Goal: Task Accomplishment & Management: Use online tool/utility

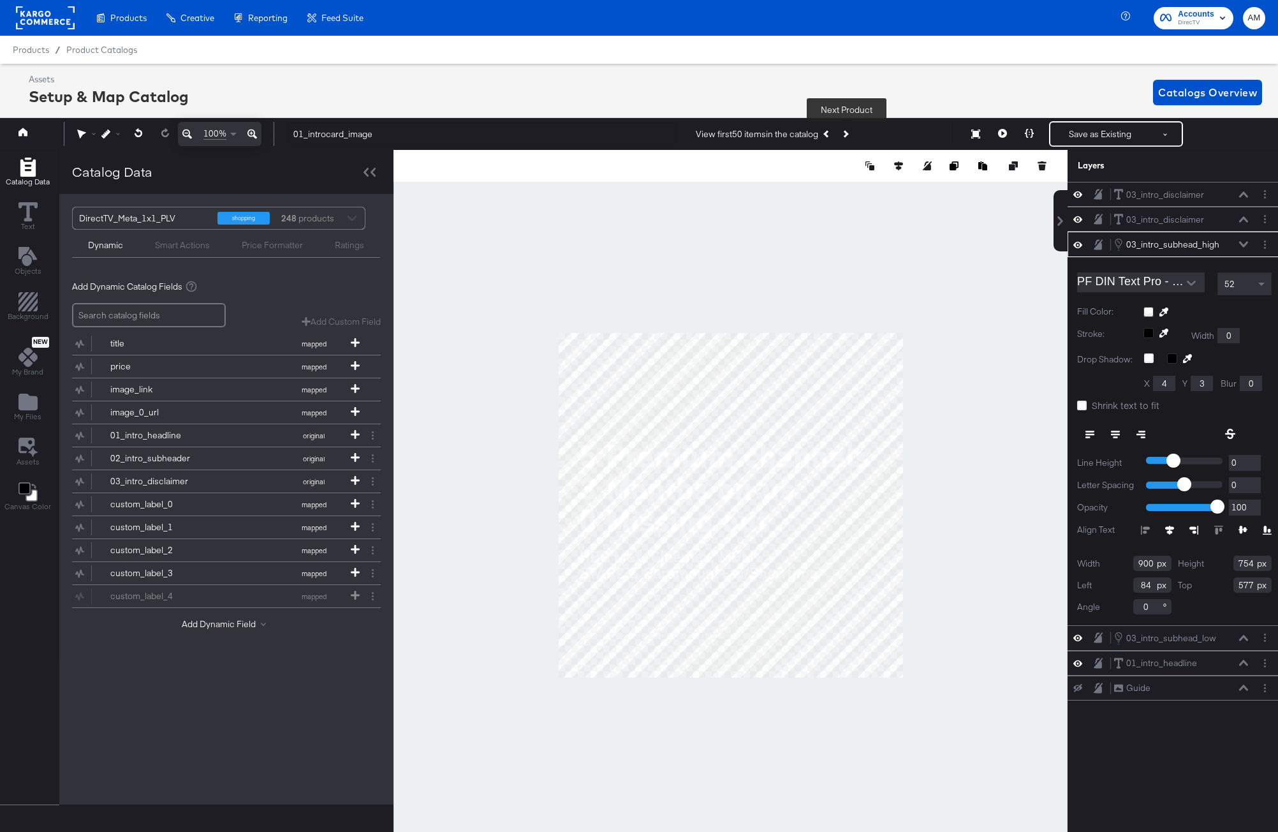
scroll to position [0, 3]
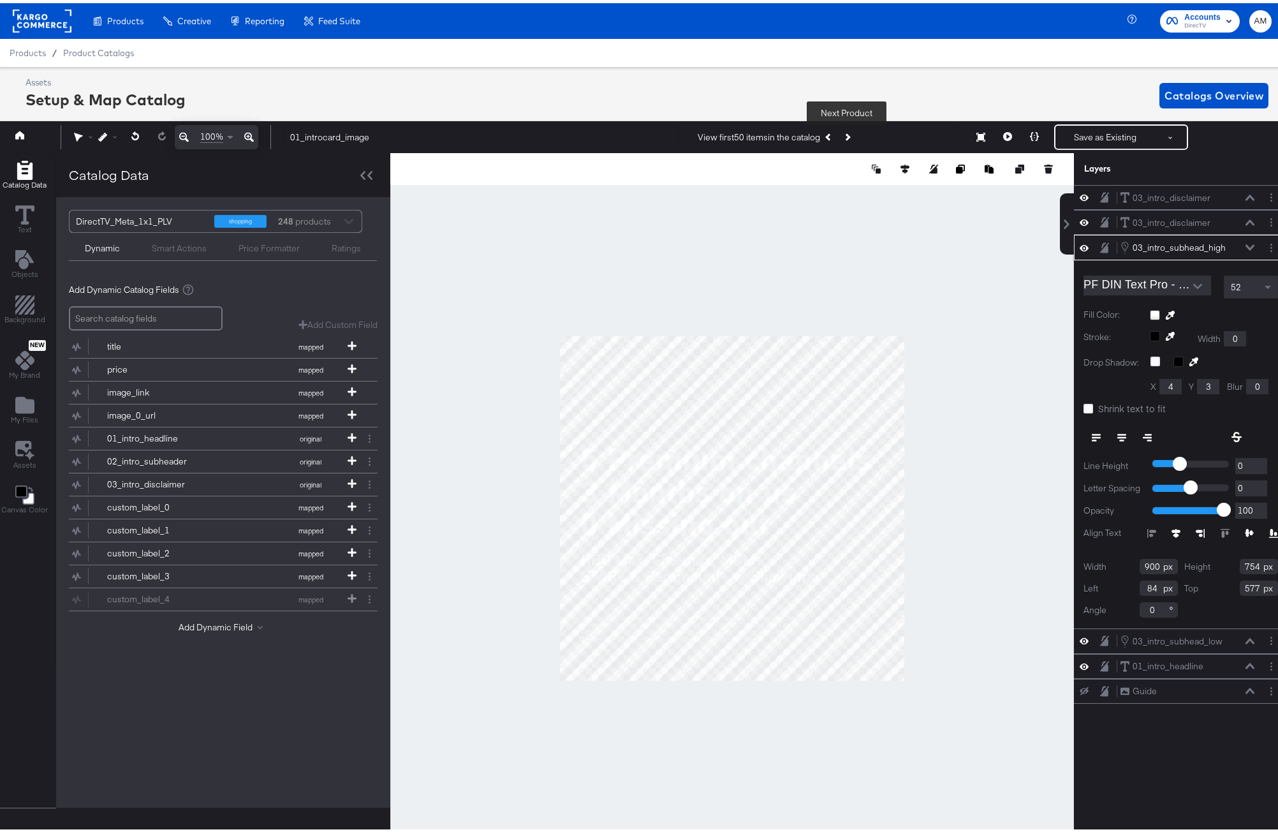
click at [1245, 242] on icon at bounding box center [1249, 244] width 9 height 6
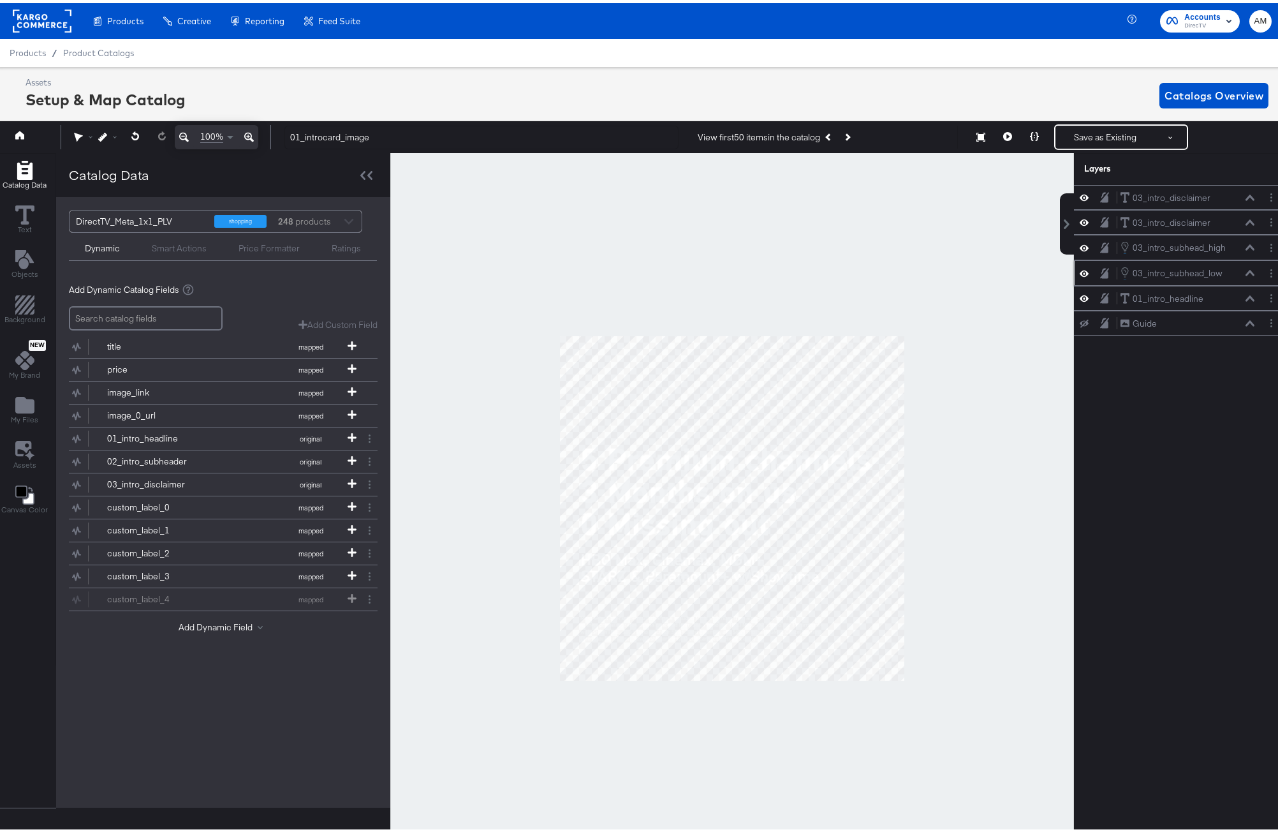
click at [1245, 270] on icon at bounding box center [1249, 270] width 9 height 6
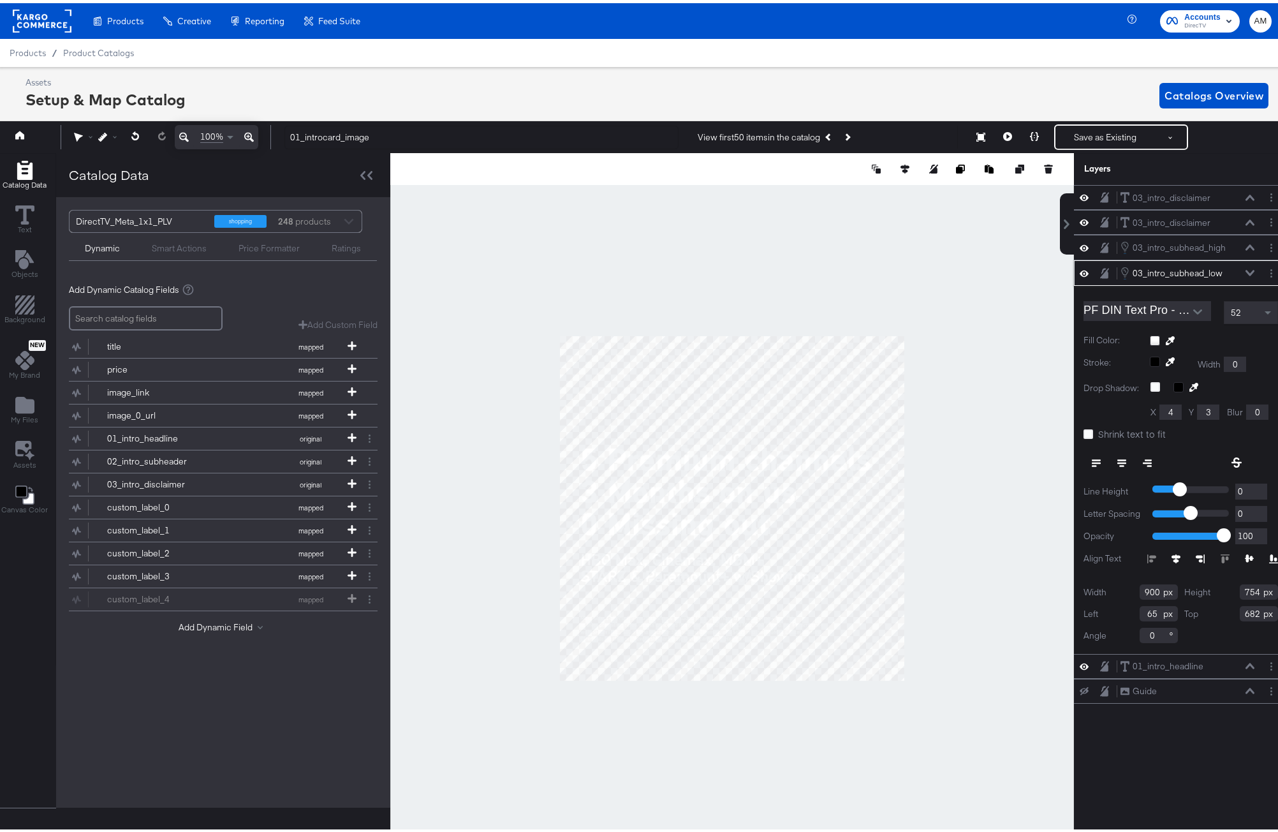
click at [1147, 609] on input "65" at bounding box center [1159, 610] width 38 height 15
type input "68"
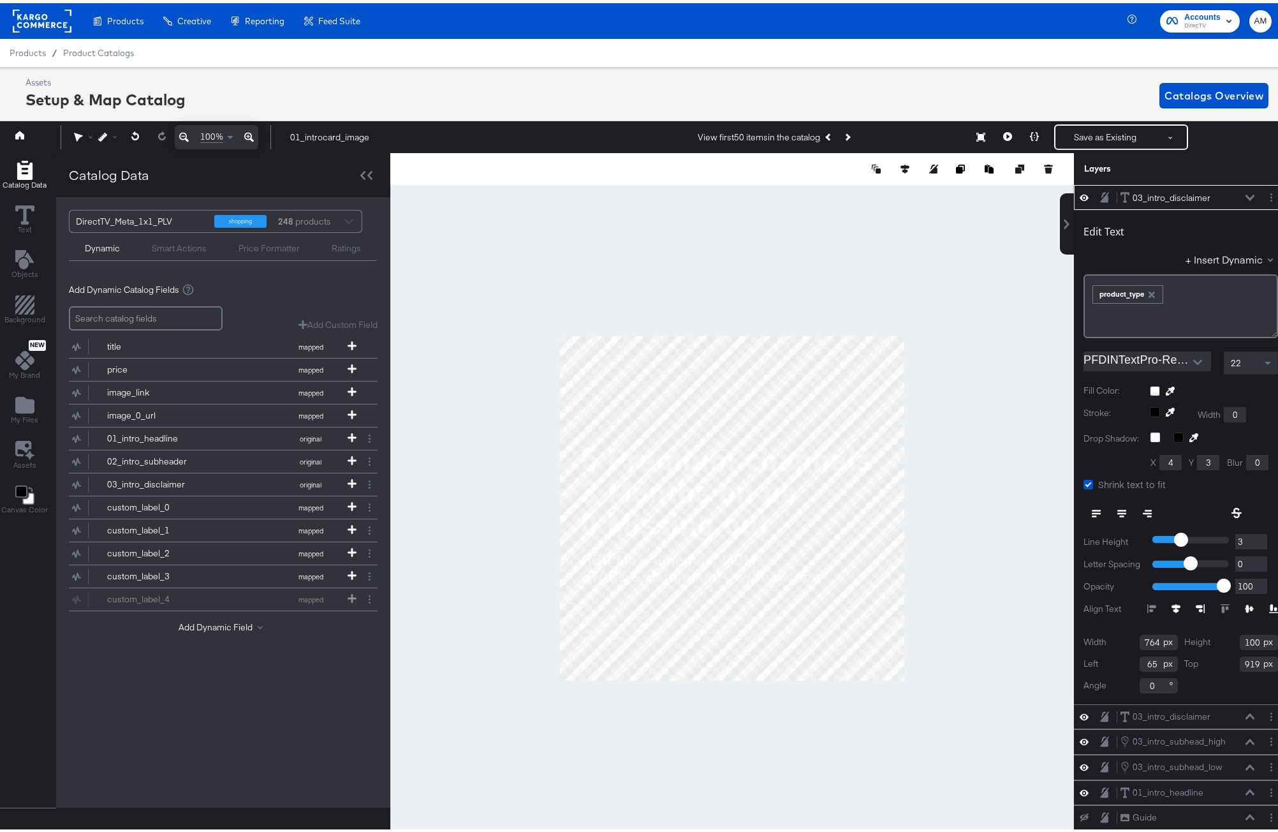
click at [1142, 657] on input "65" at bounding box center [1159, 660] width 38 height 15
type input "68"
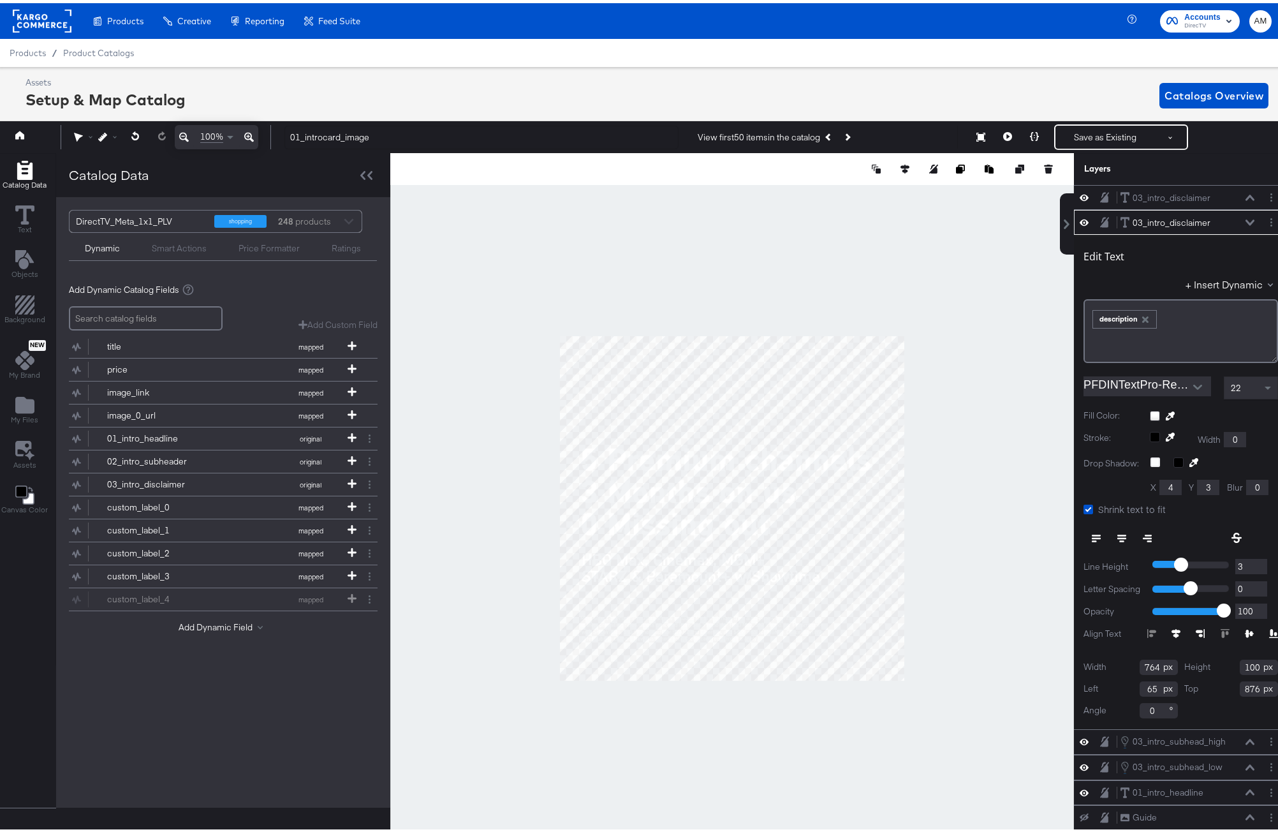
click at [1140, 682] on input "65" at bounding box center [1159, 685] width 38 height 15
type input "68"
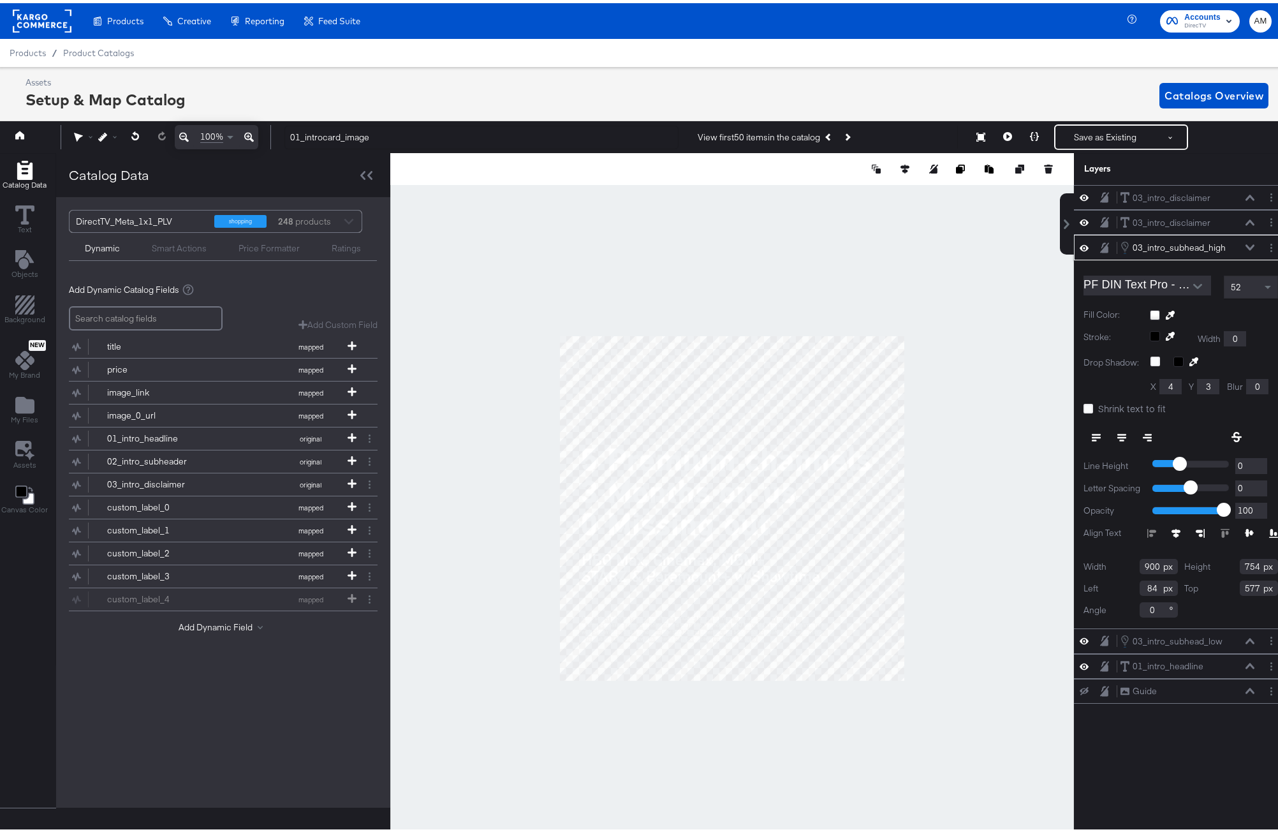
click at [1245, 244] on icon at bounding box center [1249, 244] width 9 height 6
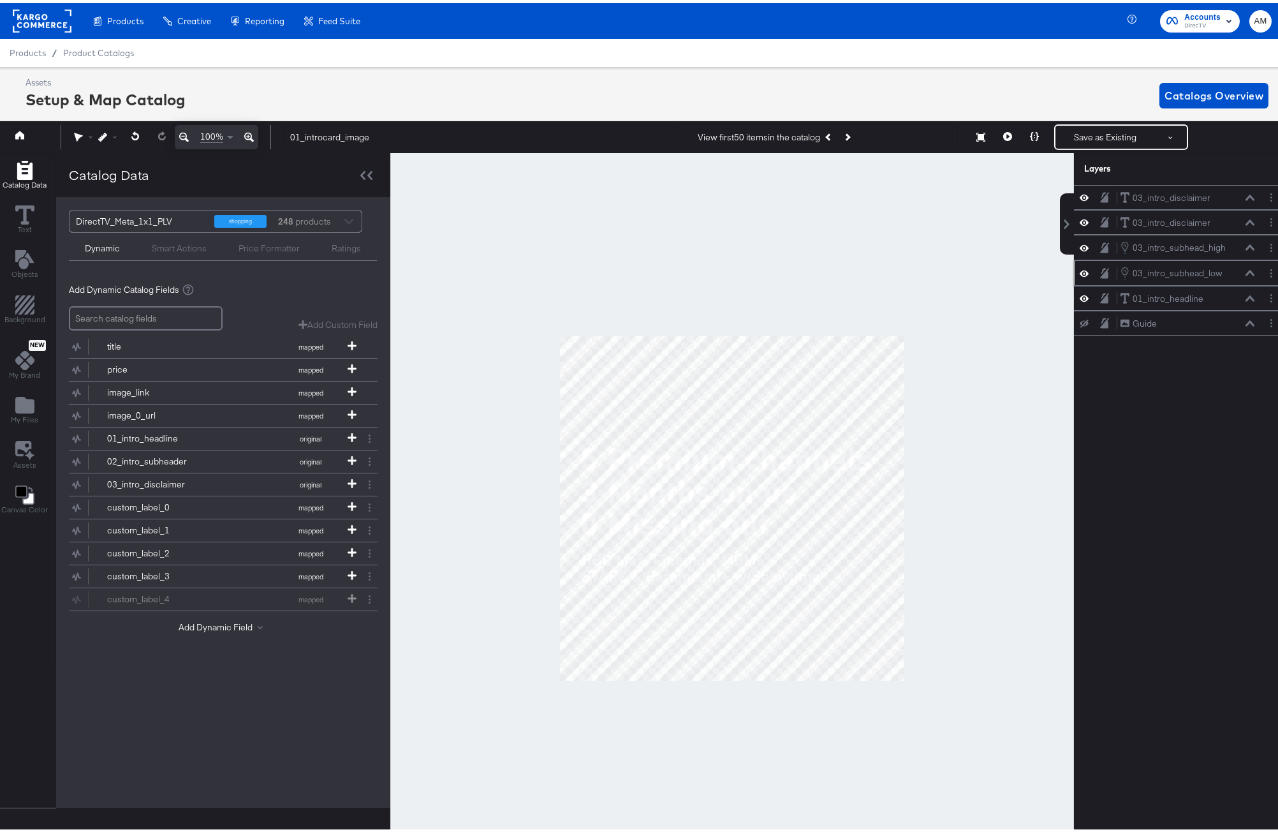
click at [1245, 272] on icon at bounding box center [1249, 270] width 9 height 6
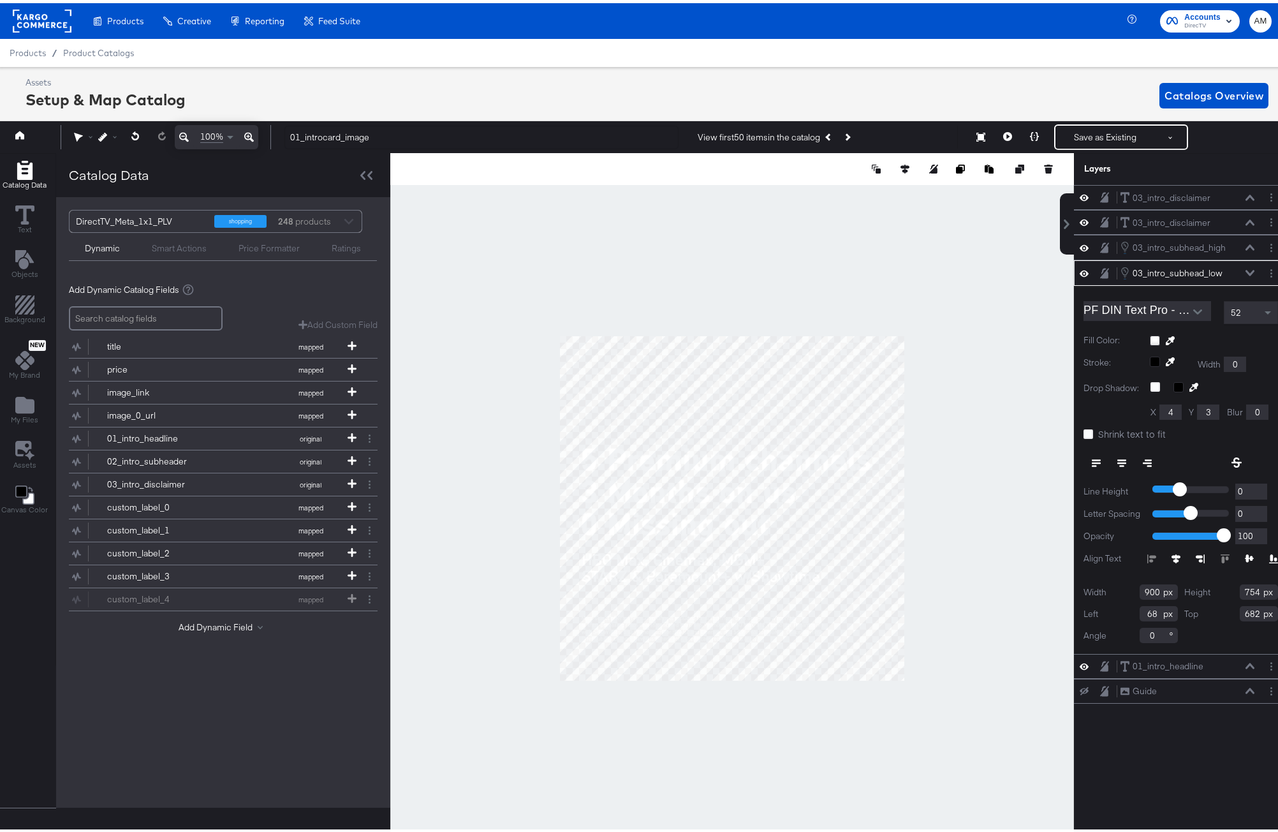
click at [1240, 266] on div "03_intro_subhead_low 03_intro_subhead_low" at bounding box center [1187, 270] width 135 height 14
click at [1245, 243] on icon at bounding box center [1249, 245] width 9 height 6
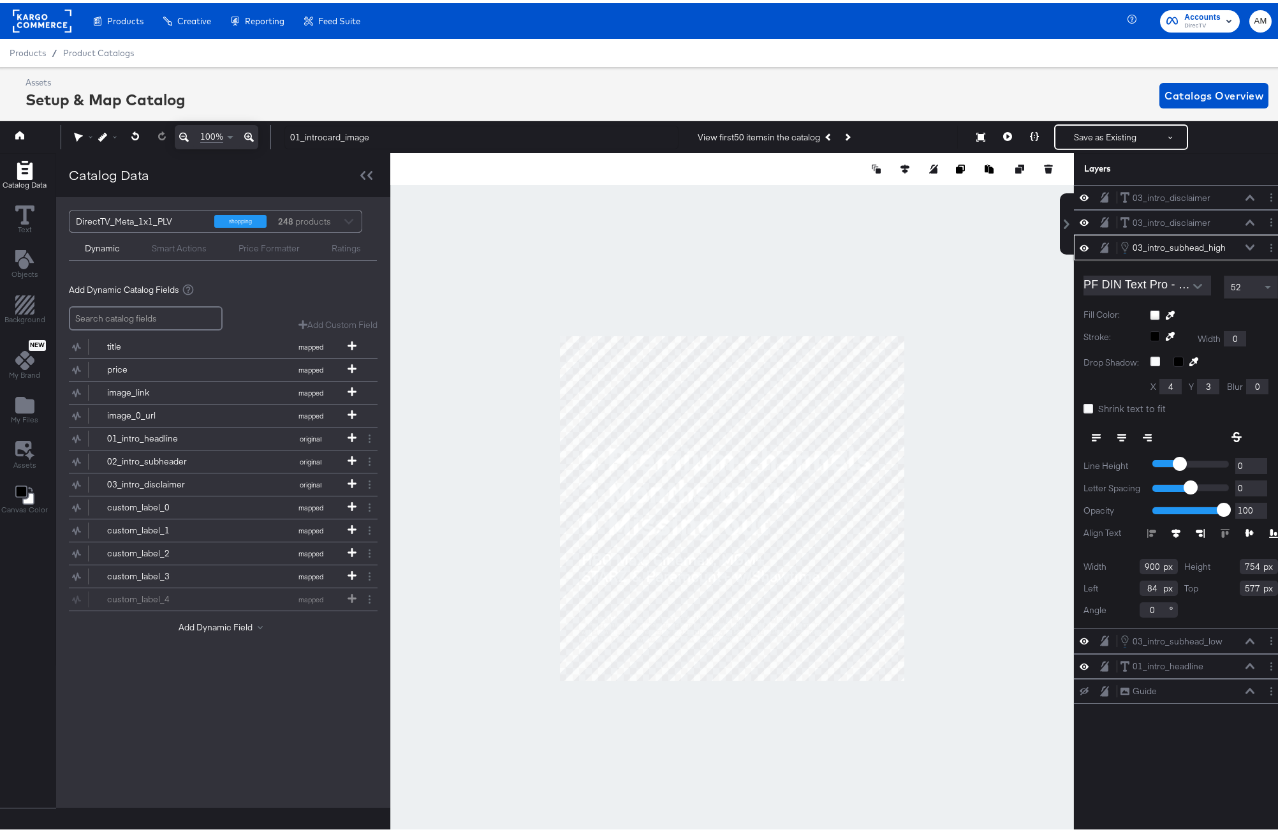
click at [1140, 585] on input "84" at bounding box center [1159, 584] width 38 height 15
type input "68"
click at [1073, 135] on button "Save as Existing" at bounding box center [1104, 133] width 99 height 23
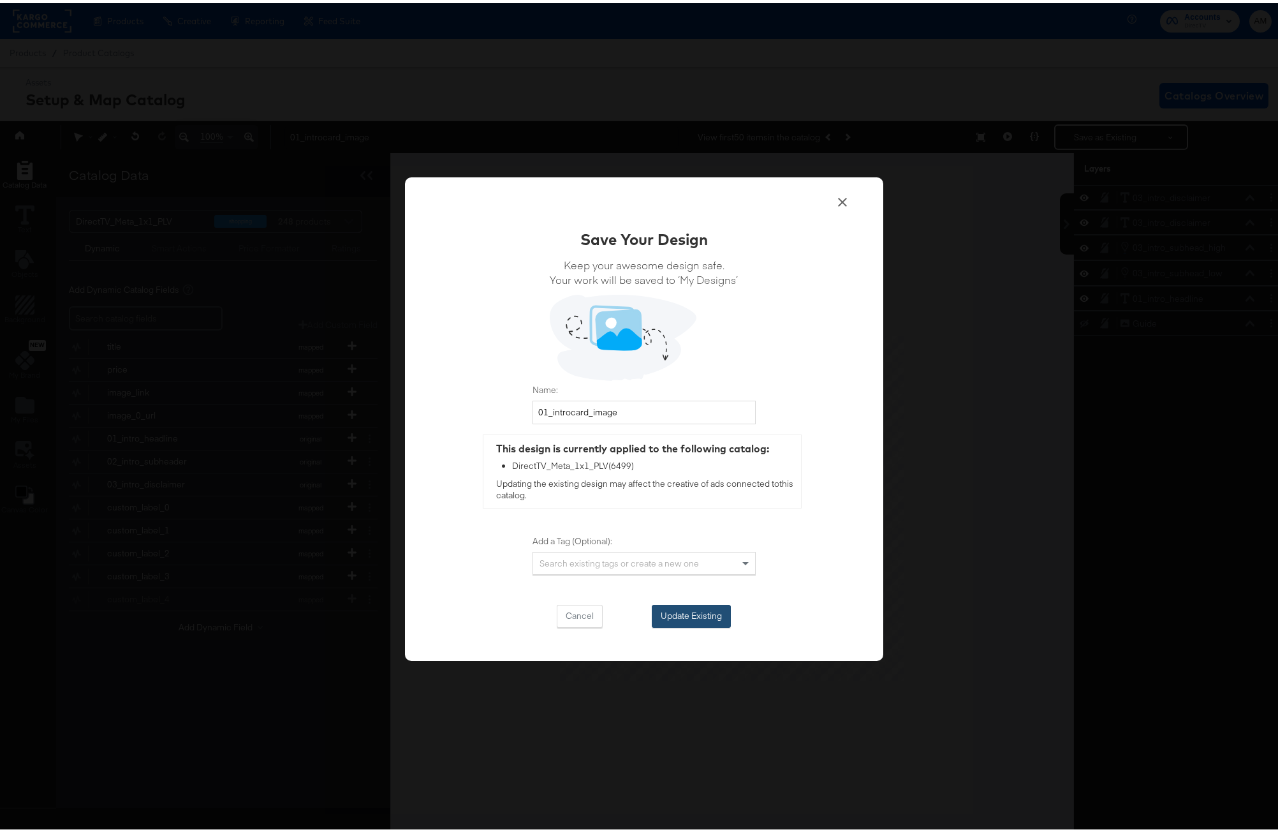
click at [703, 613] on button "Update Existing" at bounding box center [691, 612] width 79 height 23
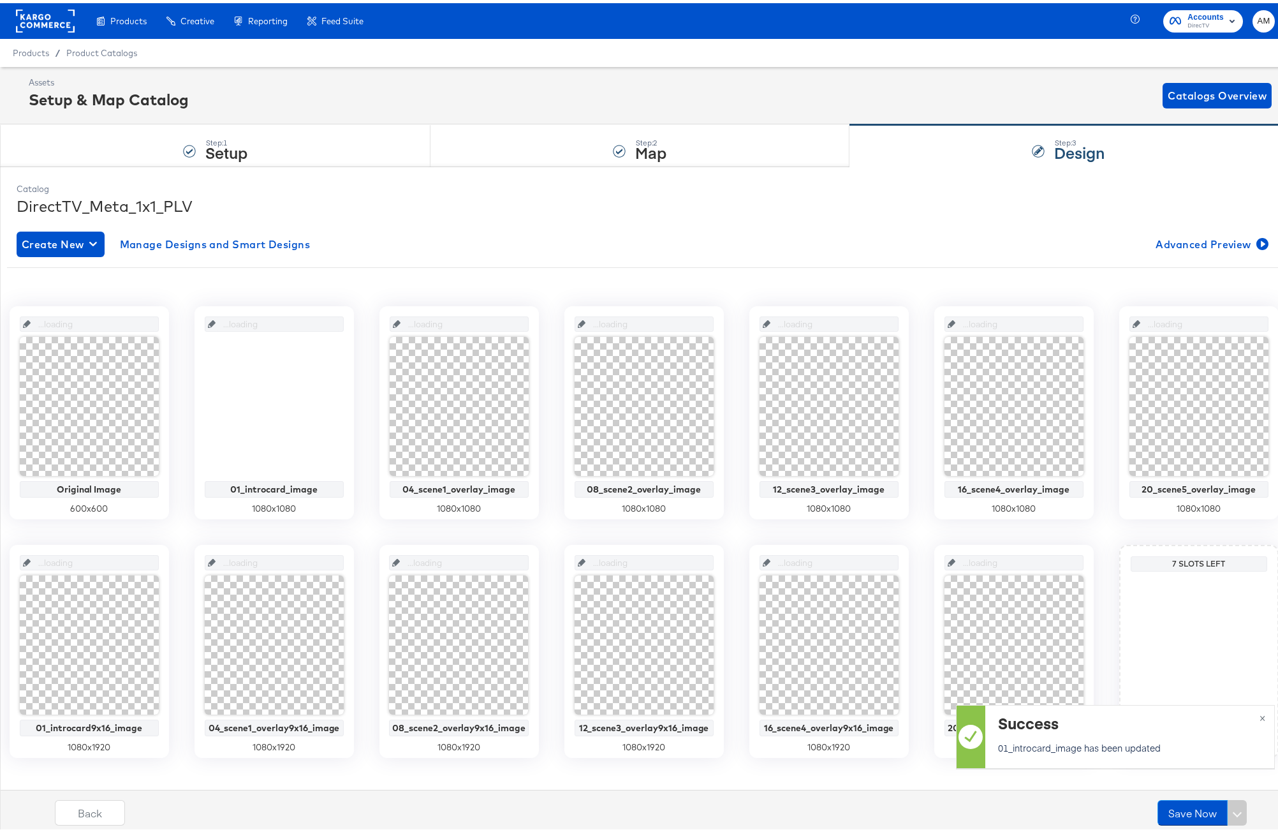
scroll to position [0, 0]
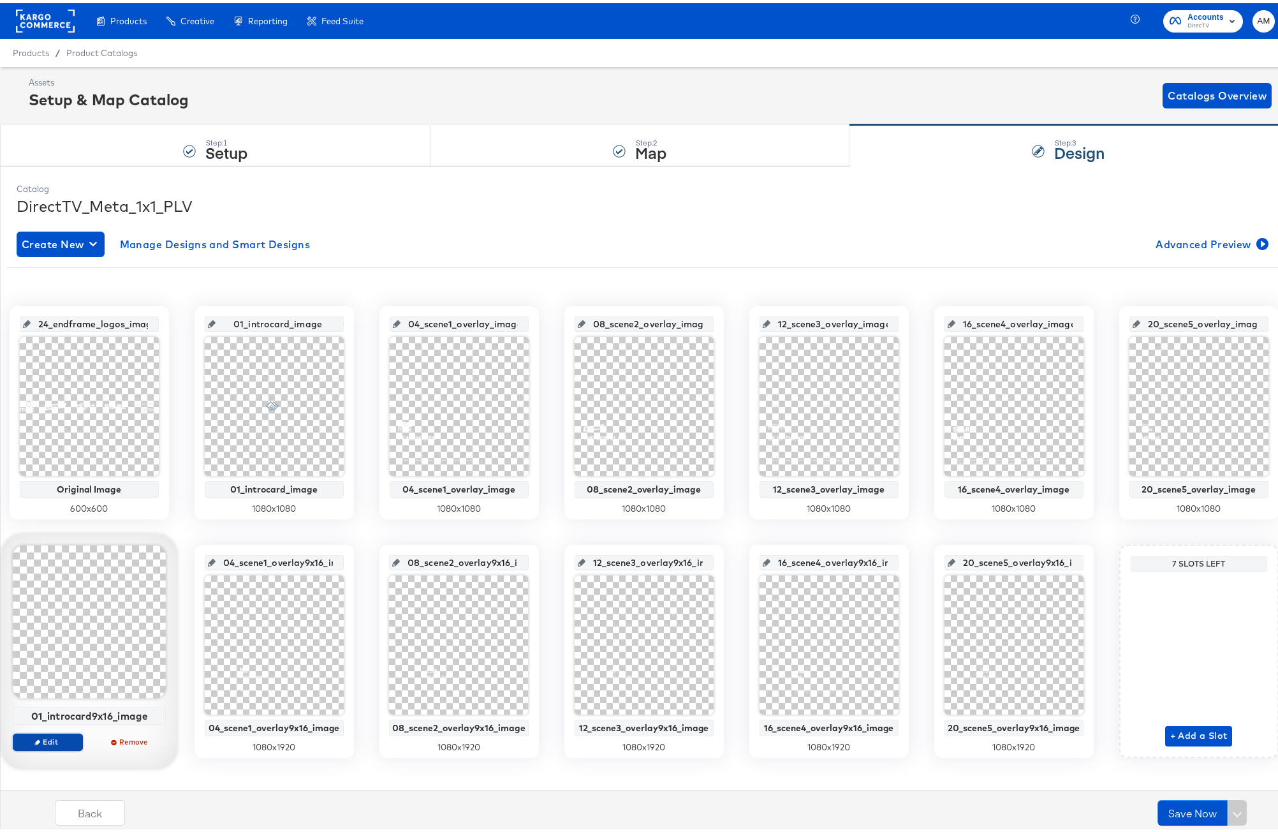
click at [77, 740] on span "Edit" at bounding box center [47, 738] width 59 height 10
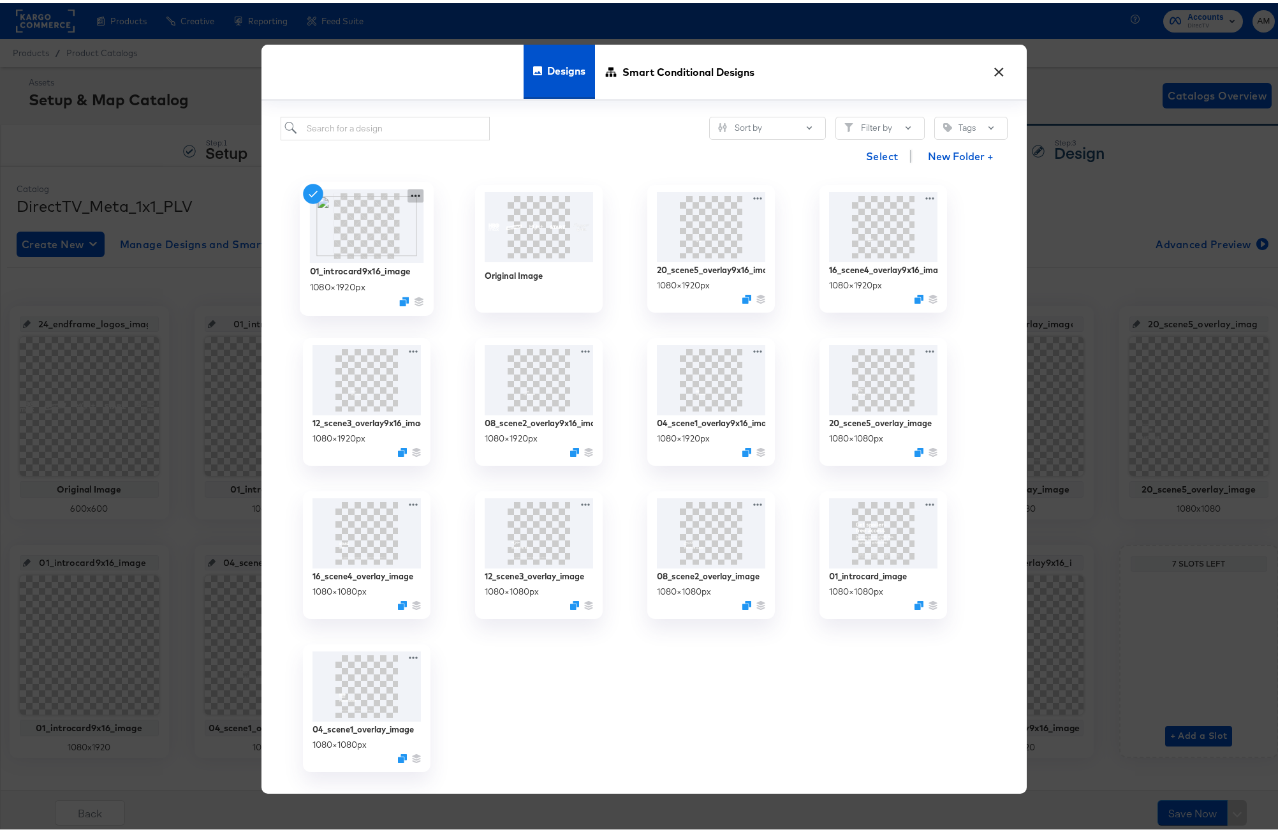
click at [411, 196] on icon at bounding box center [416, 192] width 16 height 13
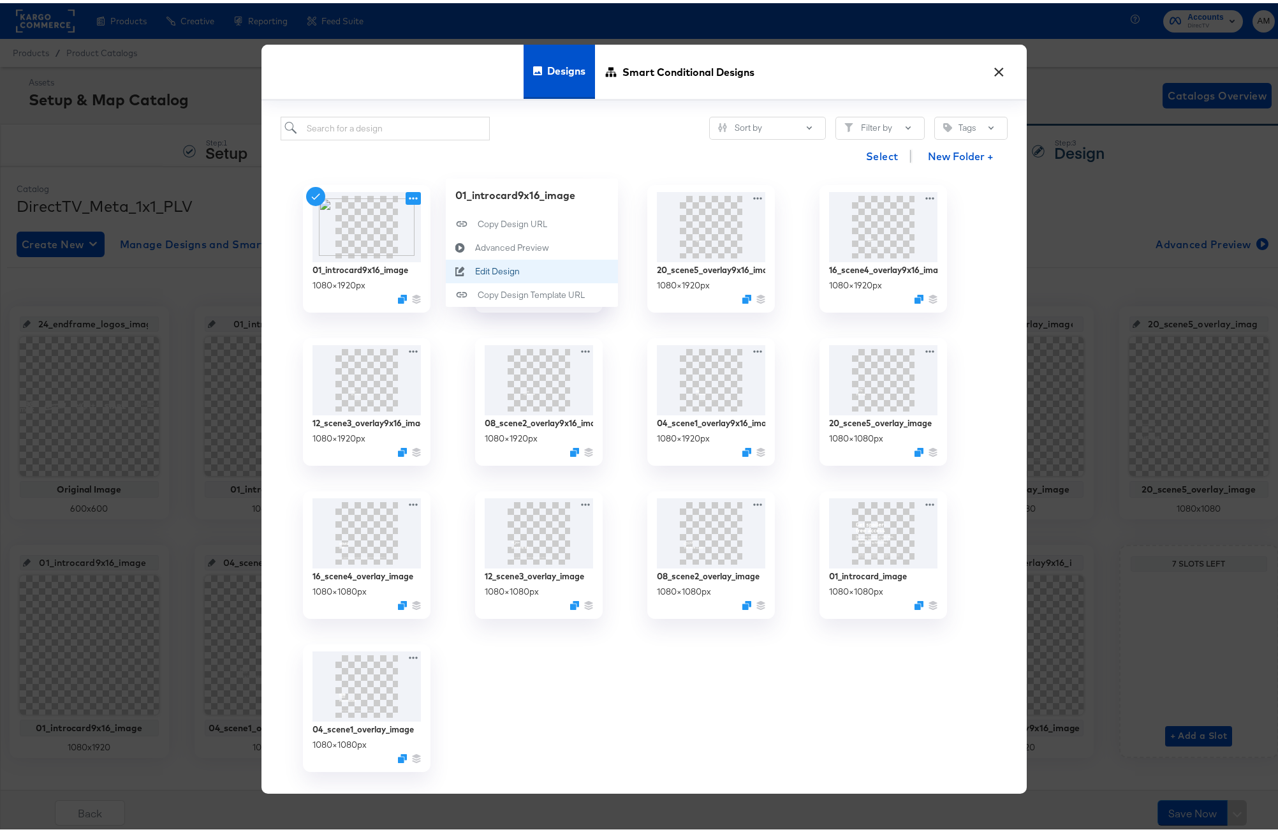
click at [474, 268] on div "Edit Design Edit Design" at bounding box center [474, 268] width 0 height 0
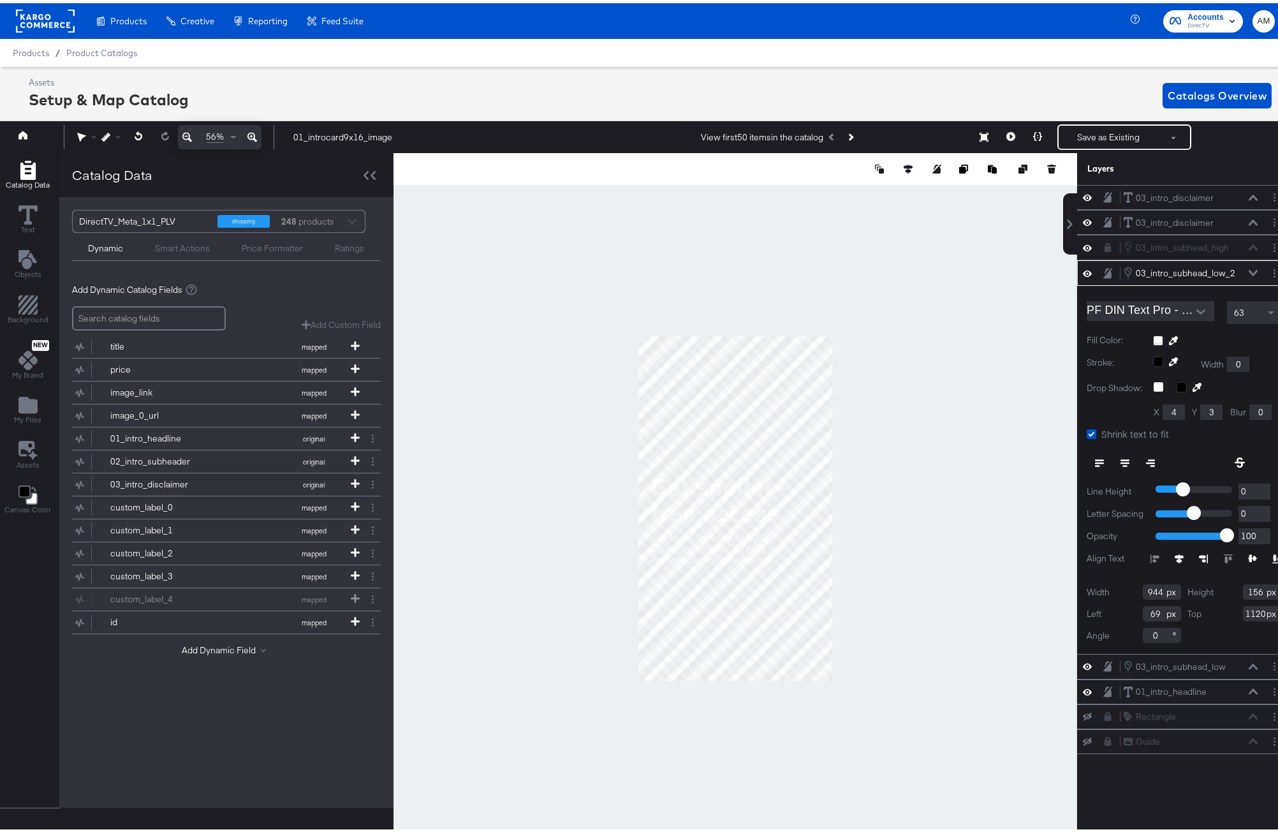
scroll to position [0, 3]
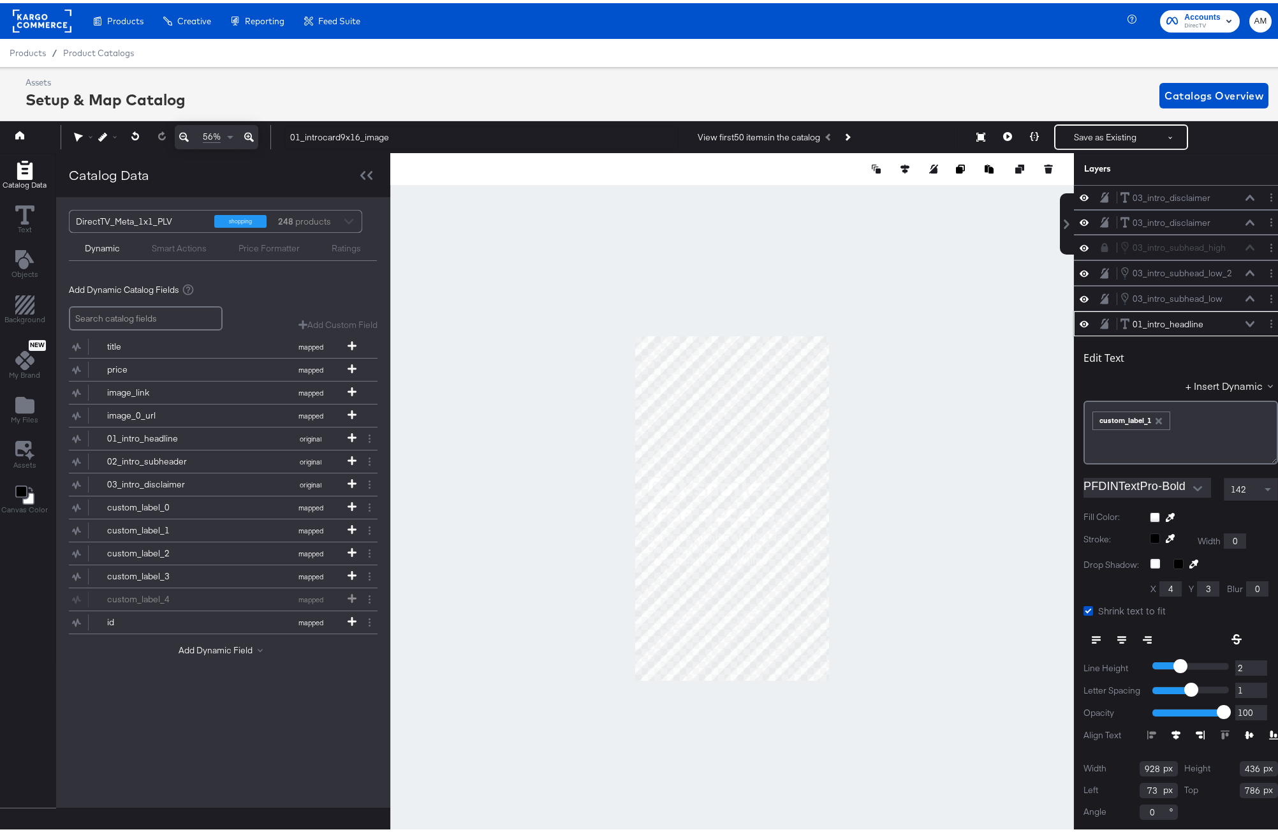
click at [1140, 787] on input "73" at bounding box center [1159, 786] width 38 height 15
click at [1140, 786] on input "73" at bounding box center [1159, 786] width 38 height 15
type input "69"
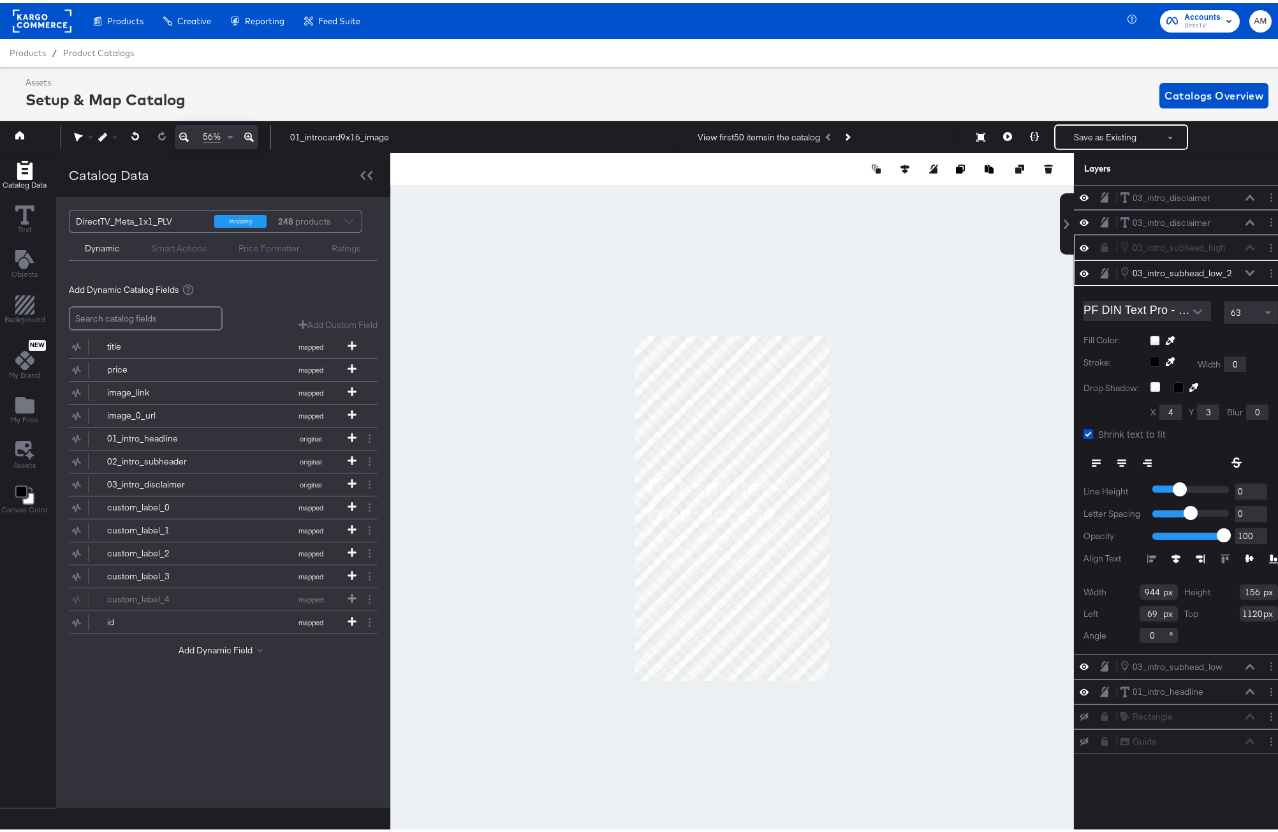
click at [1242, 244] on div "03_intro_subhead_high 03_intro_subhead_high" at bounding box center [1187, 244] width 135 height 14
click at [1239, 246] on div "03_intro_subhead_high 03_intro_subhead_high" at bounding box center [1187, 244] width 135 height 14
click at [1265, 246] on button "Layer Options" at bounding box center [1271, 244] width 13 height 13
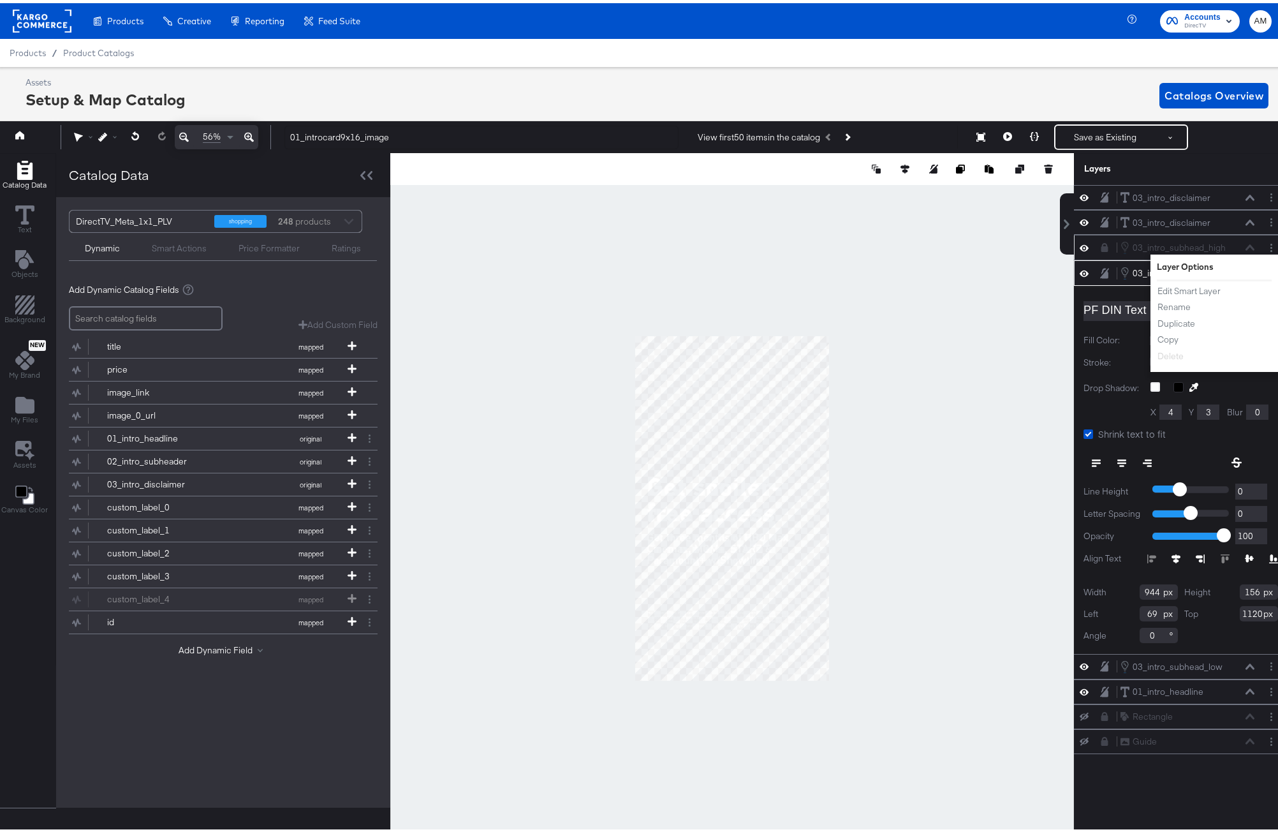
click at [1219, 244] on div "03_intro_subhead_high 03_intro_subhead_high" at bounding box center [1187, 244] width 135 height 14
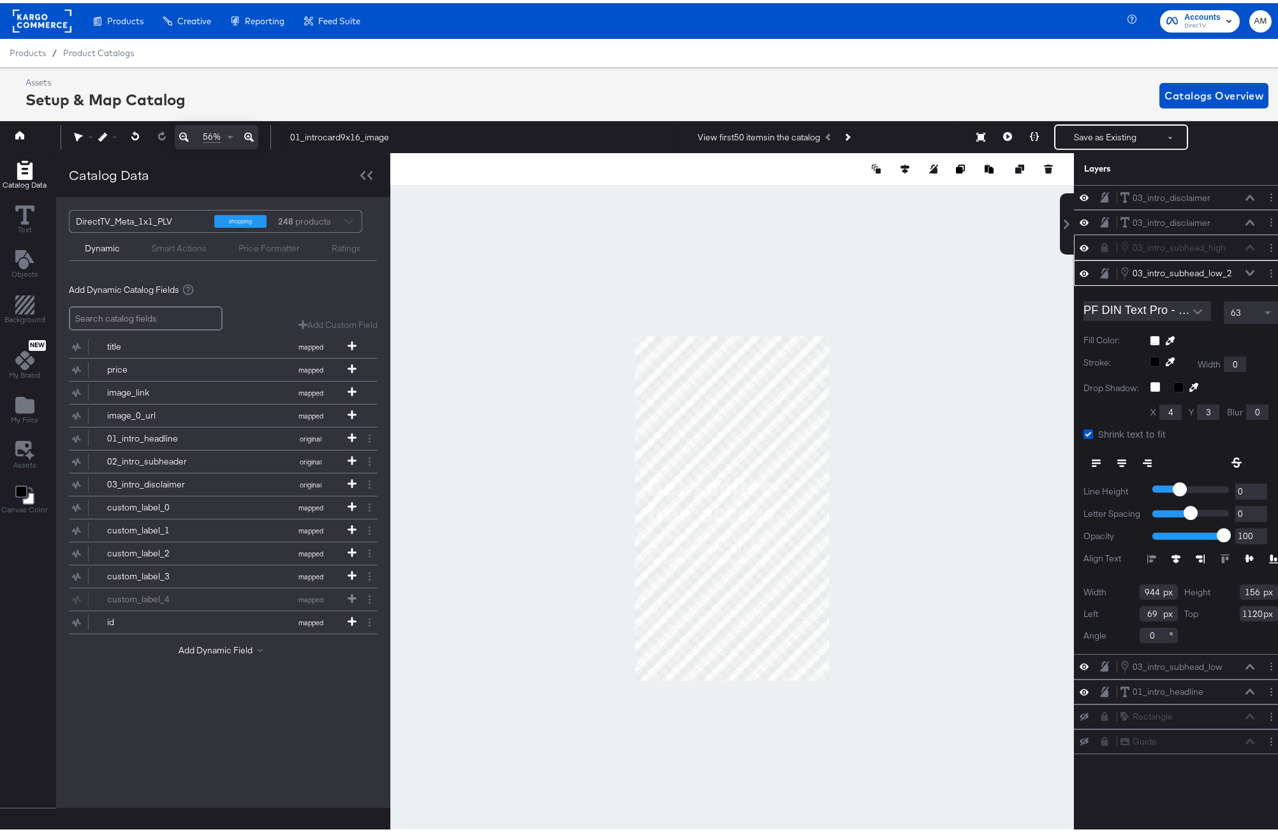
drag, startPoint x: 1092, startPoint y: 244, endPoint x: 1102, endPoint y: 246, distance: 10.4
click at [1101, 244] on icon at bounding box center [1104, 244] width 7 height 9
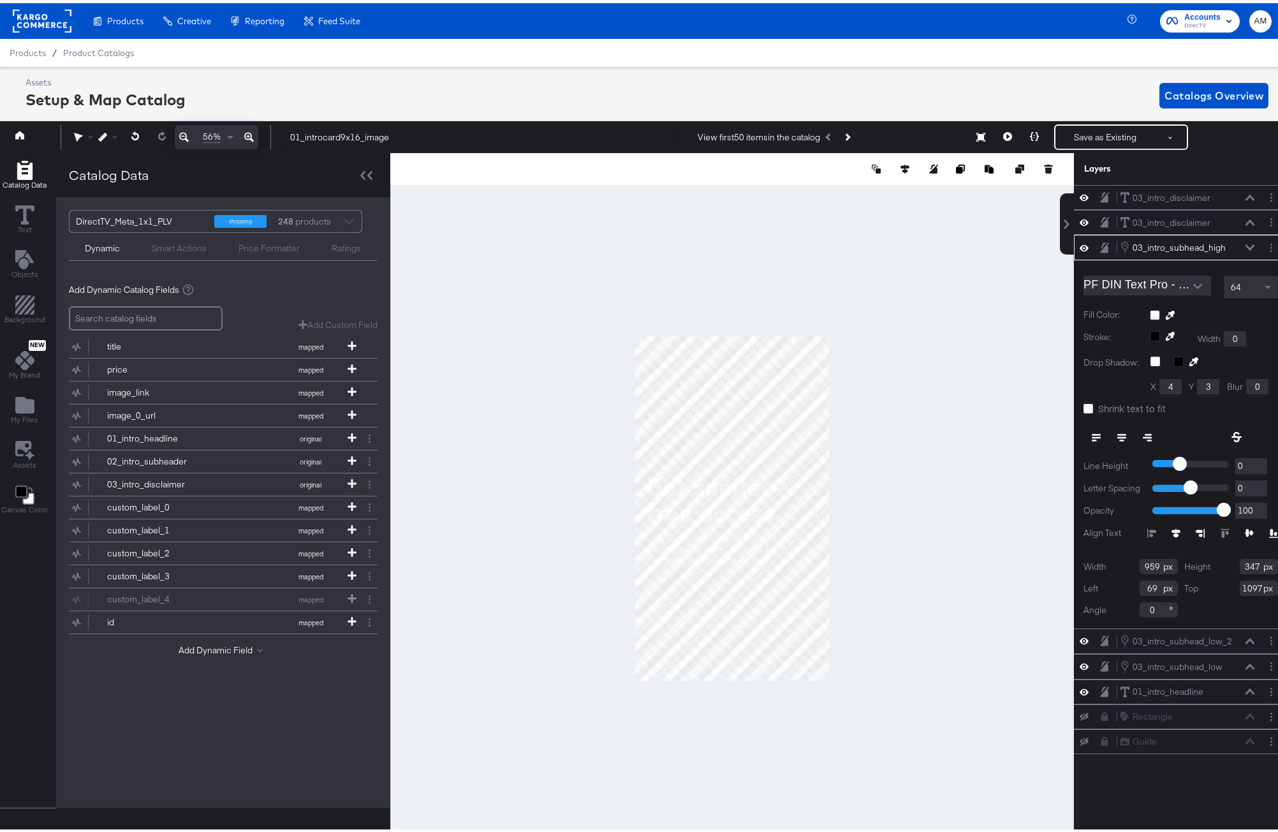
click at [1245, 244] on icon at bounding box center [1249, 244] width 9 height 6
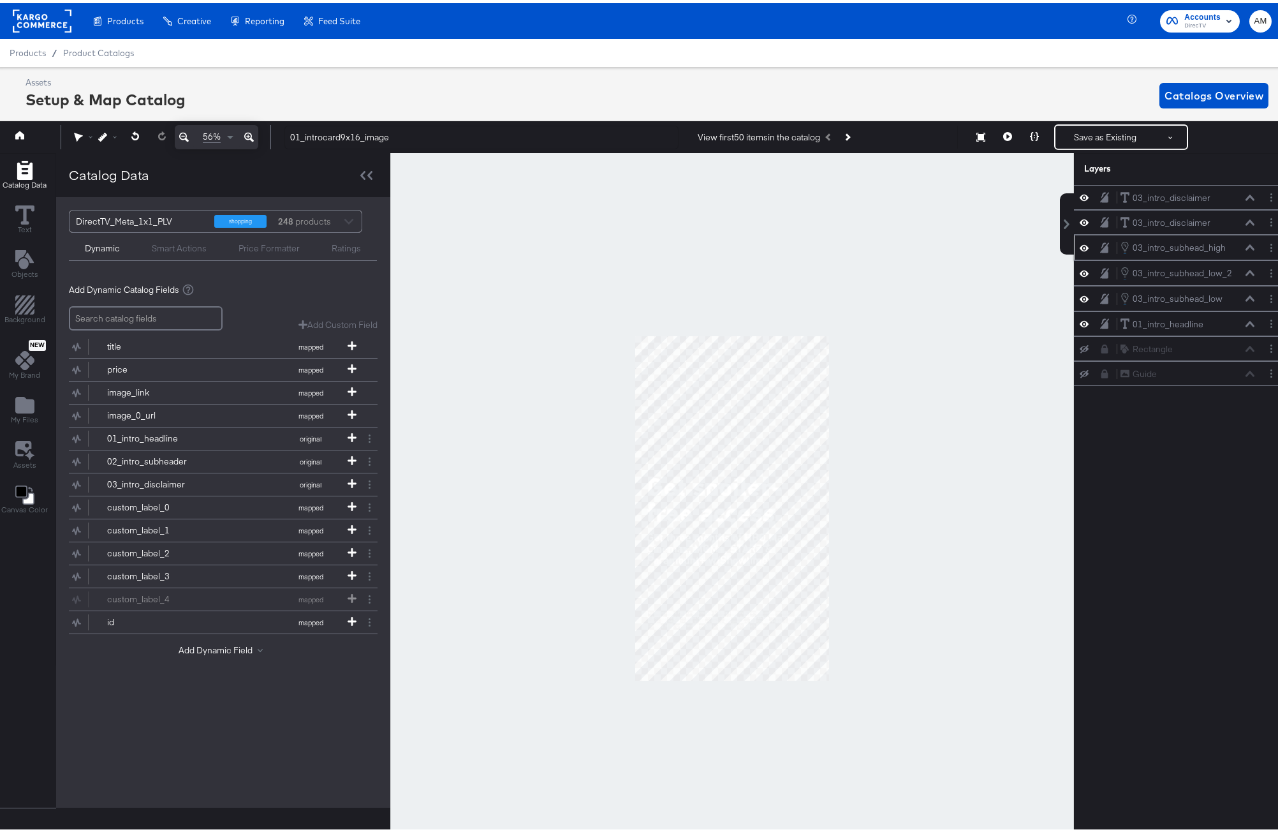
click at [1245, 244] on icon at bounding box center [1249, 245] width 9 height 6
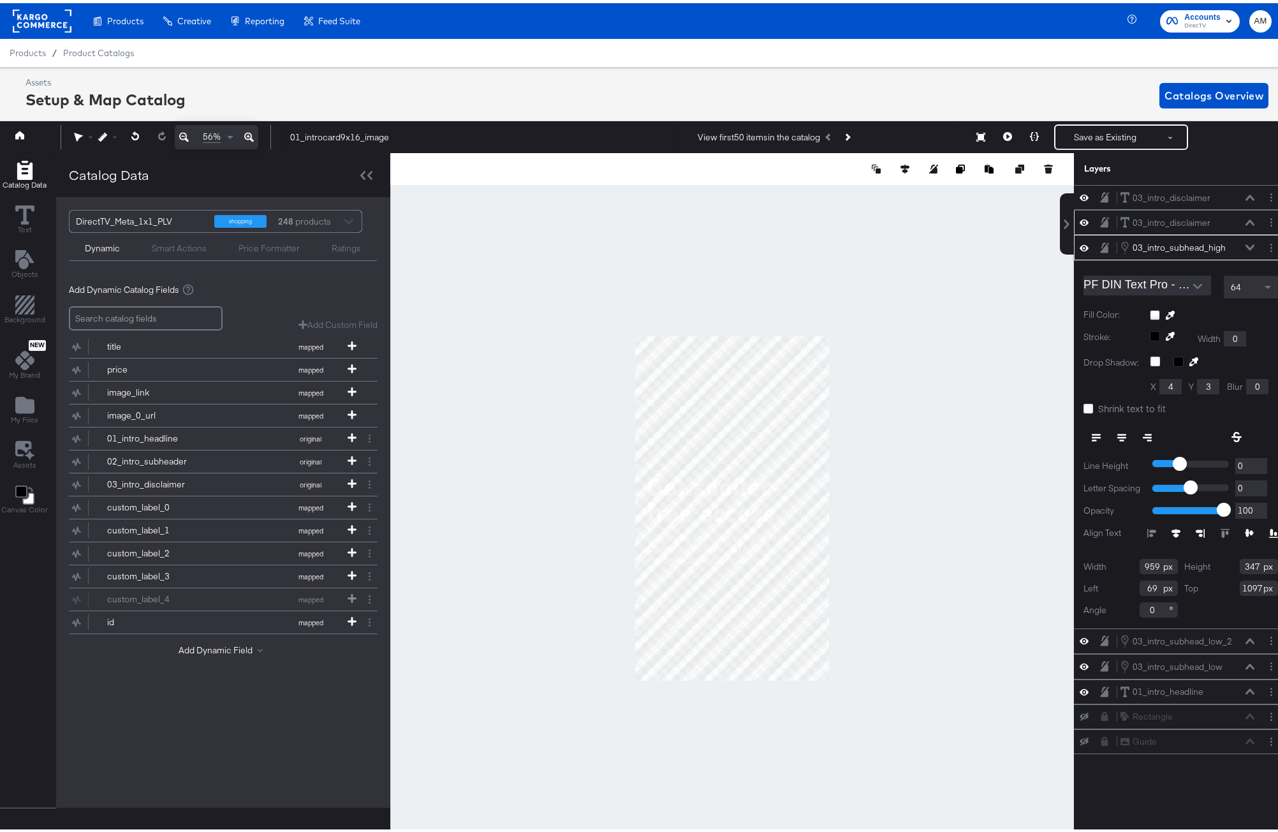
click at [1245, 217] on icon at bounding box center [1249, 219] width 9 height 6
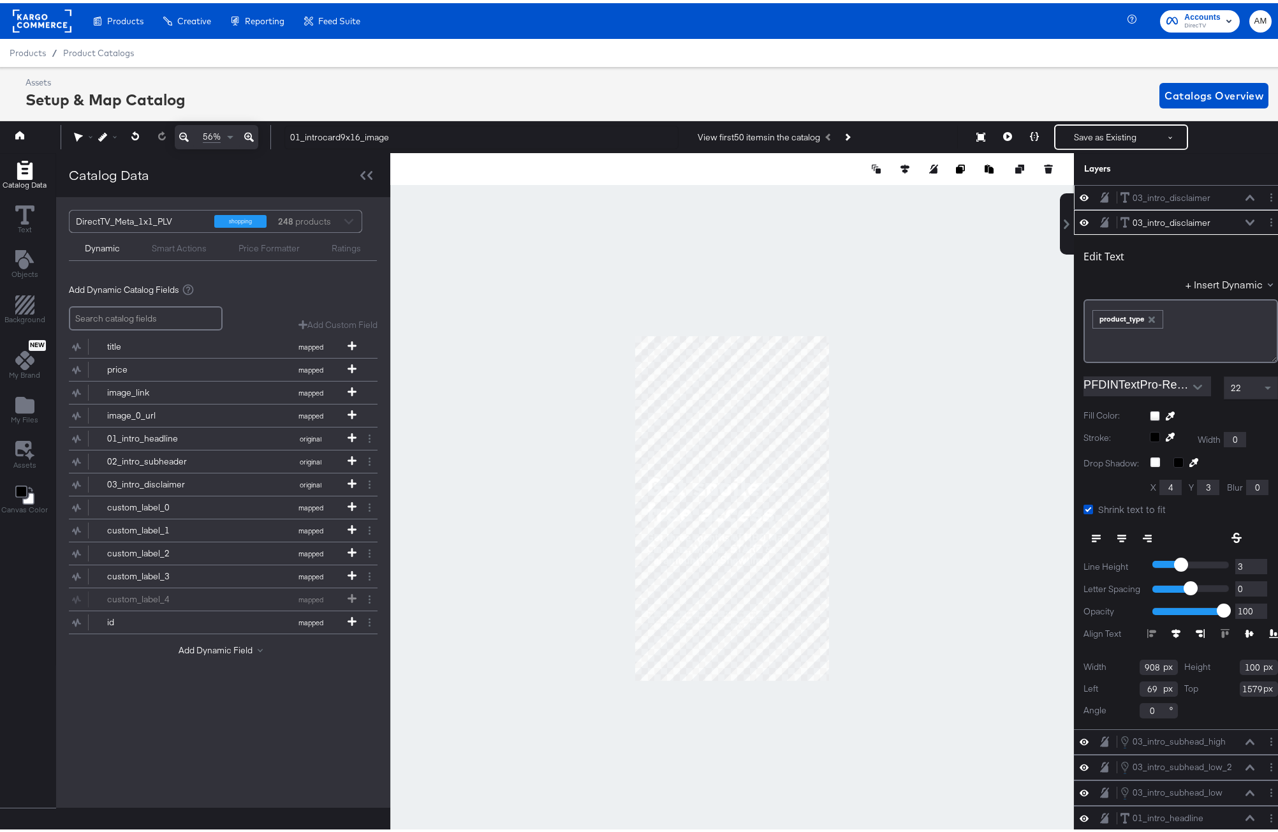
click at [1245, 194] on icon at bounding box center [1249, 194] width 9 height 6
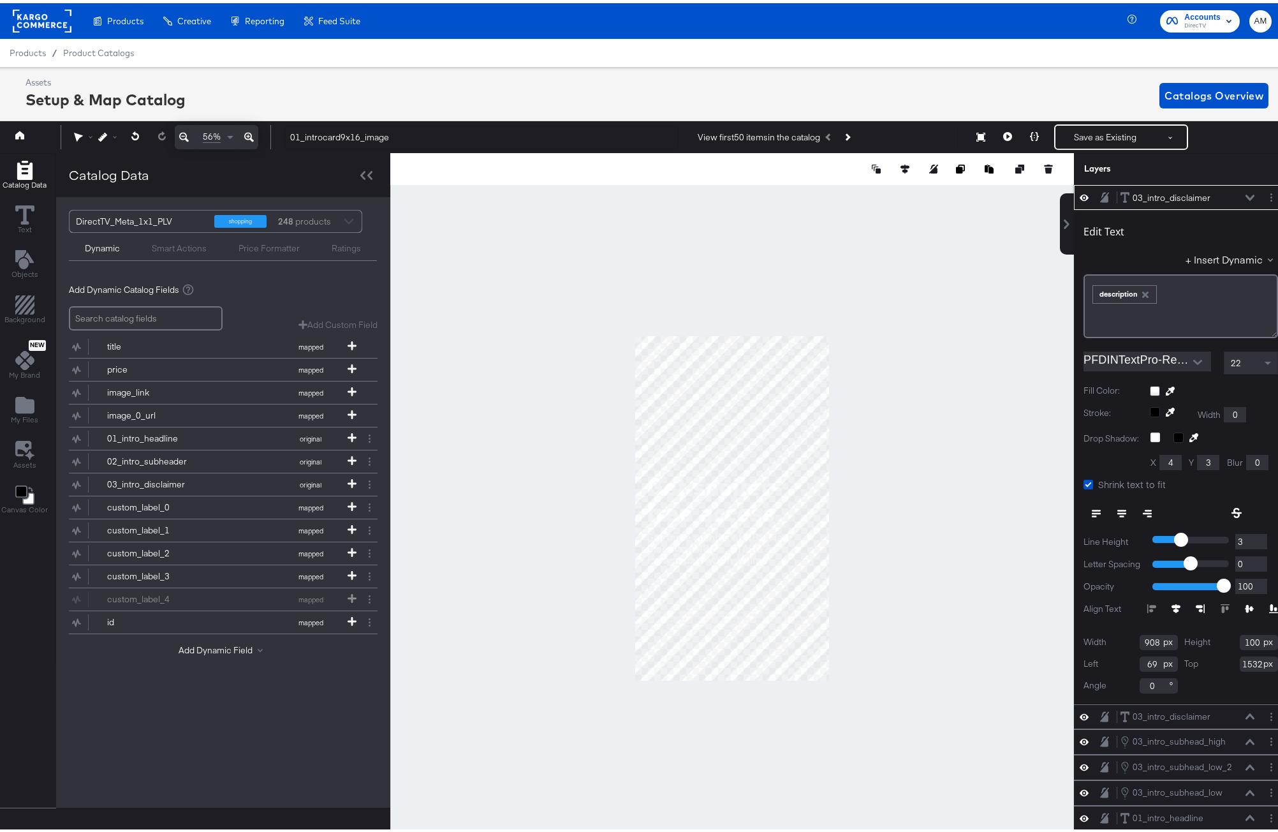
click at [1245, 193] on icon at bounding box center [1249, 194] width 9 height 6
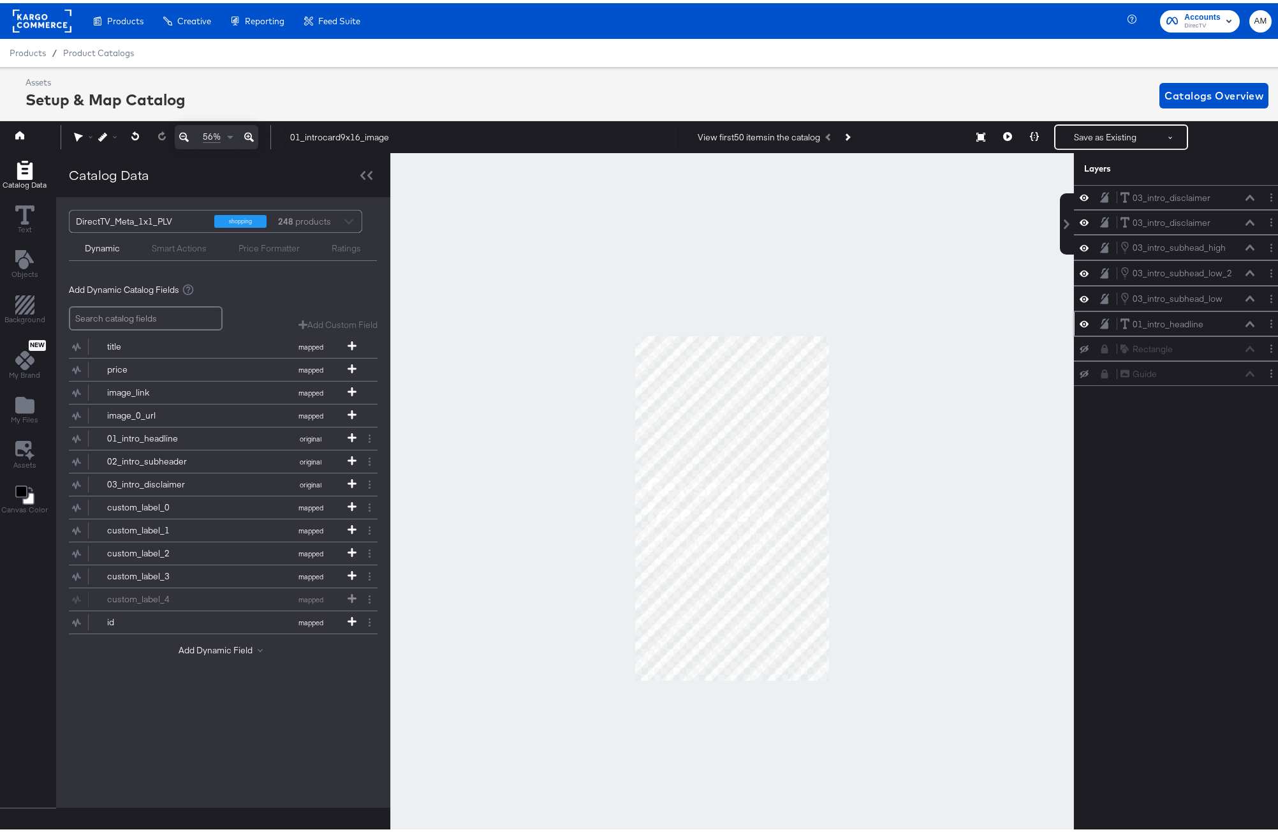
click at [1245, 321] on icon at bounding box center [1249, 321] width 9 height 6
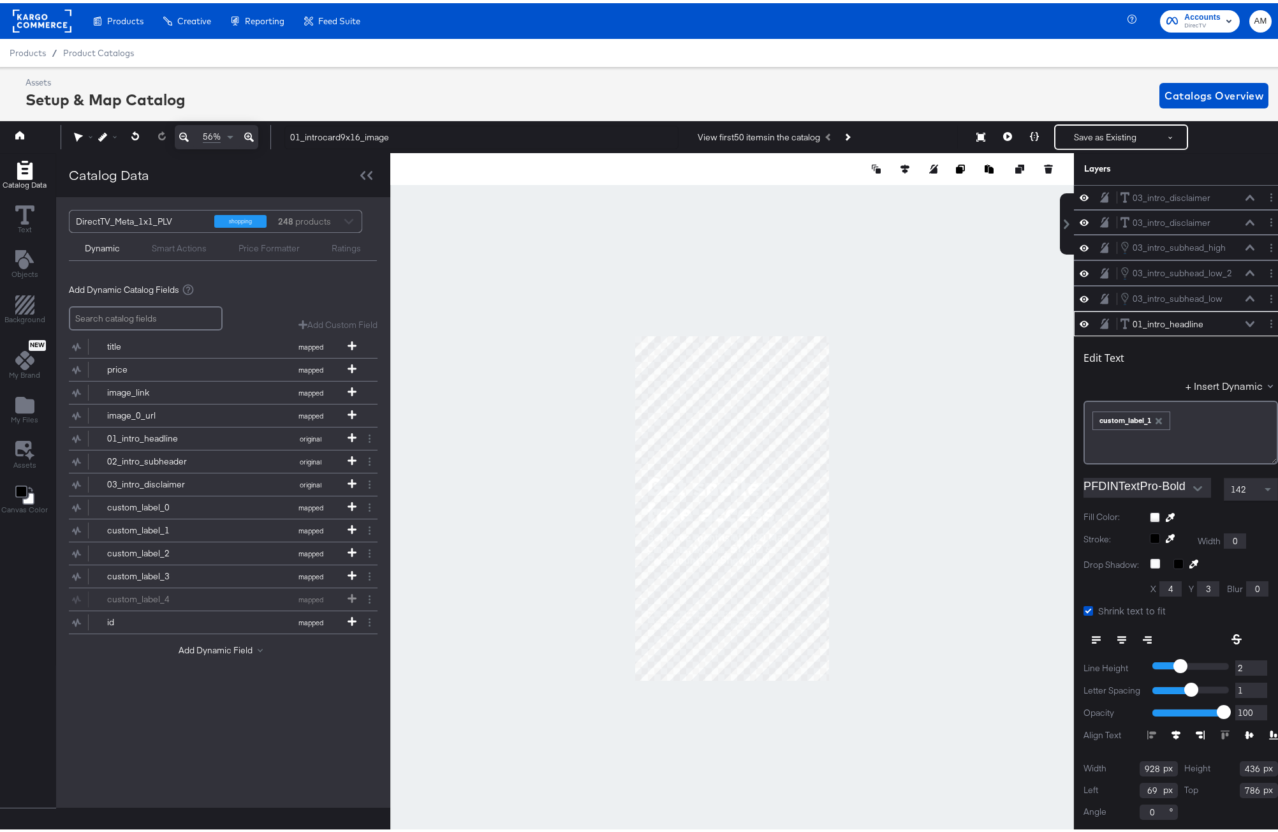
click at [1240, 321] on div "01_intro_headline 01_intro_headline" at bounding box center [1191, 320] width 142 height 13
click at [1100, 136] on button "Save as Existing" at bounding box center [1104, 133] width 99 height 23
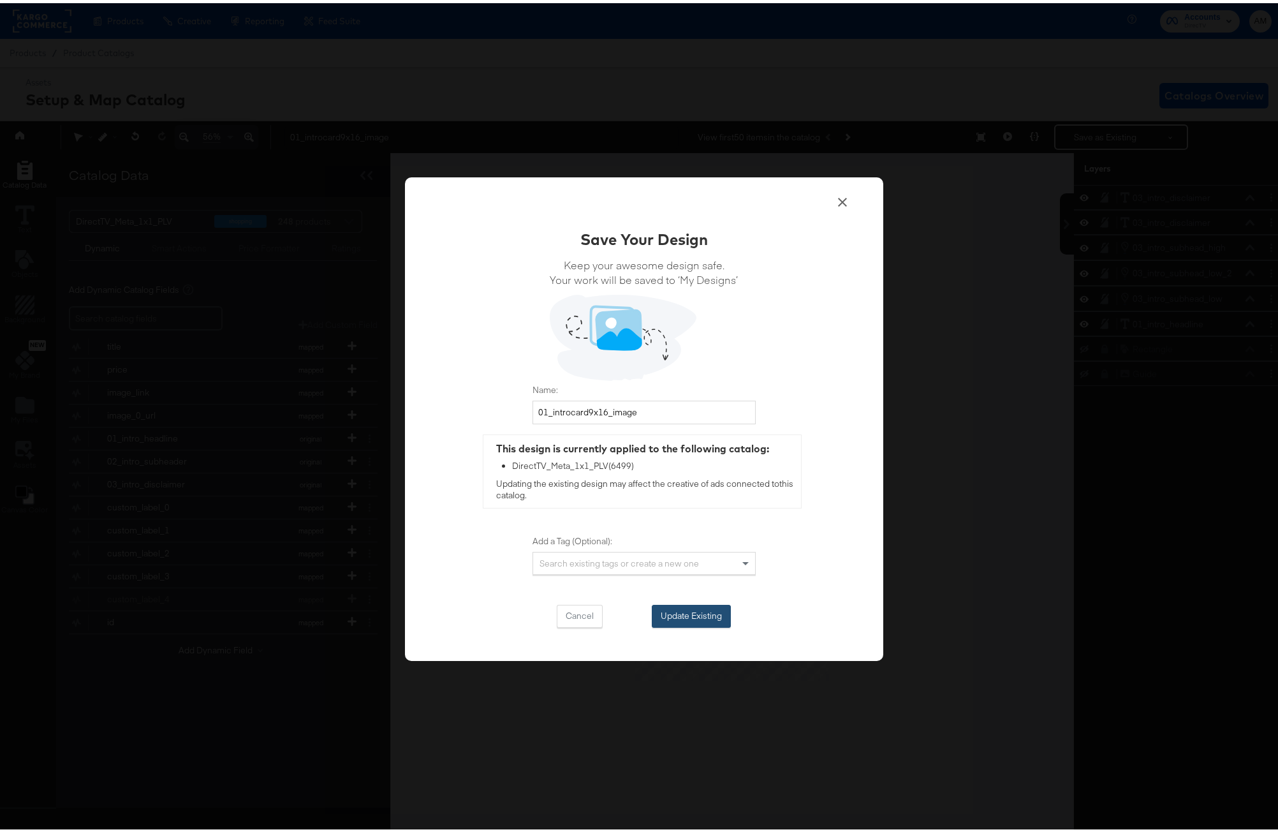
click at [670, 615] on button "Update Existing" at bounding box center [691, 612] width 79 height 23
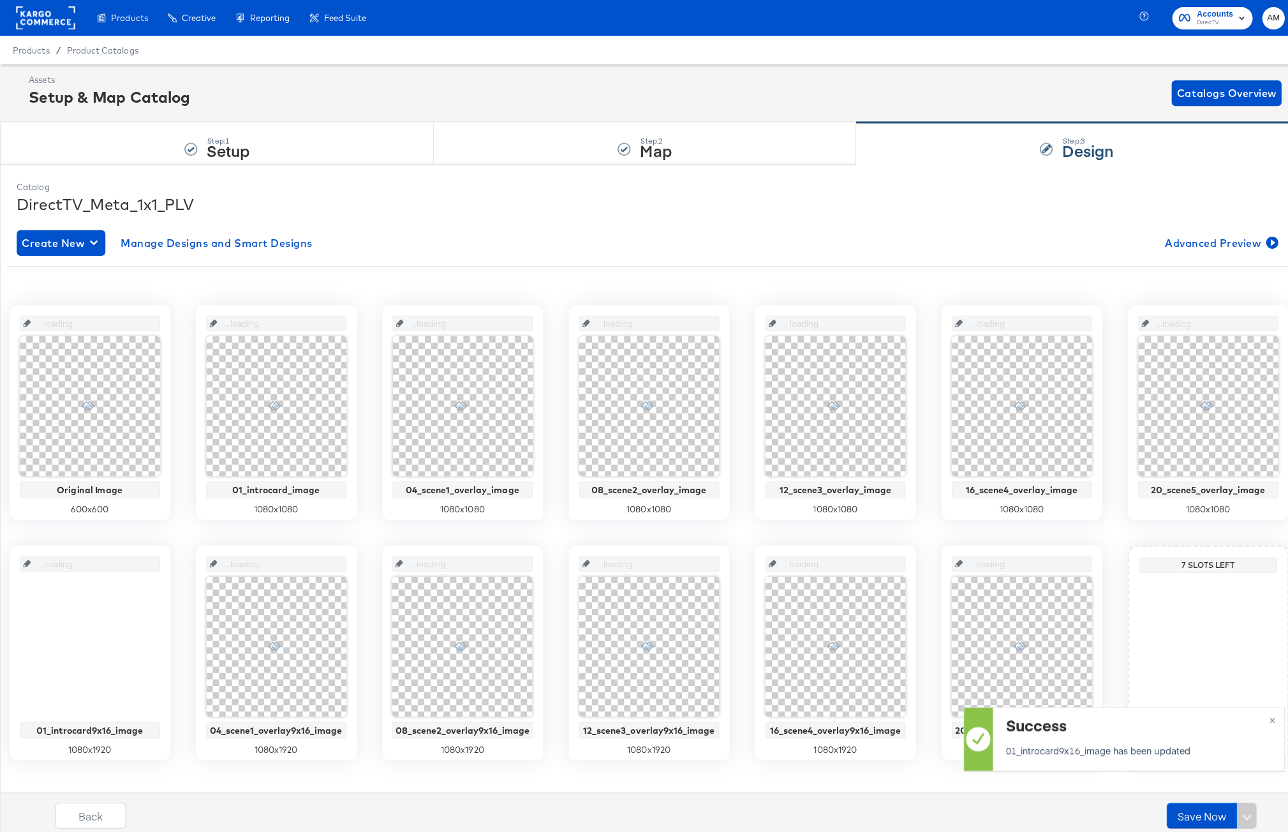
scroll to position [0, 0]
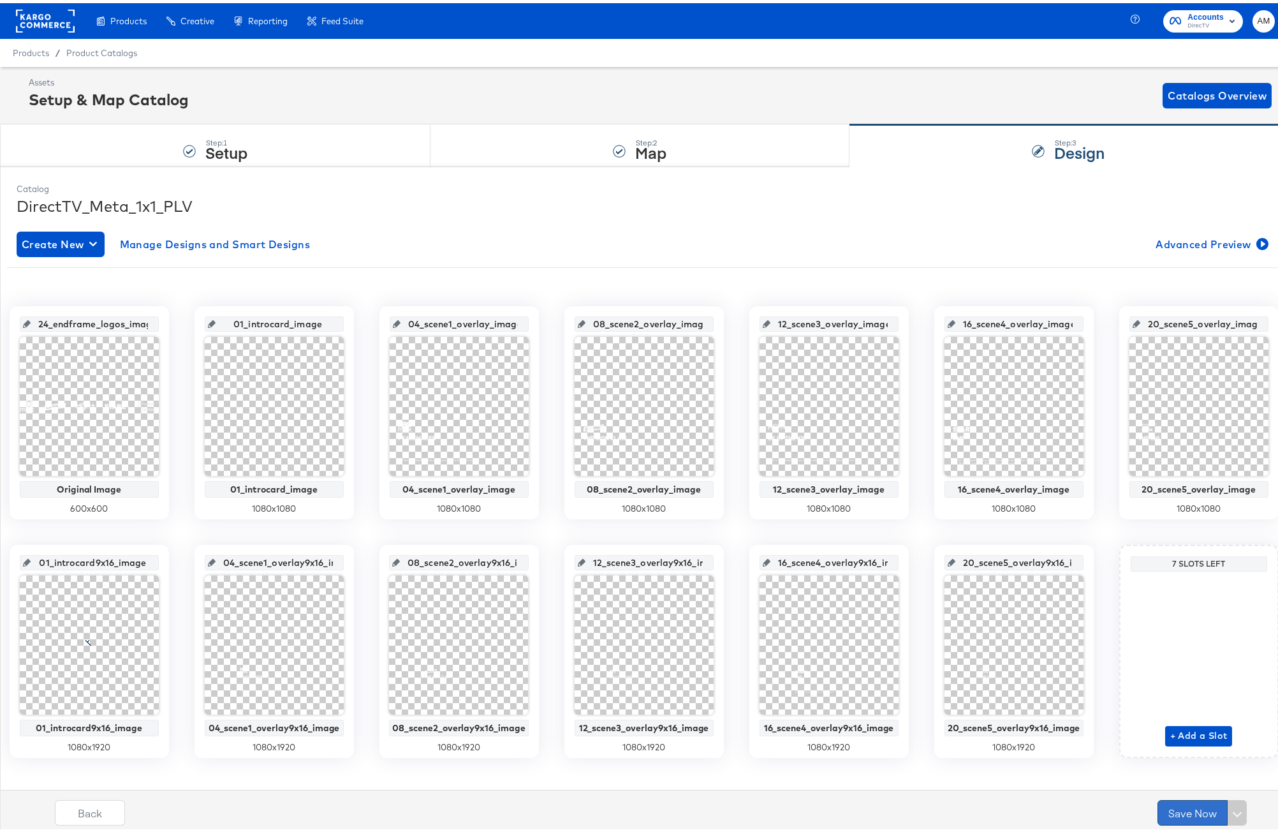
click at [1171, 808] on button "Save Now" at bounding box center [1192, 810] width 70 height 26
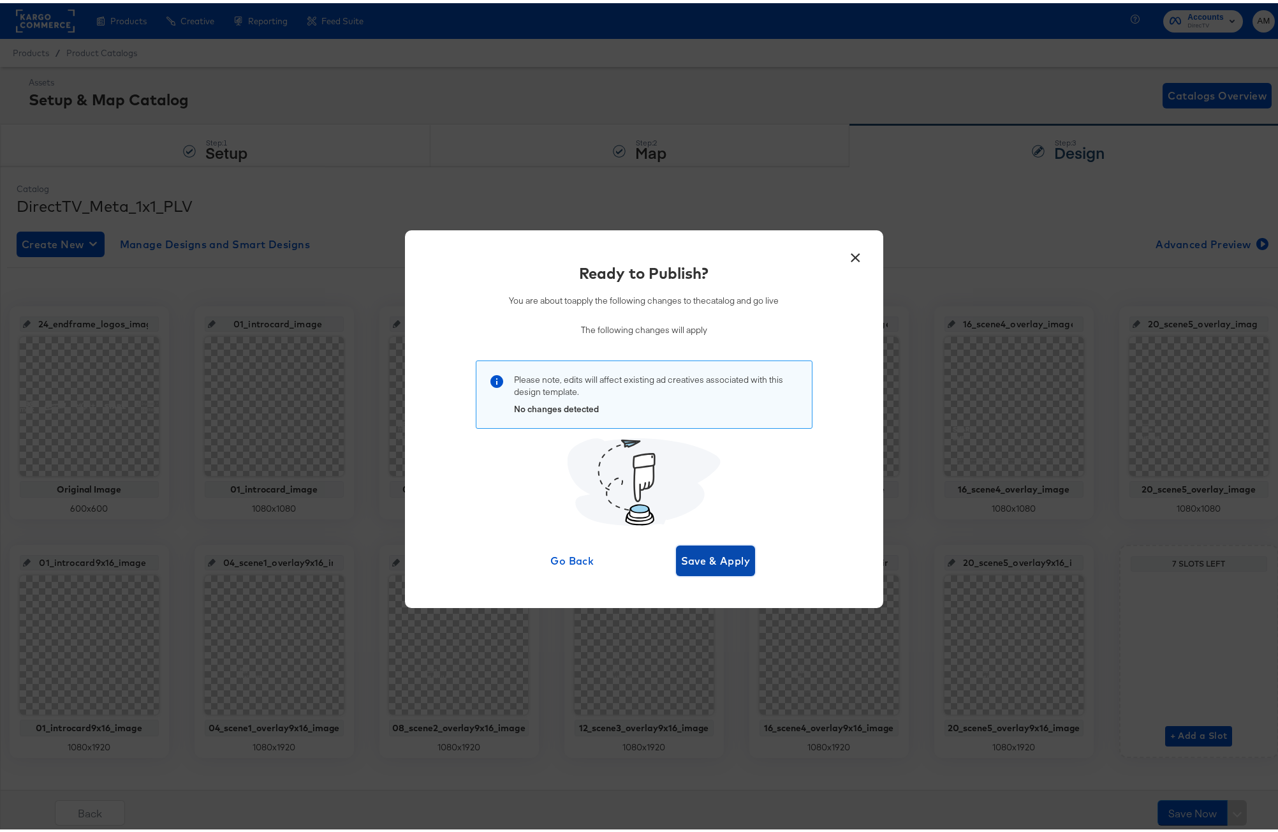
click at [676, 548] on button "Save & Apply" at bounding box center [716, 557] width 80 height 31
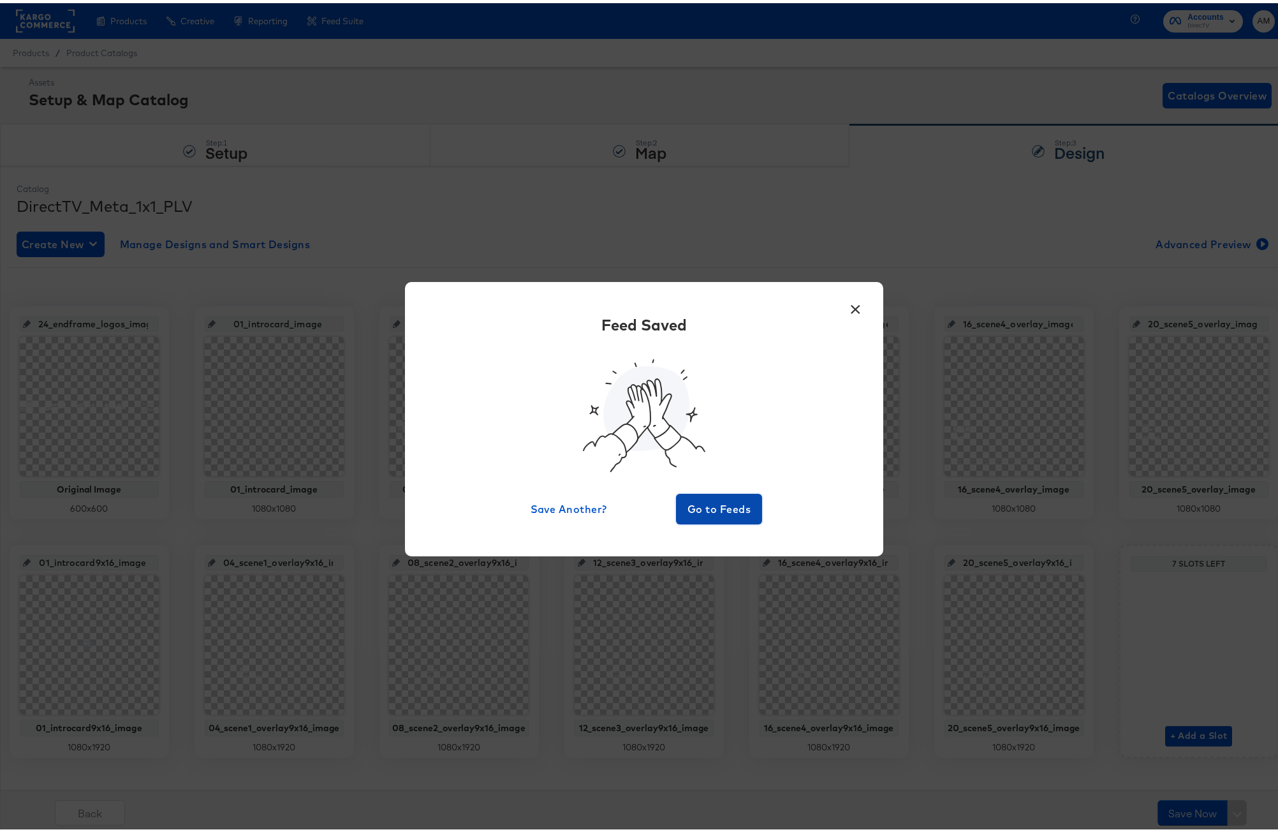
click at [701, 509] on span "Go to Feeds" at bounding box center [719, 506] width 77 height 18
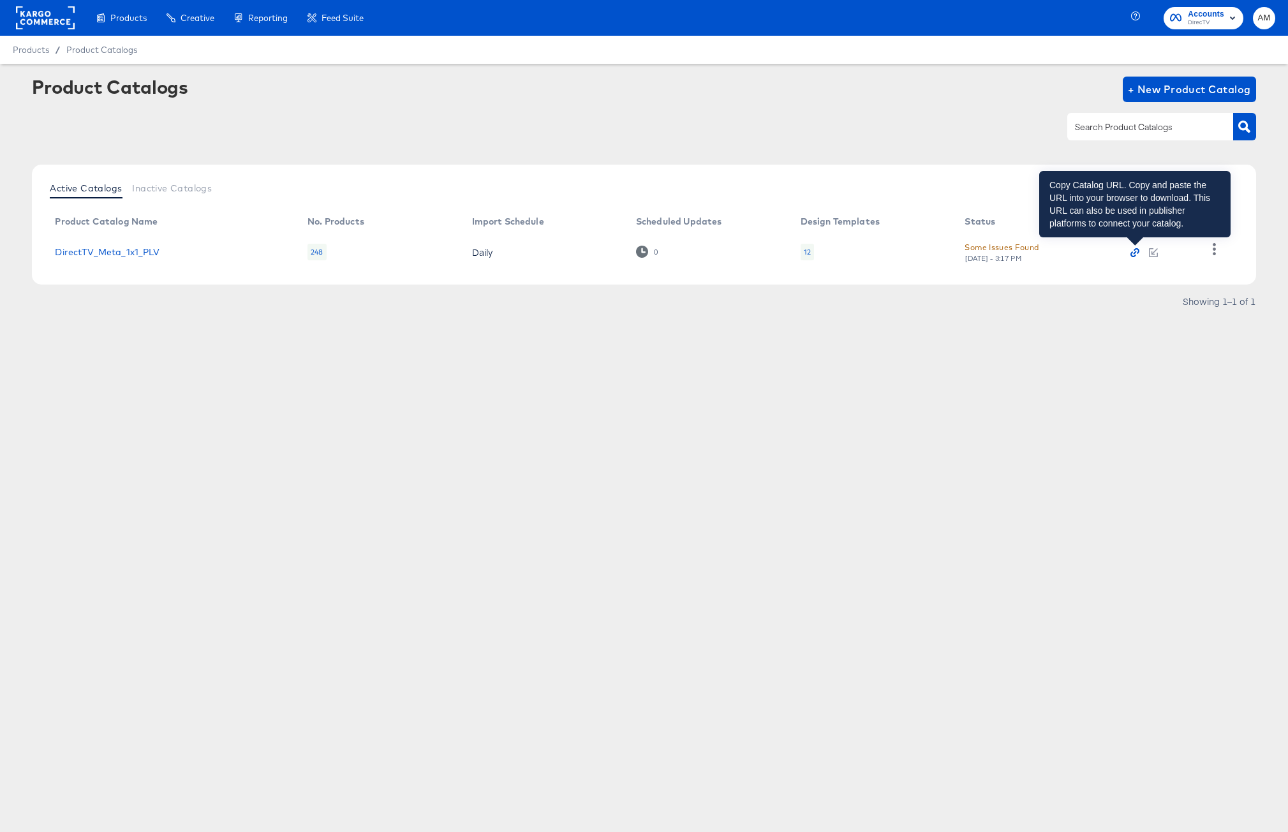
click at [1132, 249] on icon "button" at bounding box center [1134, 252] width 9 height 9
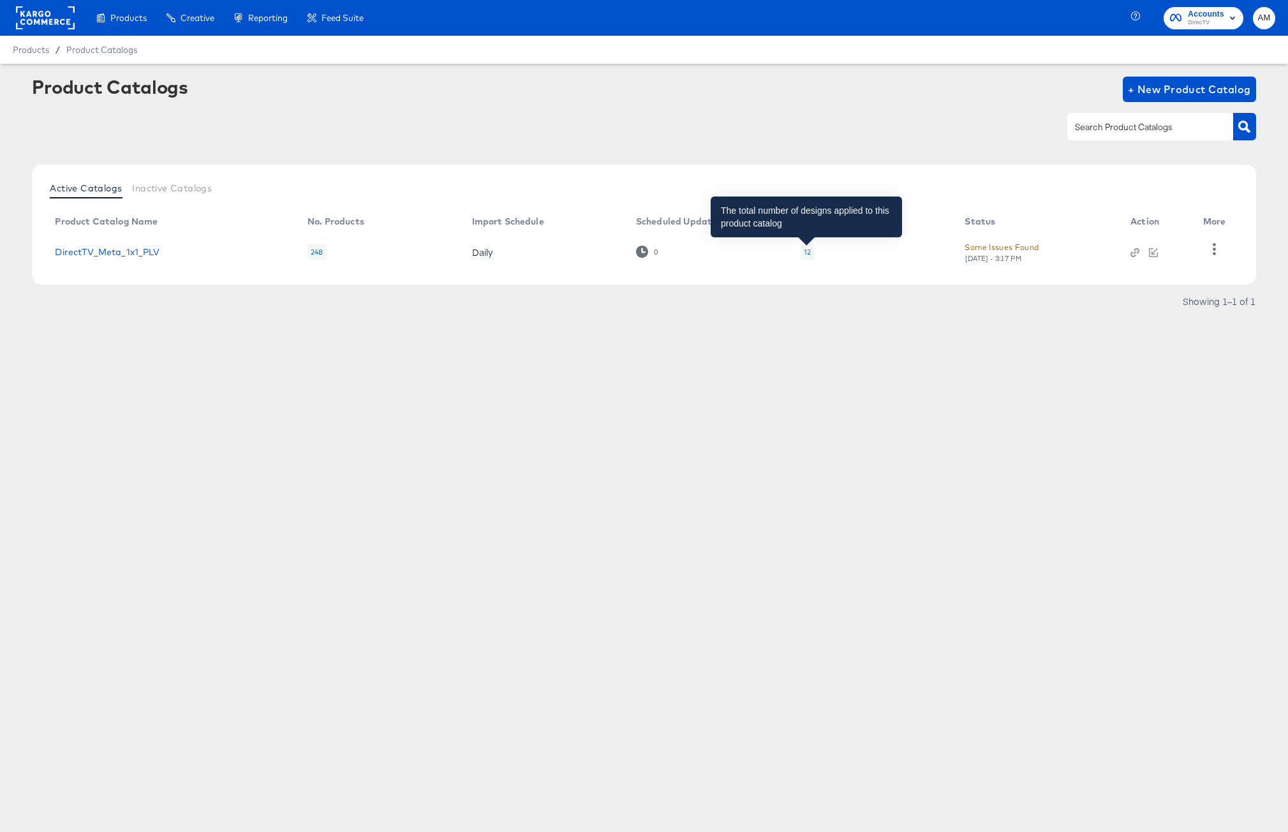
click at [807, 252] on div "12" at bounding box center [807, 252] width 7 height 10
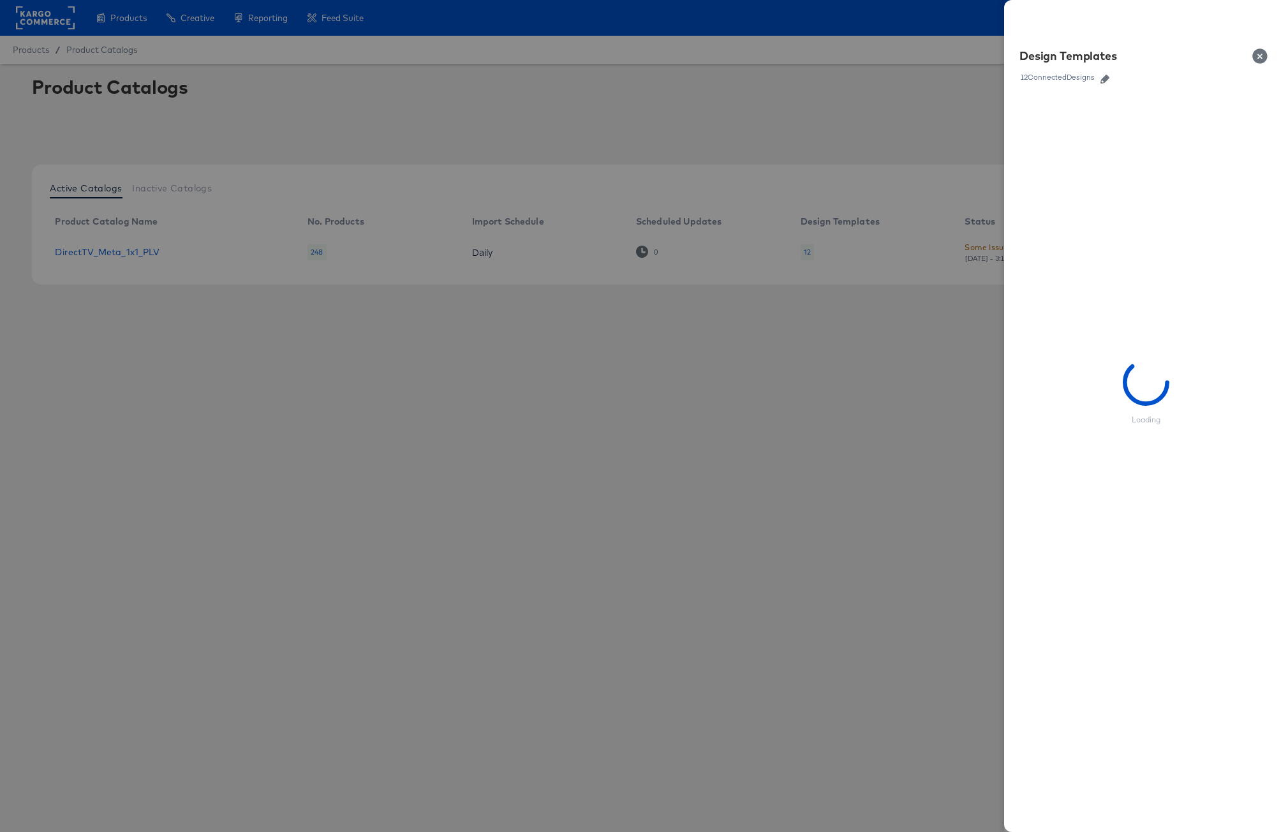
click at [1106, 78] on icon "button" at bounding box center [1104, 79] width 9 height 9
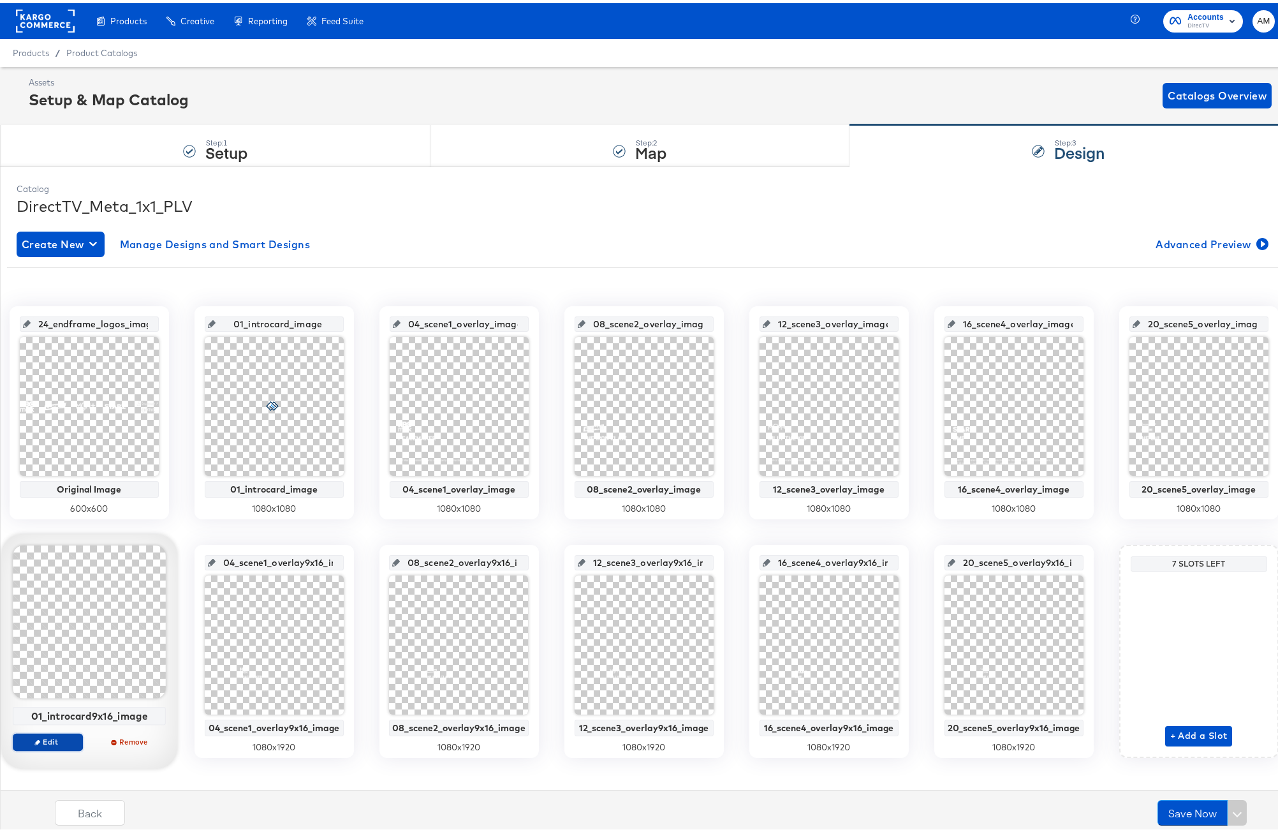
click at [40, 740] on icon "button" at bounding box center [37, 739] width 6 height 6
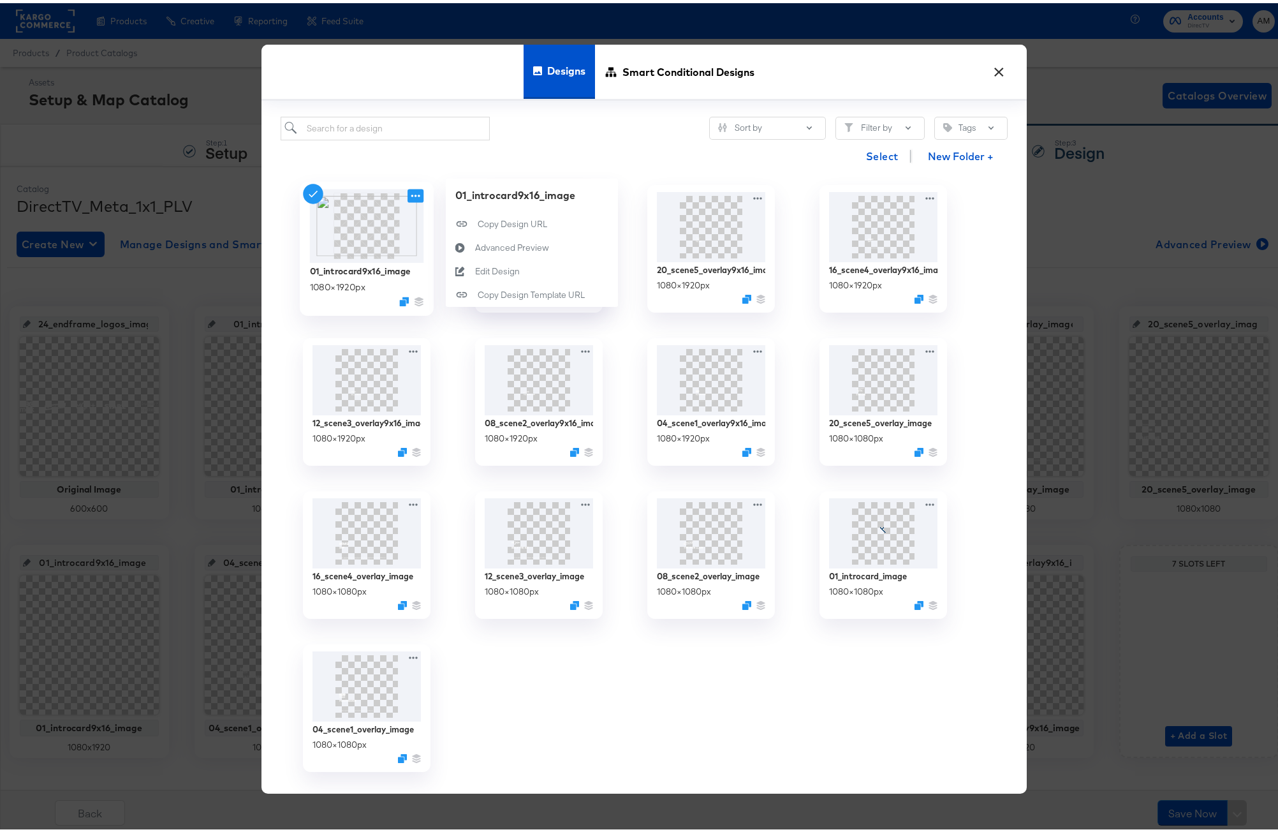
click at [410, 196] on icon at bounding box center [416, 192] width 16 height 13
click at [474, 268] on div "Edit Design Edit Design" at bounding box center [474, 268] width 0 height 0
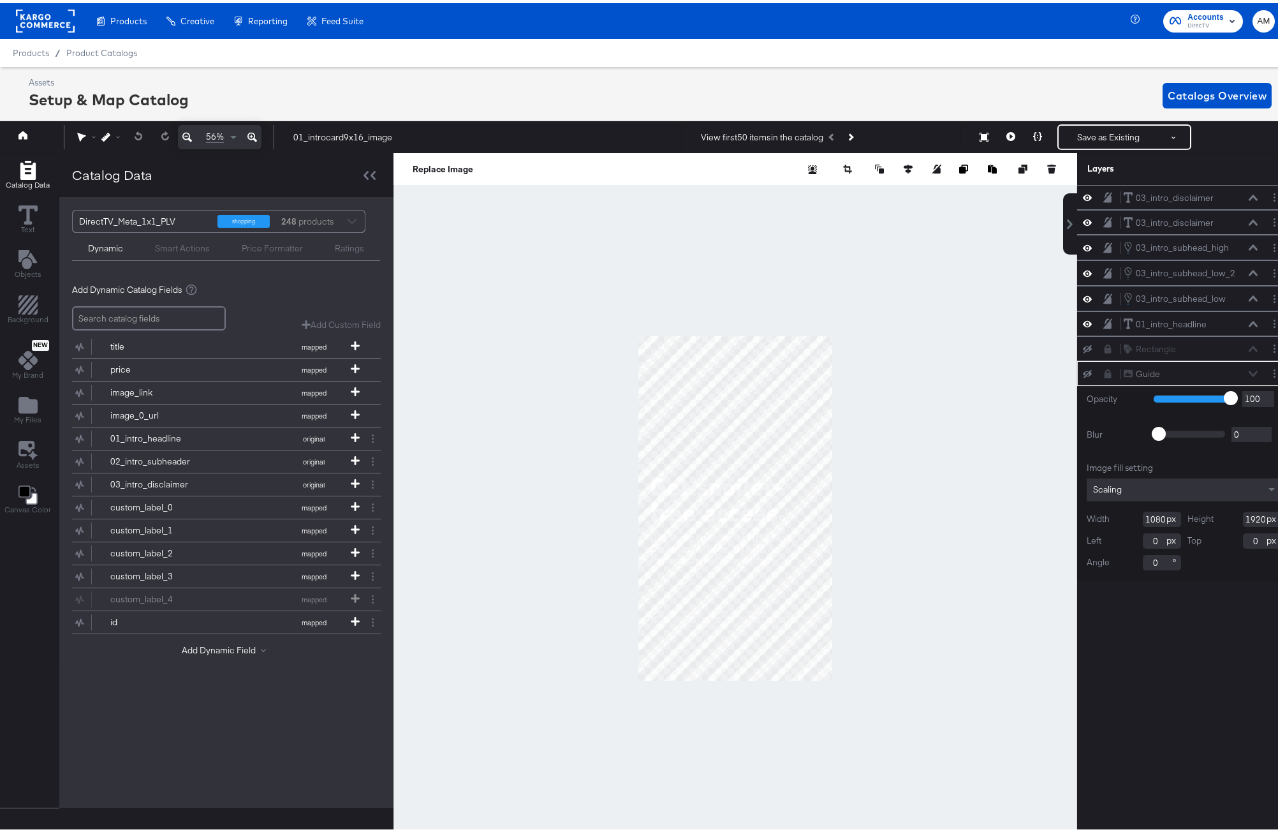
click at [252, 135] on icon at bounding box center [252, 133] width 10 height 15
click at [252, 134] on icon at bounding box center [252, 133] width 10 height 15
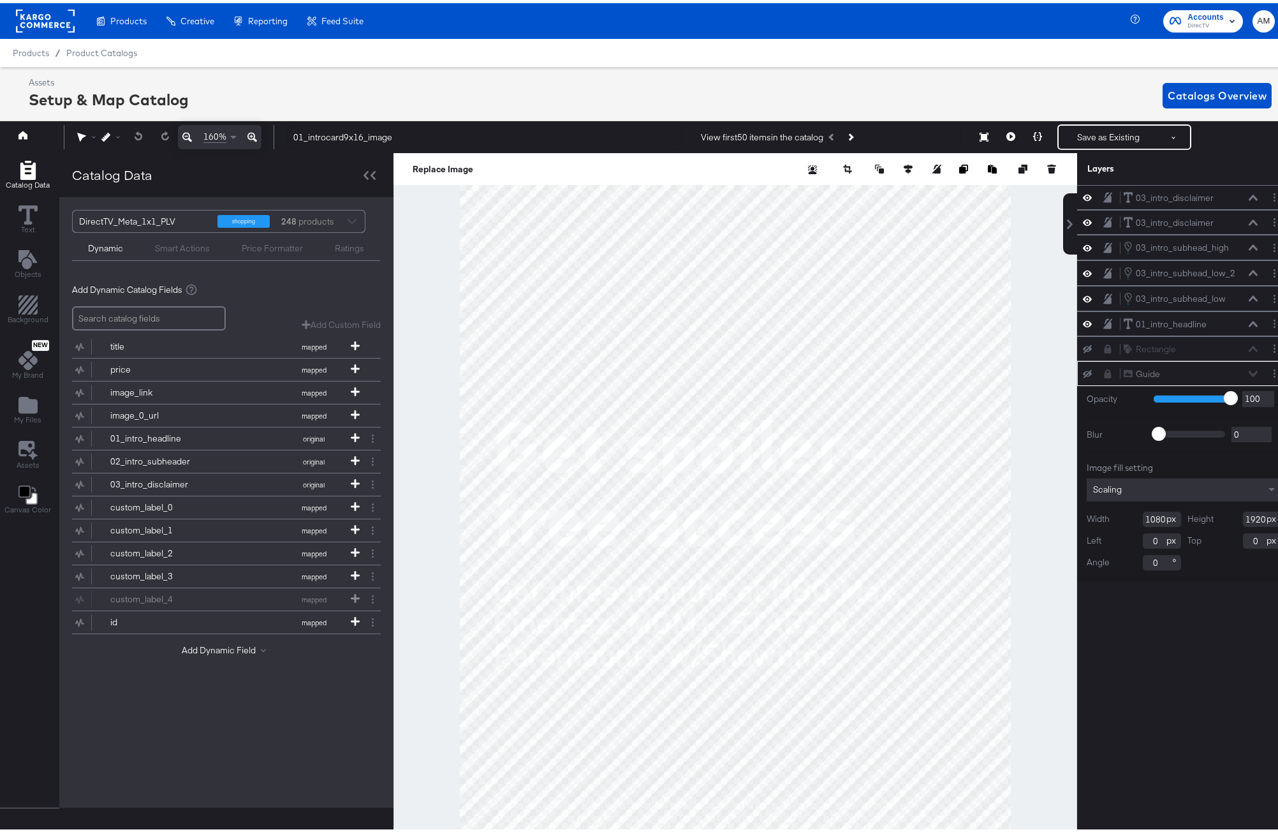
click at [252, 134] on icon at bounding box center [252, 133] width 10 height 15
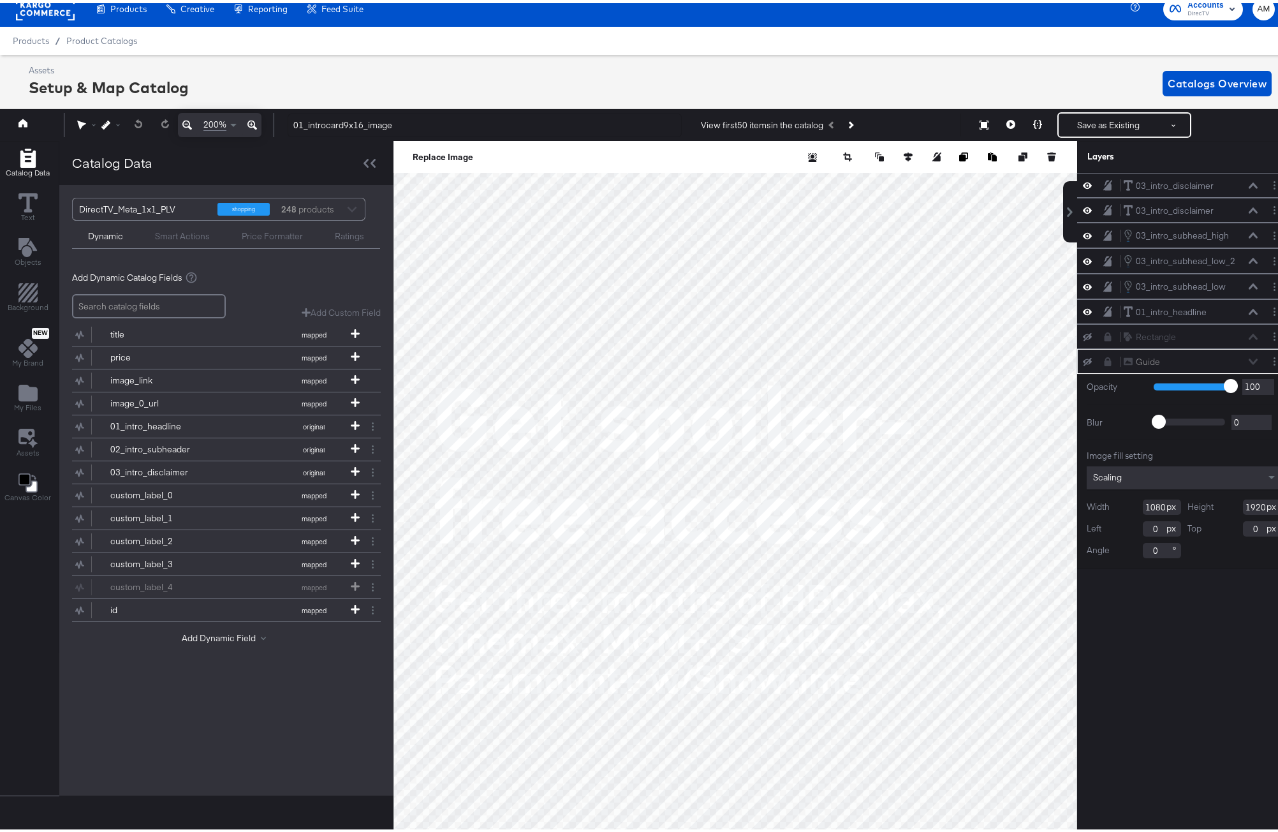
scroll to position [29, 0]
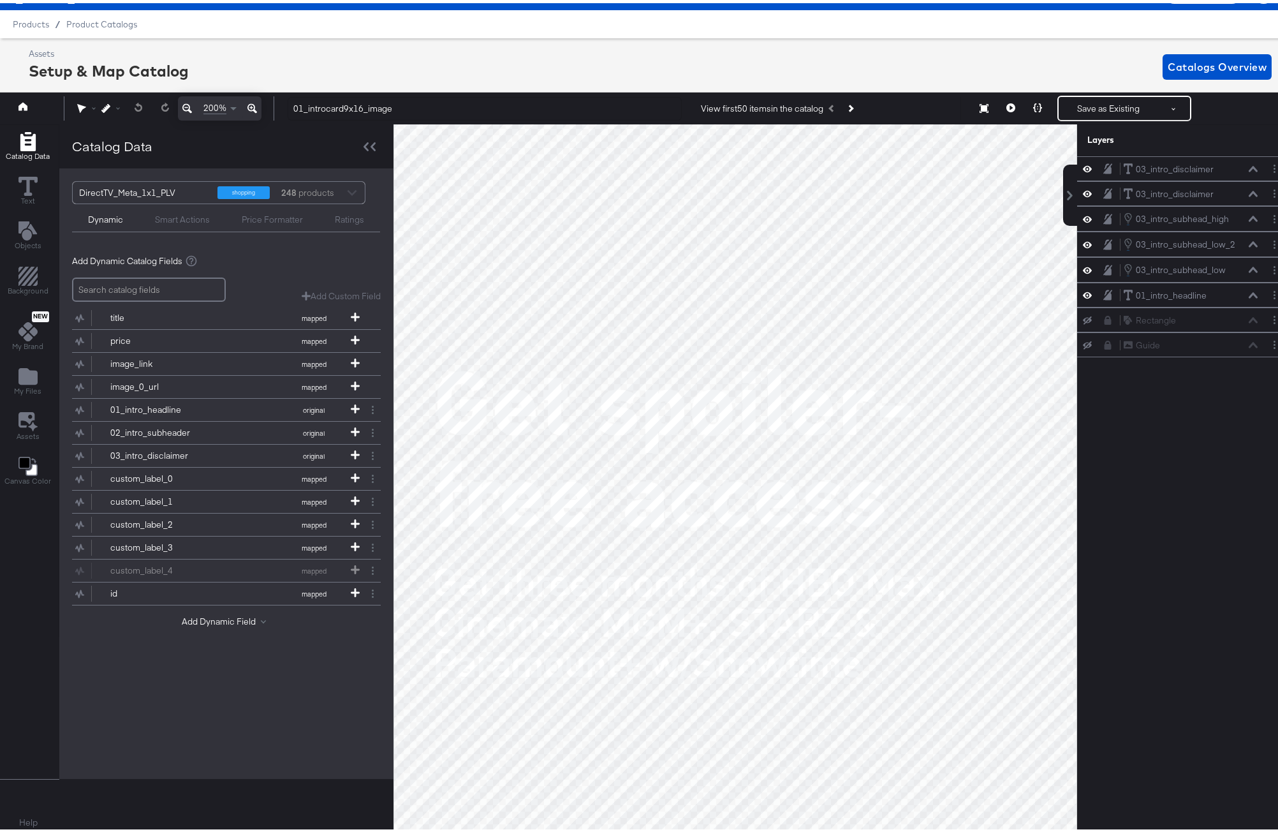
drag, startPoint x: 877, startPoint y: 494, endPoint x: 860, endPoint y: 288, distance: 206.7
click at [867, 220] on div at bounding box center [735, 476] width 682 height 710
drag, startPoint x: 855, startPoint y: 501, endPoint x: 861, endPoint y: 294, distance: 206.7
click at [861, 295] on div at bounding box center [735, 476] width 682 height 710
drag, startPoint x: 860, startPoint y: 578, endPoint x: 902, endPoint y: 337, distance: 245.2
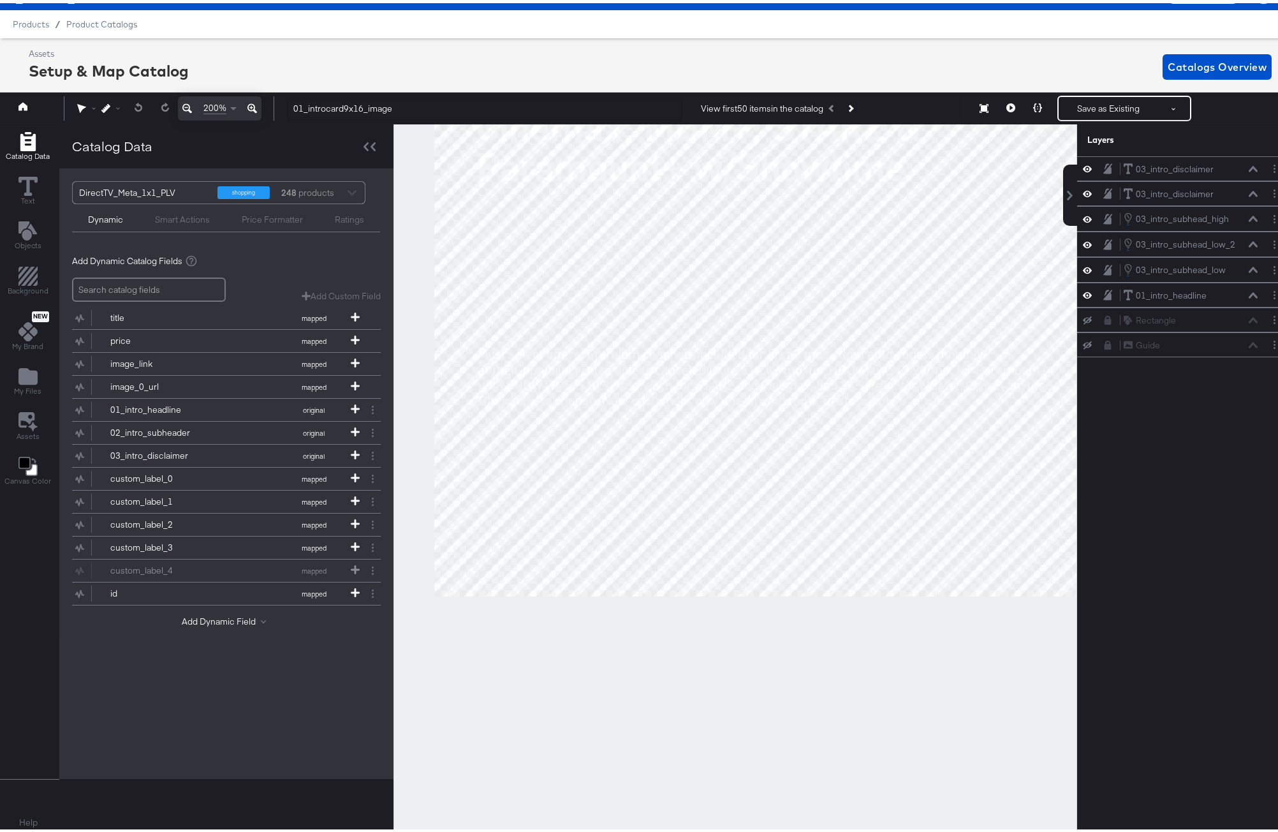
click at [902, 337] on div at bounding box center [735, 476] width 682 height 710
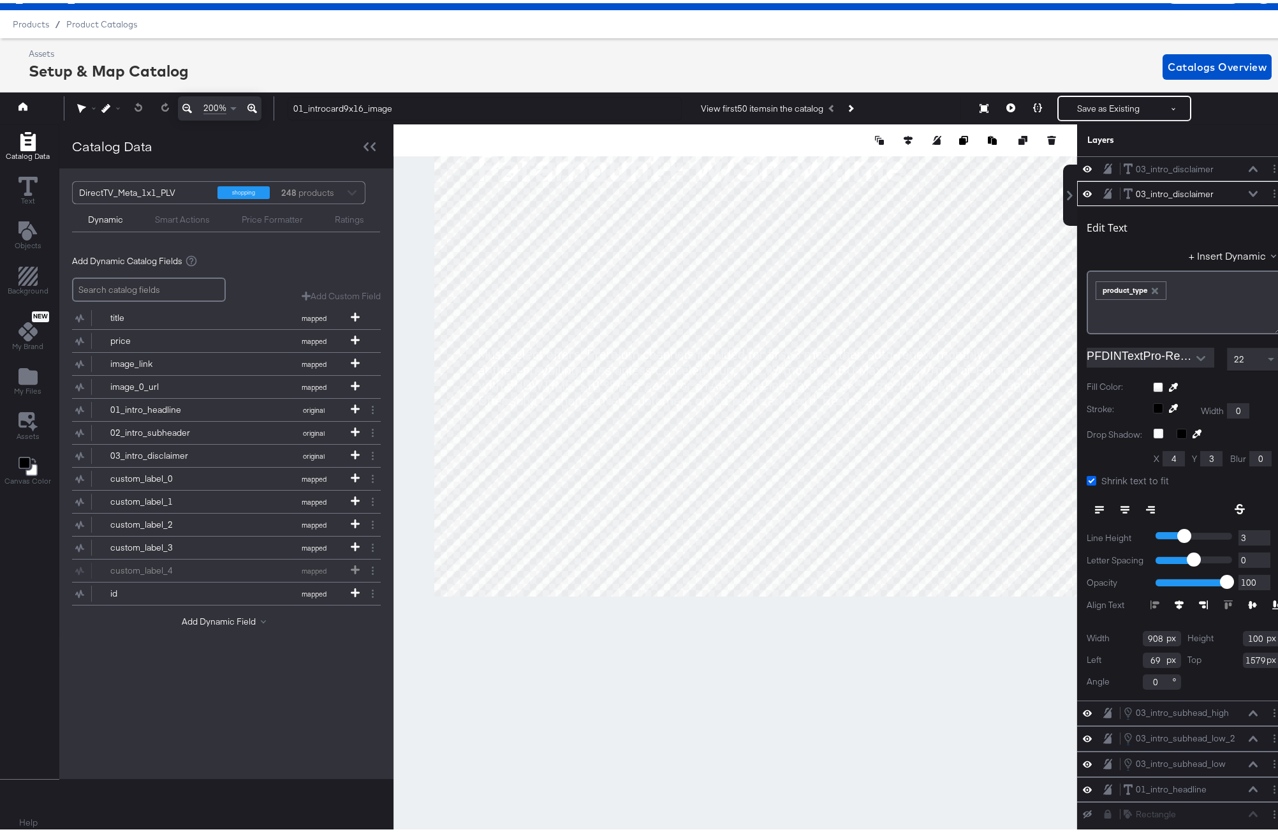
click at [1087, 476] on icon at bounding box center [1092, 478] width 10 height 10
click at [0, 0] on input "Shrink text to fit" at bounding box center [0, 0] width 0 height 0
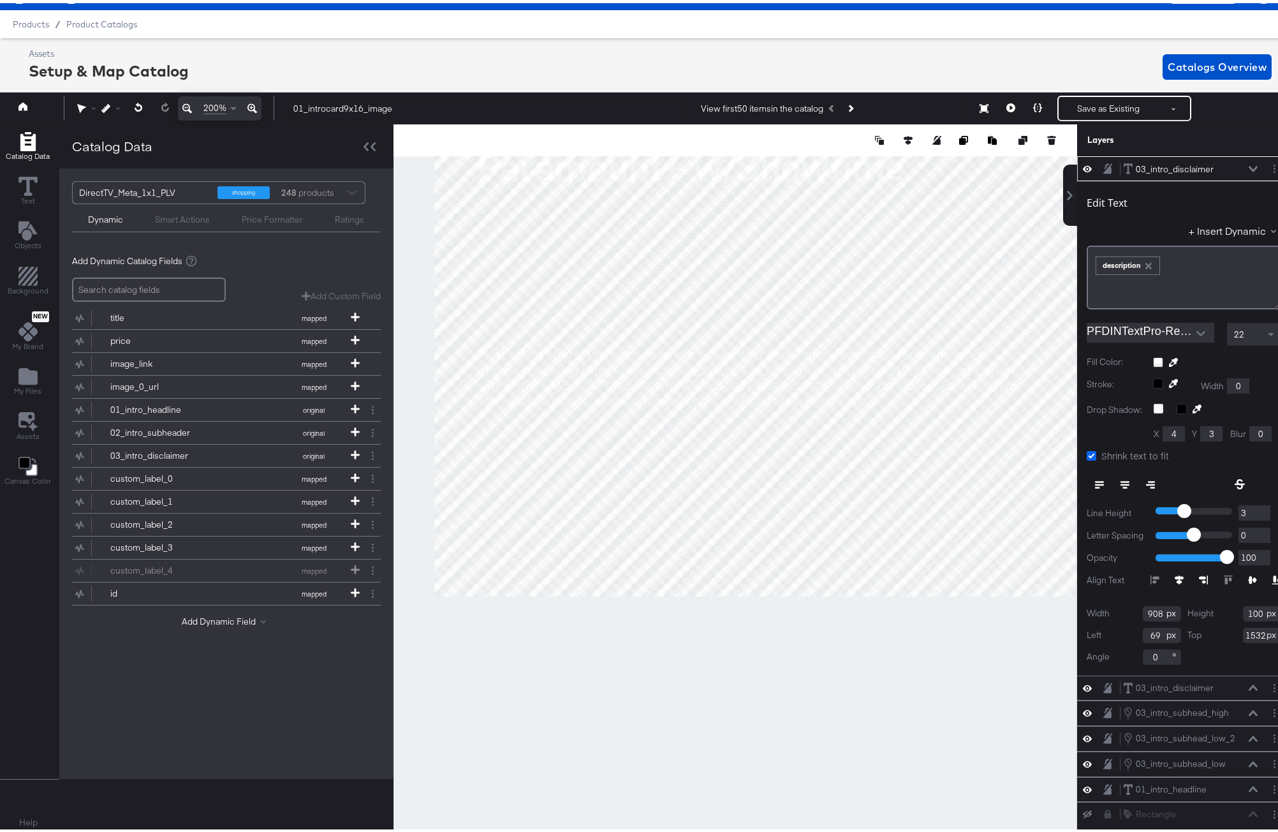
click at [1087, 450] on icon at bounding box center [1092, 453] width 10 height 10
click at [0, 0] on input "Shrink text to fit" at bounding box center [0, 0] width 0 height 0
click at [851, 105] on icon "Next Product" at bounding box center [850, 105] width 7 height 7
click at [851, 103] on icon "Next Product" at bounding box center [850, 105] width 7 height 7
click at [1249, 163] on icon at bounding box center [1253, 166] width 9 height 6
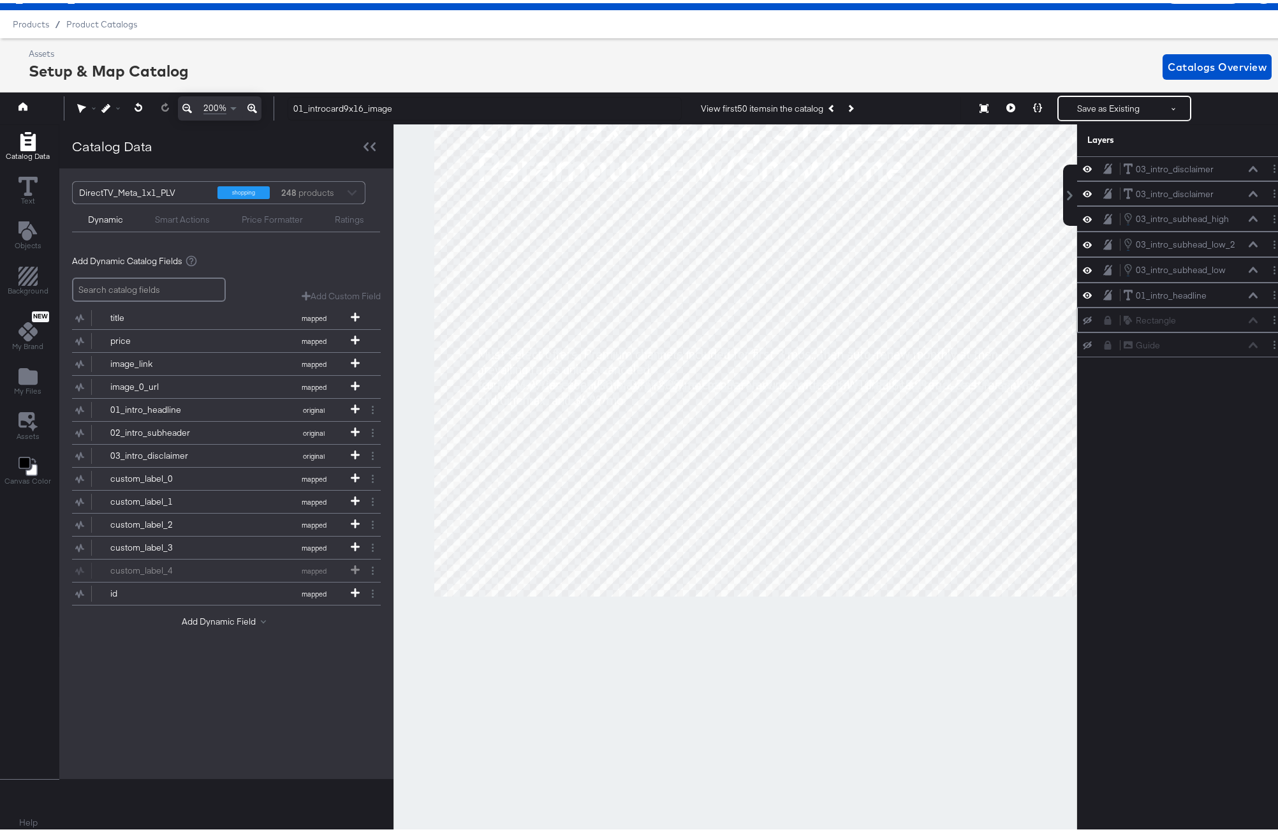
click at [1083, 319] on icon at bounding box center [1087, 317] width 9 height 8
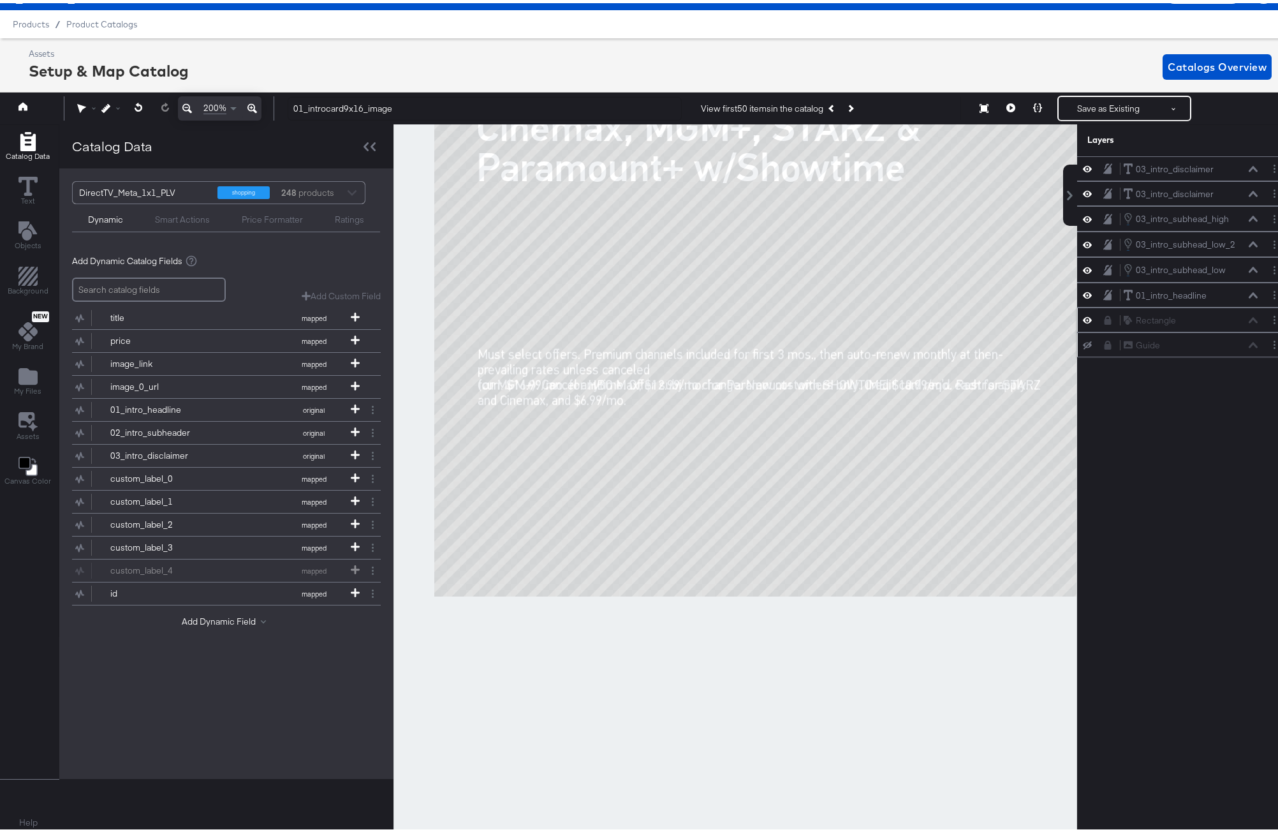
click at [1083, 339] on icon at bounding box center [1087, 342] width 9 height 8
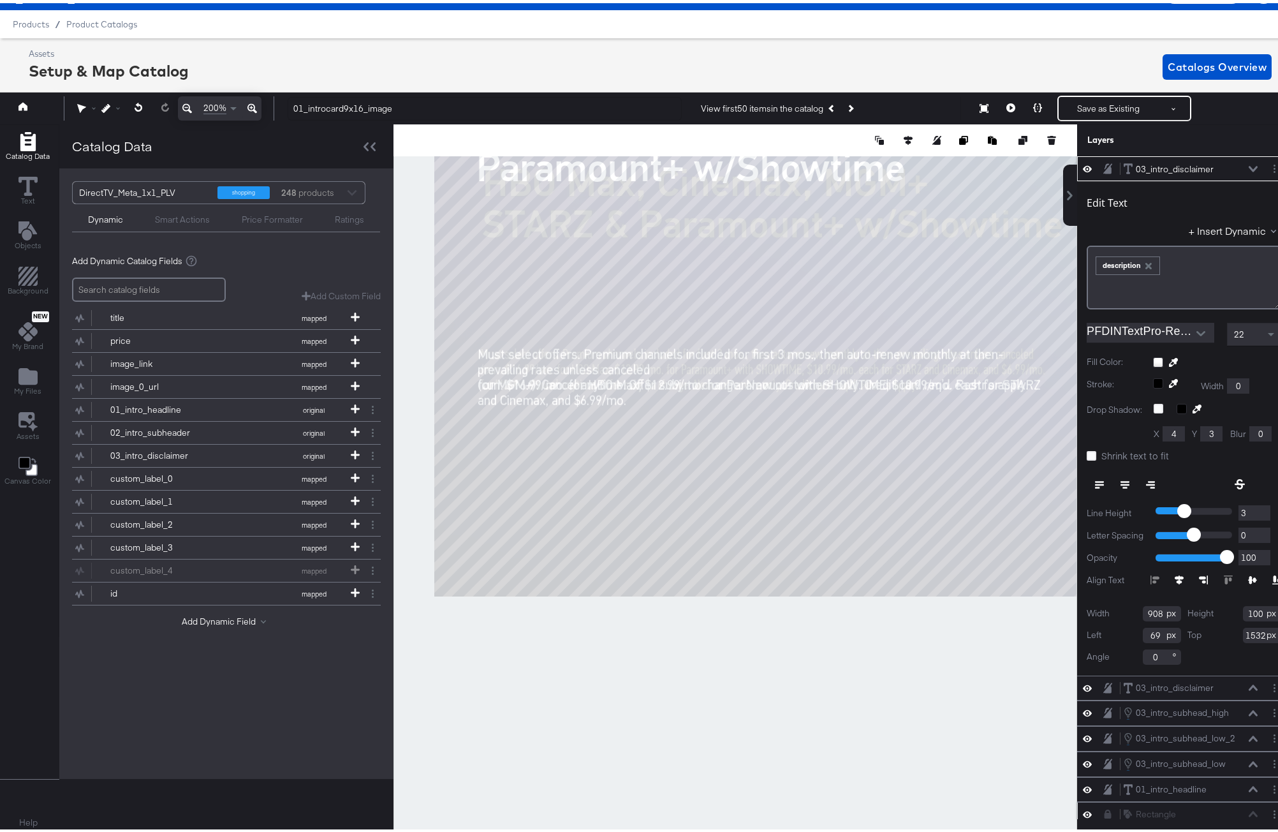
click at [1234, 330] on span "22" at bounding box center [1239, 330] width 10 height 11
click at [1265, 327] on span at bounding box center [1273, 331] width 16 height 22
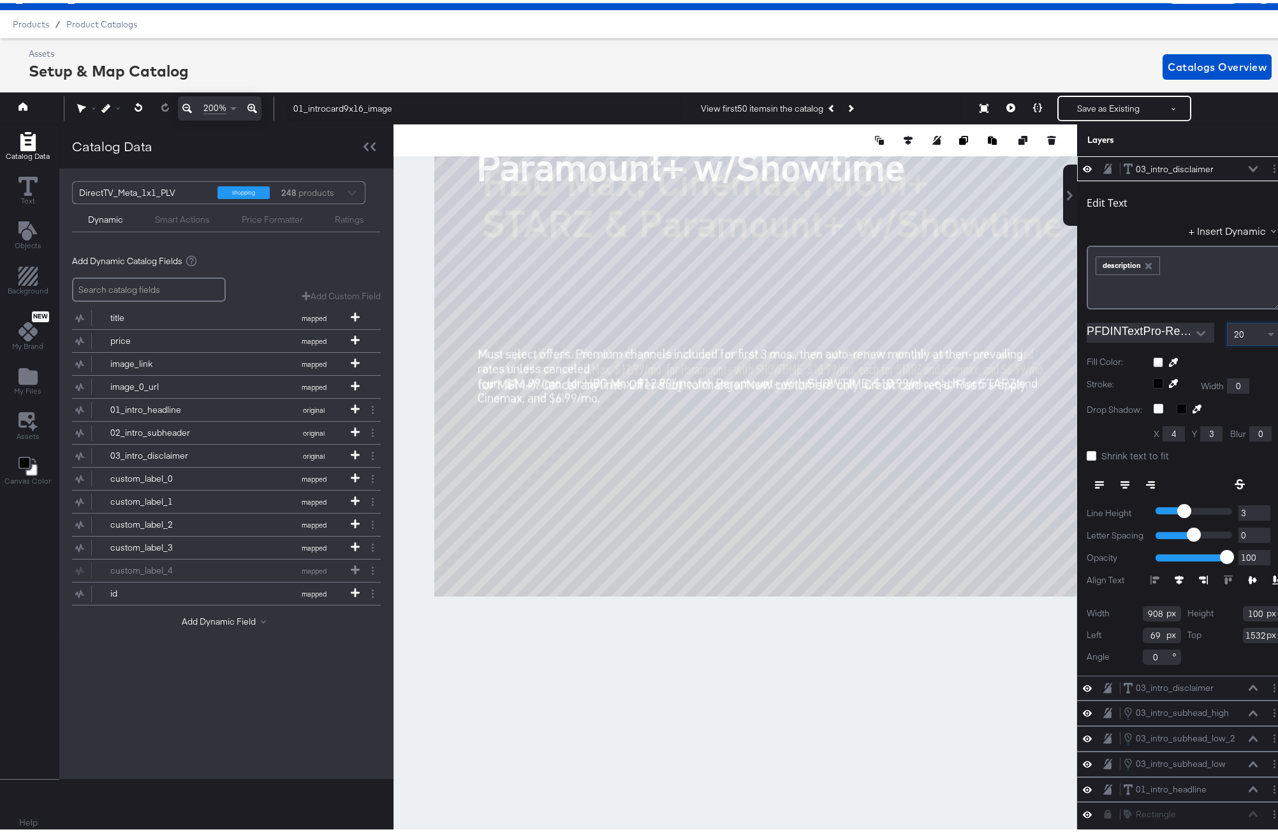
scroll to position [29, 0]
click at [1268, 330] on span at bounding box center [1271, 332] width 6 height 4
type input "-1"
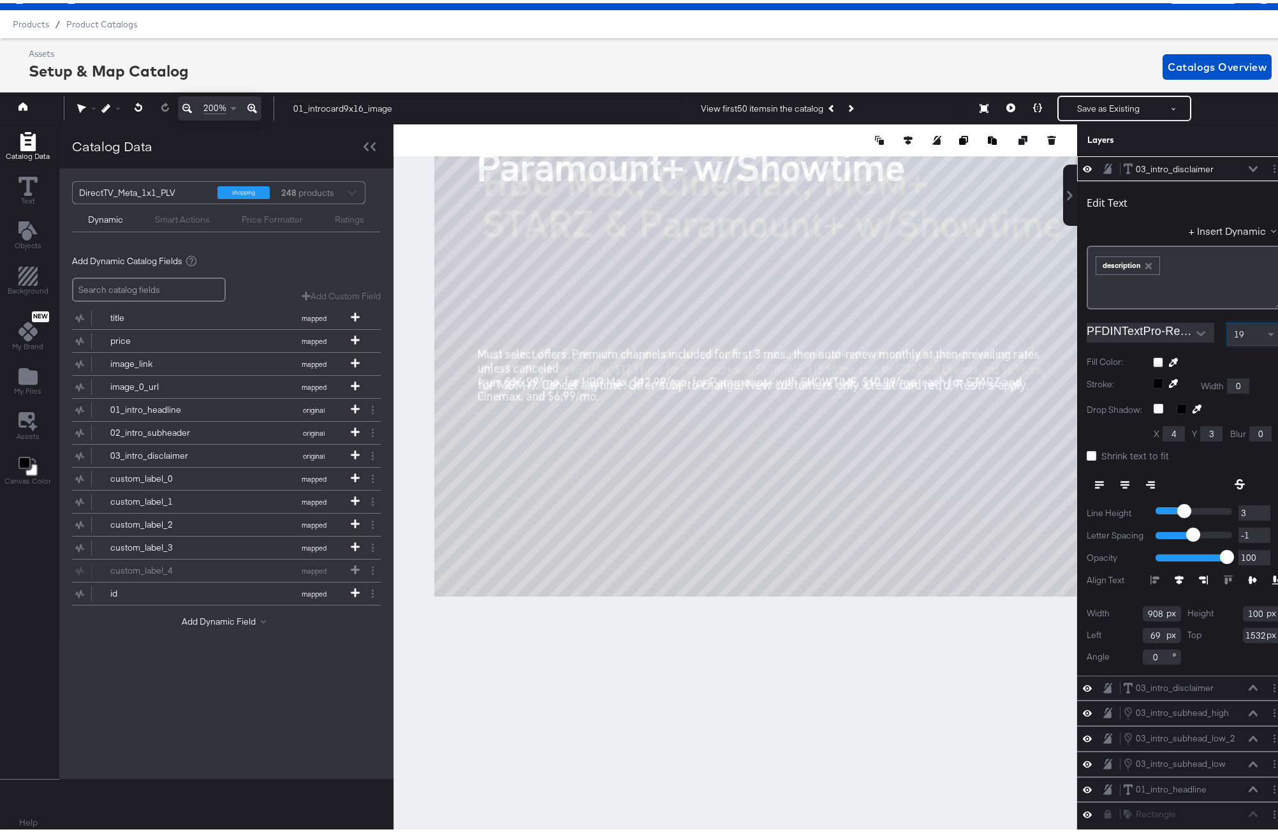
click at [1252, 532] on input "-1" at bounding box center [1254, 532] width 32 height 16
type input "0"
click at [1252, 529] on input "0" at bounding box center [1254, 532] width 32 height 16
click at [1265, 329] on span at bounding box center [1273, 331] width 16 height 22
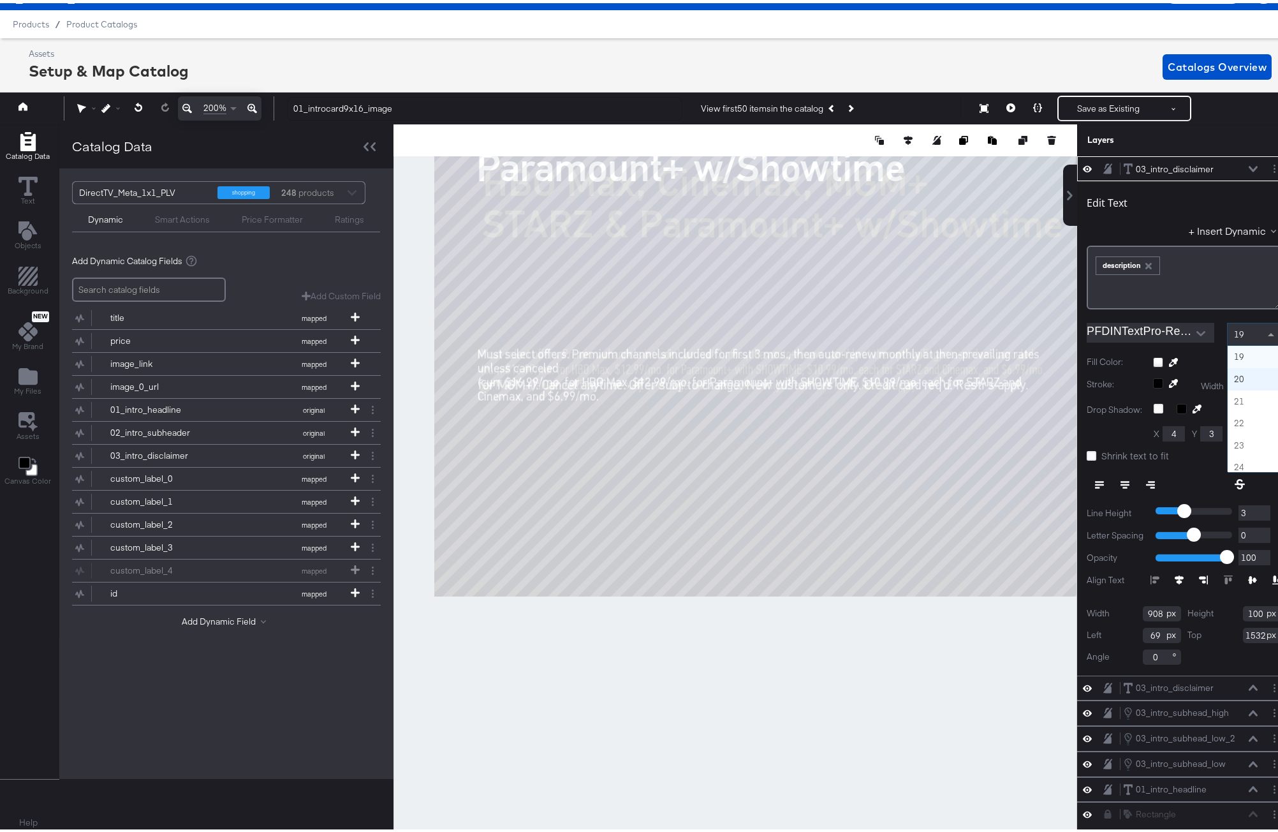
scroll to position [319, 0]
click at [1265, 325] on span at bounding box center [1273, 331] width 16 height 22
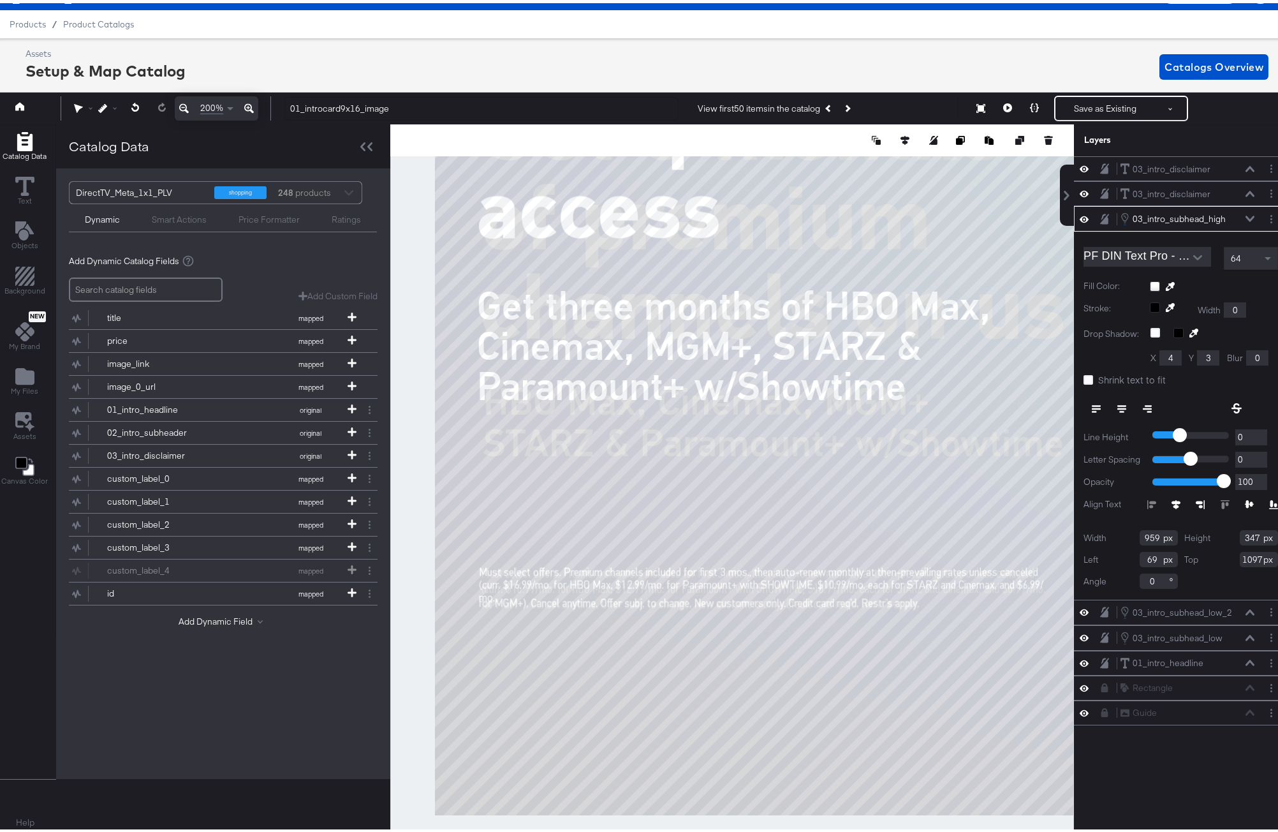
scroll to position [29, 3]
click at [1143, 559] on input "69" at bounding box center [1159, 555] width 38 height 15
type input "73"
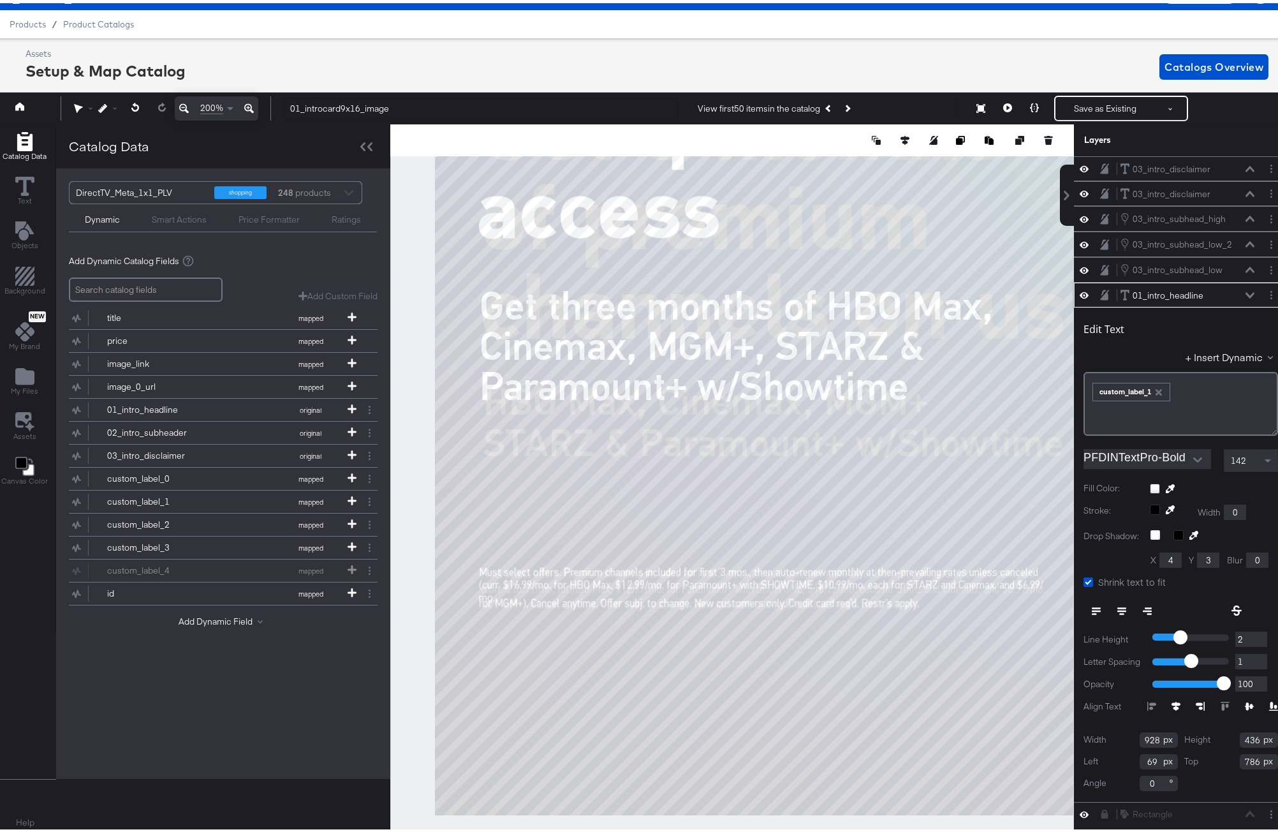
drag, startPoint x: 1122, startPoint y: 756, endPoint x: 1116, endPoint y: 752, distance: 6.9
click at [1120, 755] on div "Left 69" at bounding box center [1130, 758] width 94 height 15
type input "73"
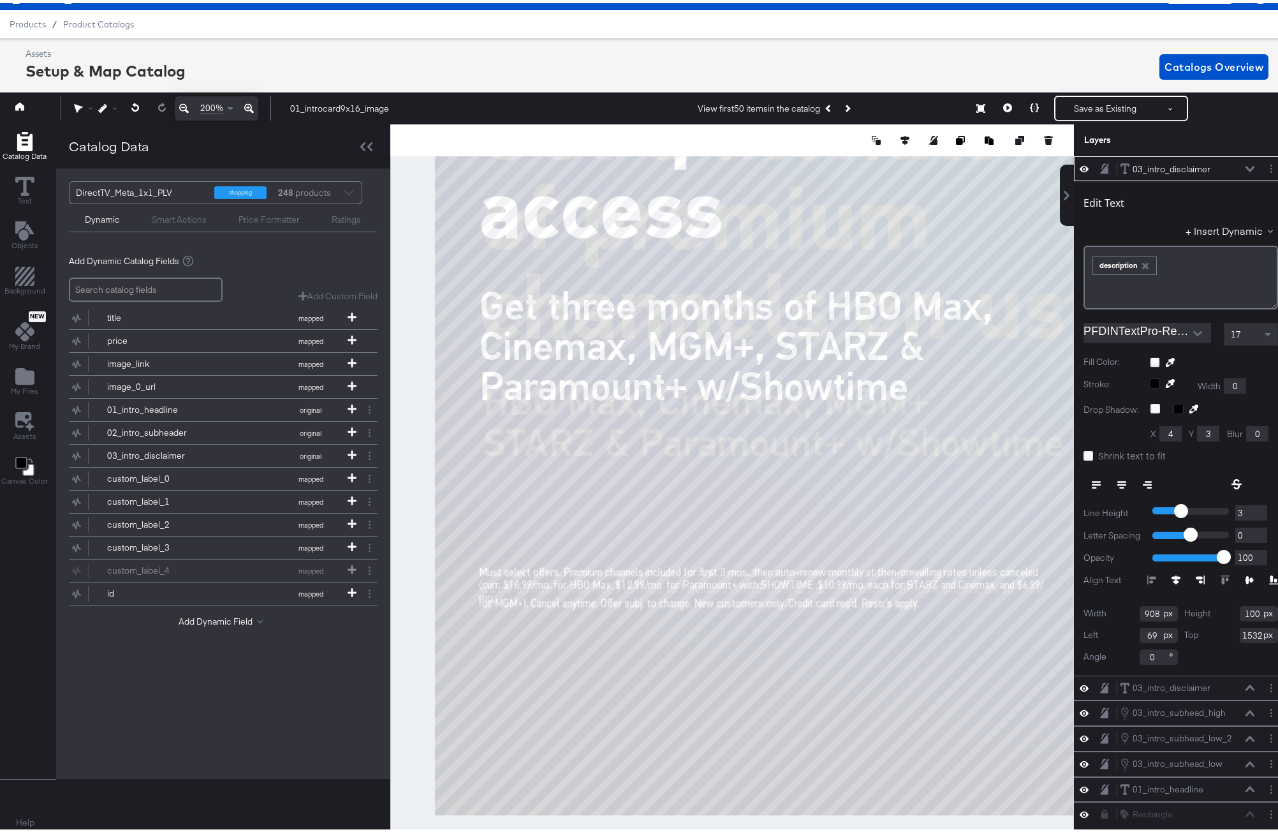
click at [1140, 633] on input "69" at bounding box center [1159, 631] width 38 height 15
type input "73"
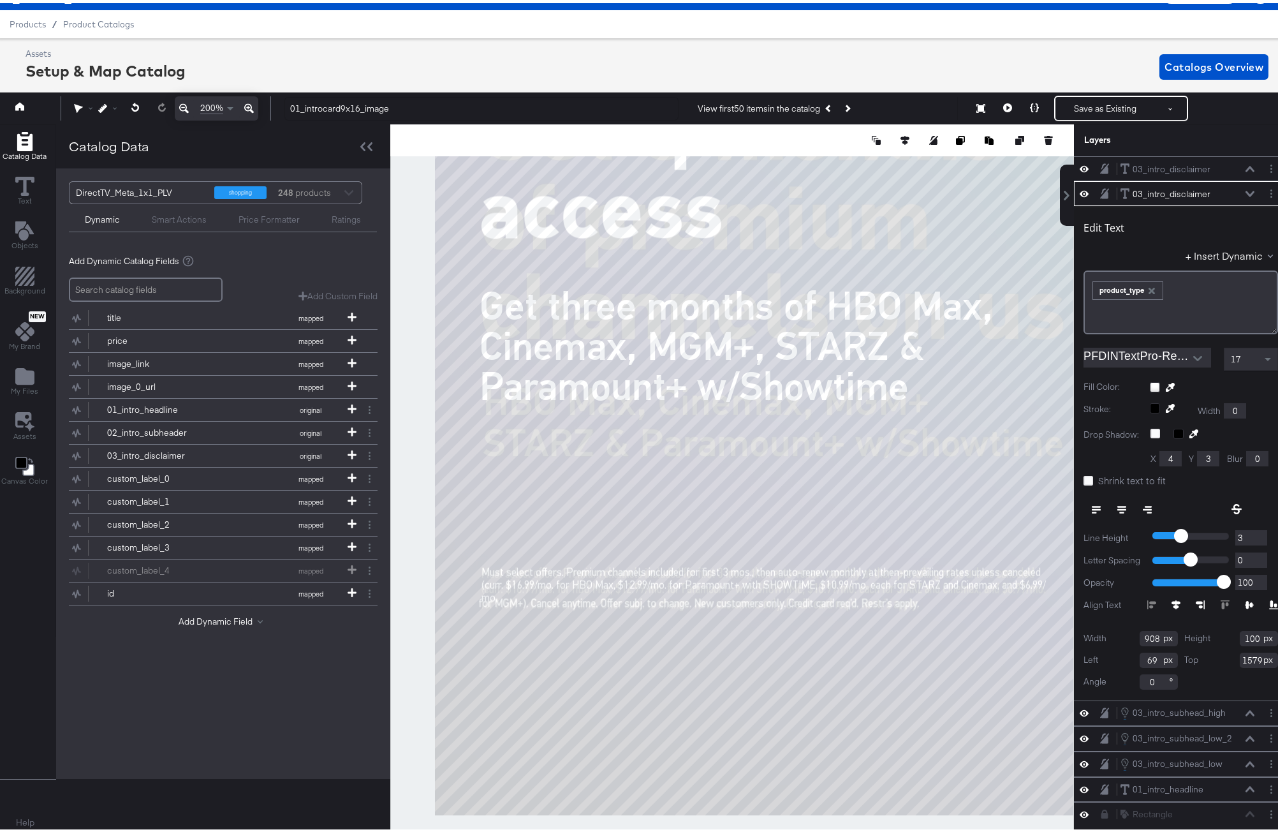
drag, startPoint x: 1142, startPoint y: 657, endPoint x: 1118, endPoint y: 655, distance: 23.7
click at [1121, 656] on div "Left 69" at bounding box center [1130, 656] width 94 height 15
type input "73"
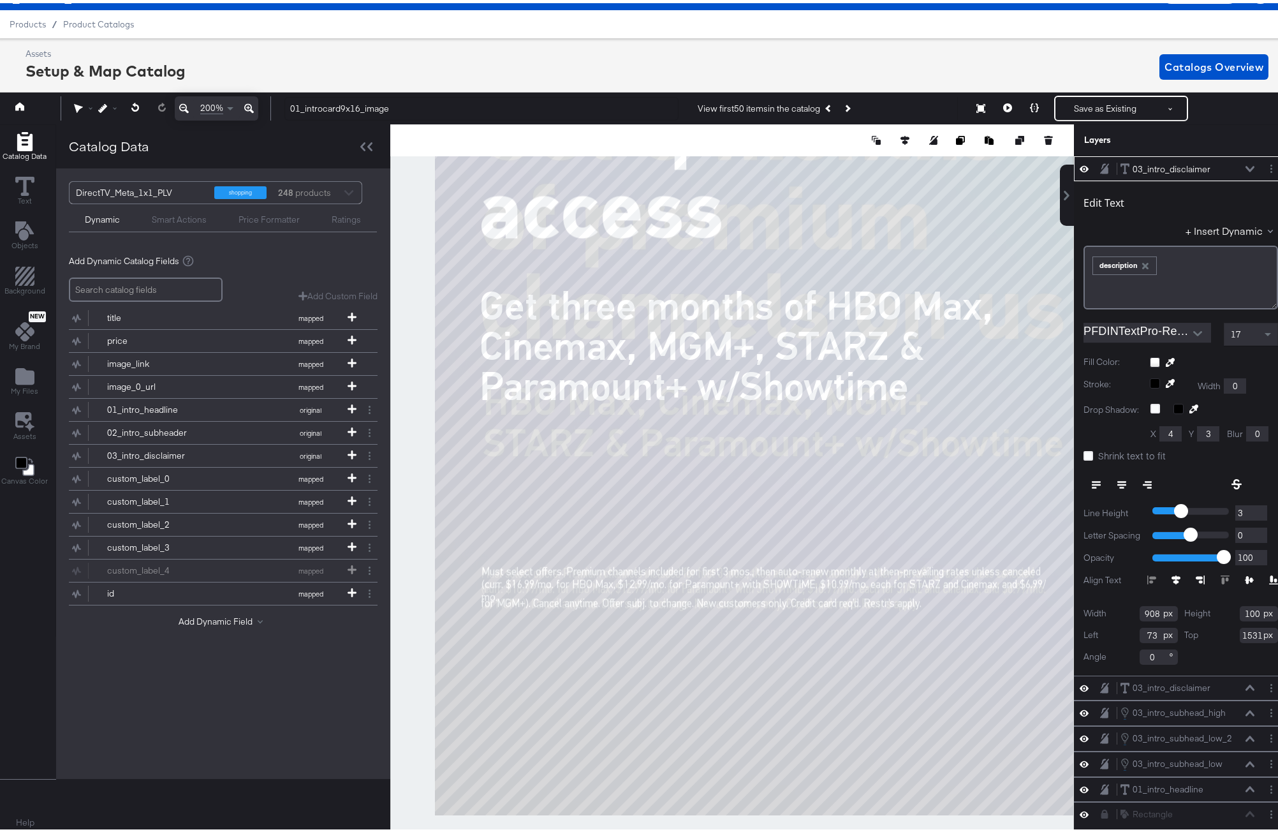
type input "1532"
click at [1245, 165] on icon at bounding box center [1249, 166] width 9 height 6
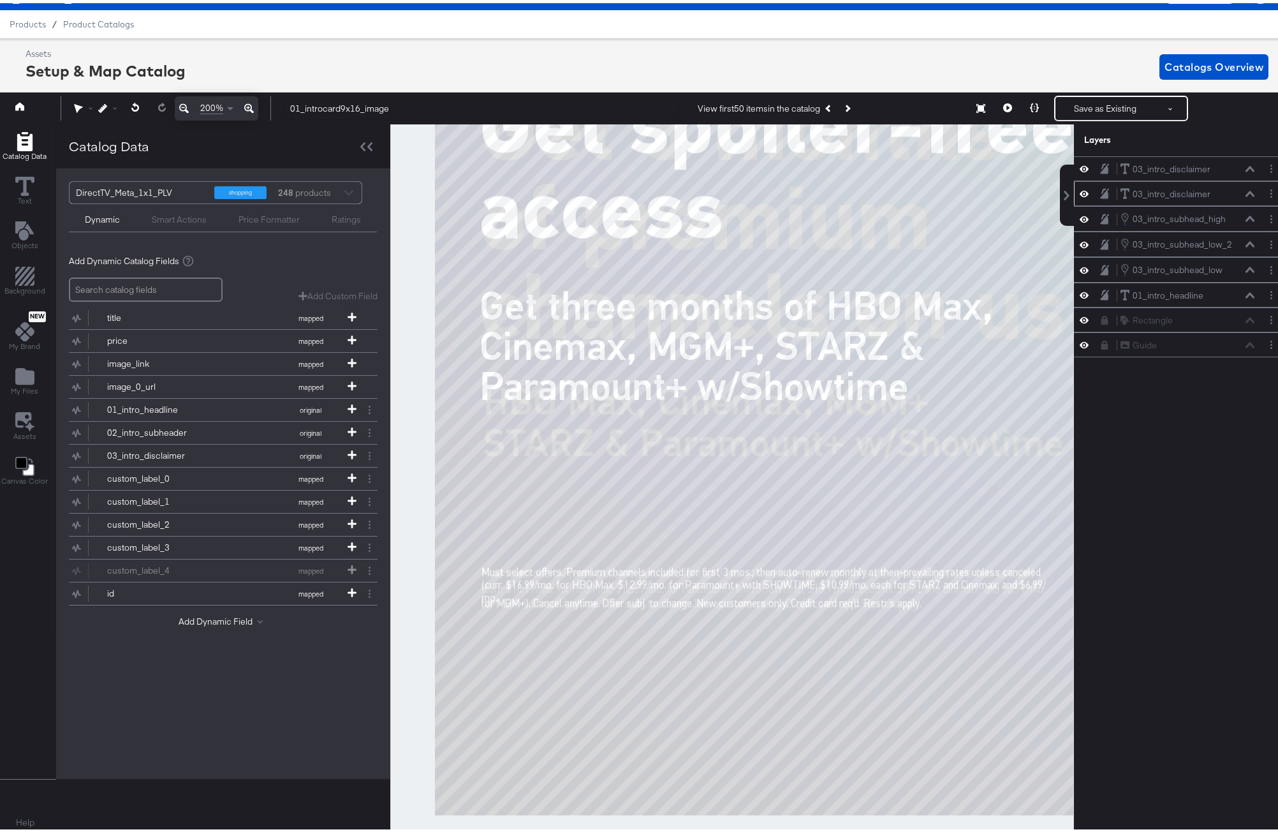
click at [1245, 191] on icon at bounding box center [1249, 190] width 9 height 6
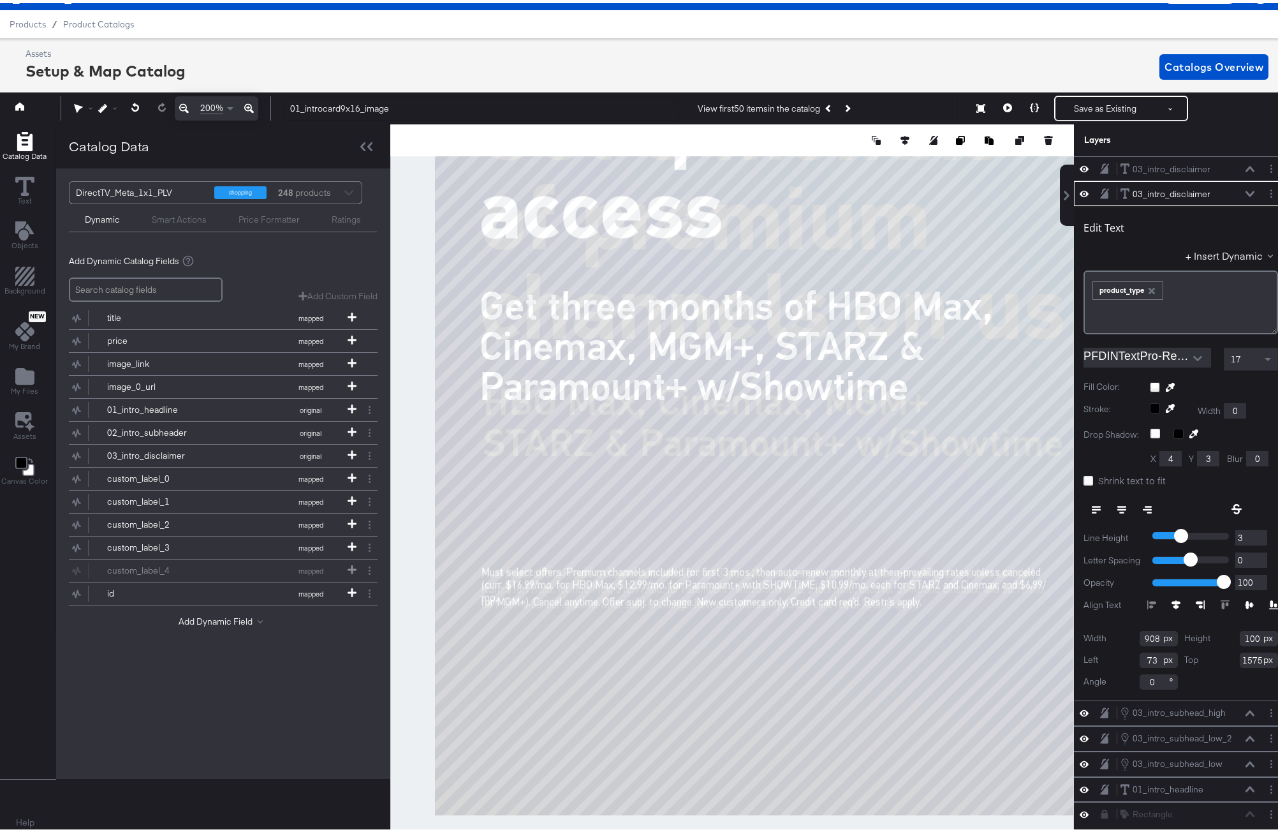
type input "1574"
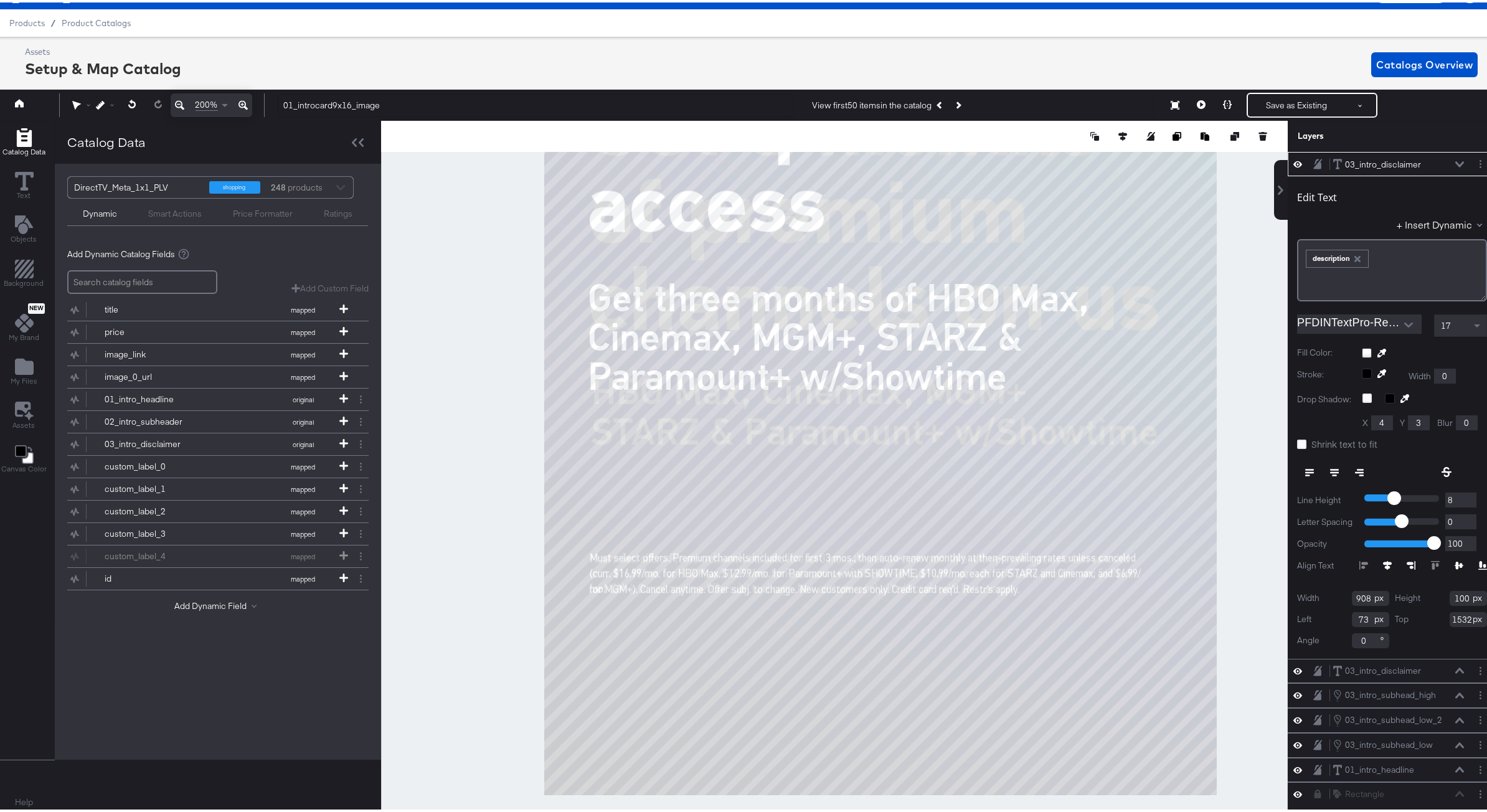
scroll to position [28, 3]
type input "945"
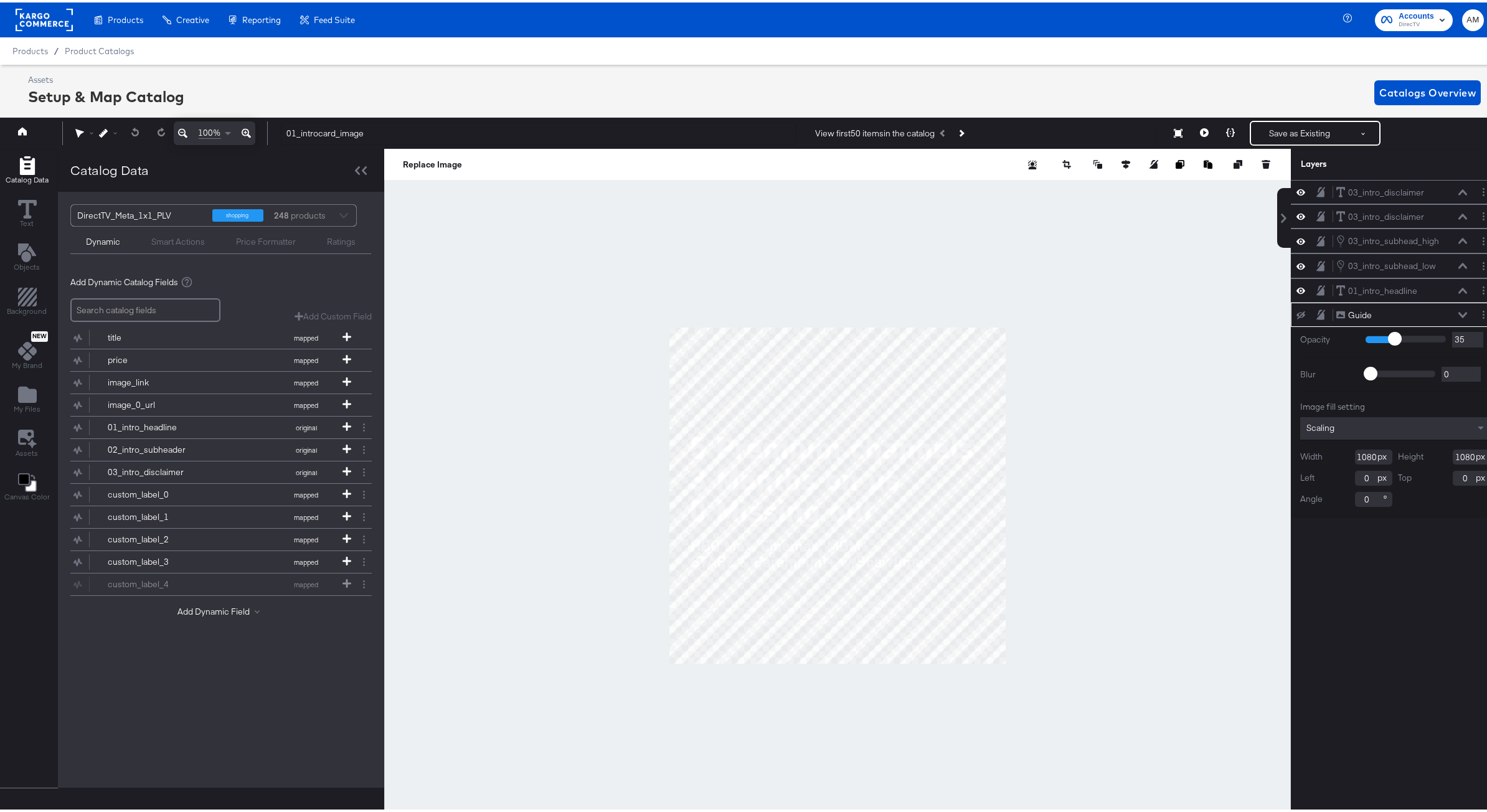
click at [244, 130] on icon at bounding box center [246, 130] width 10 height 15
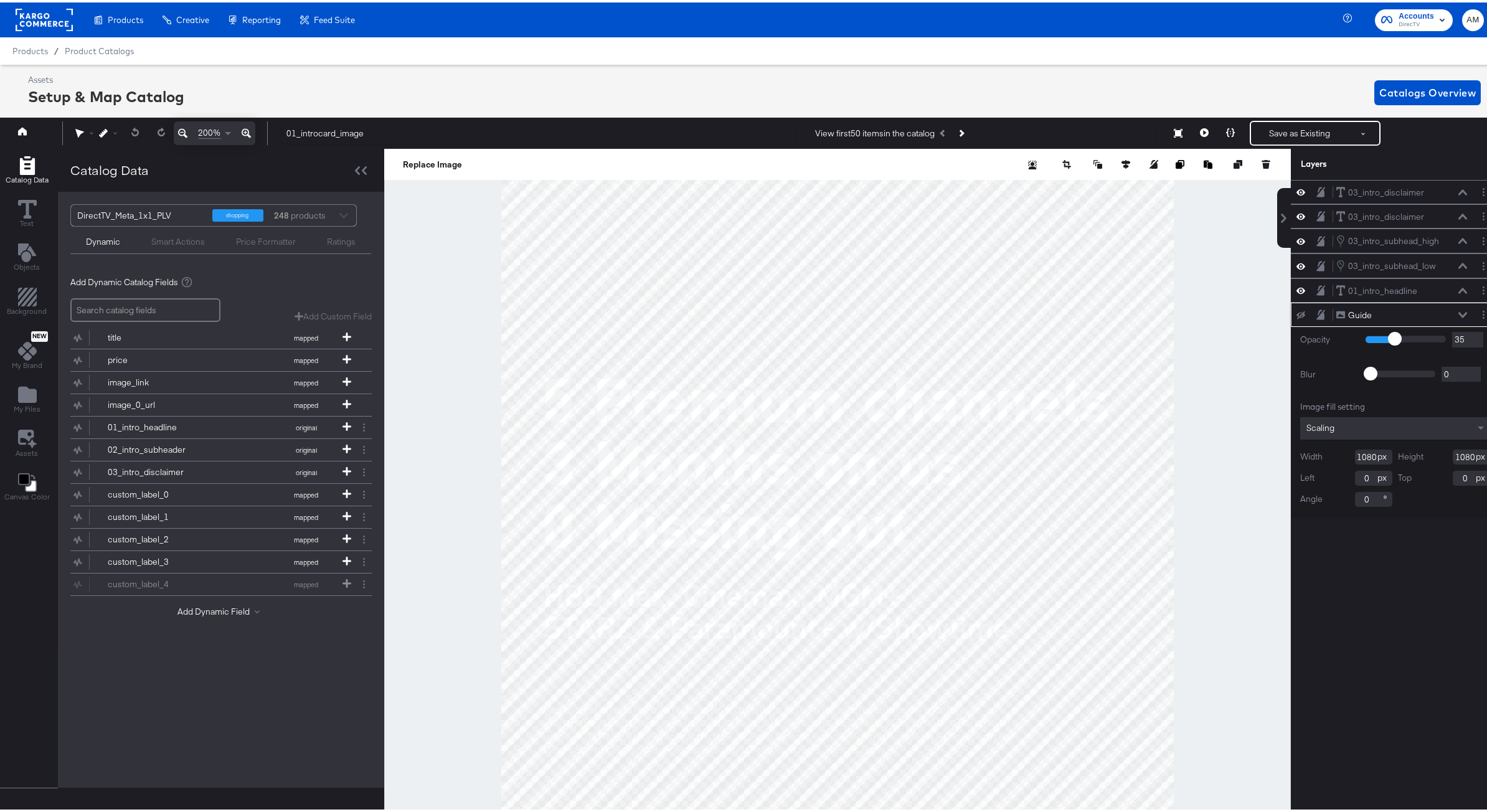
click at [1297, 313] on icon at bounding box center [1301, 312] width 9 height 8
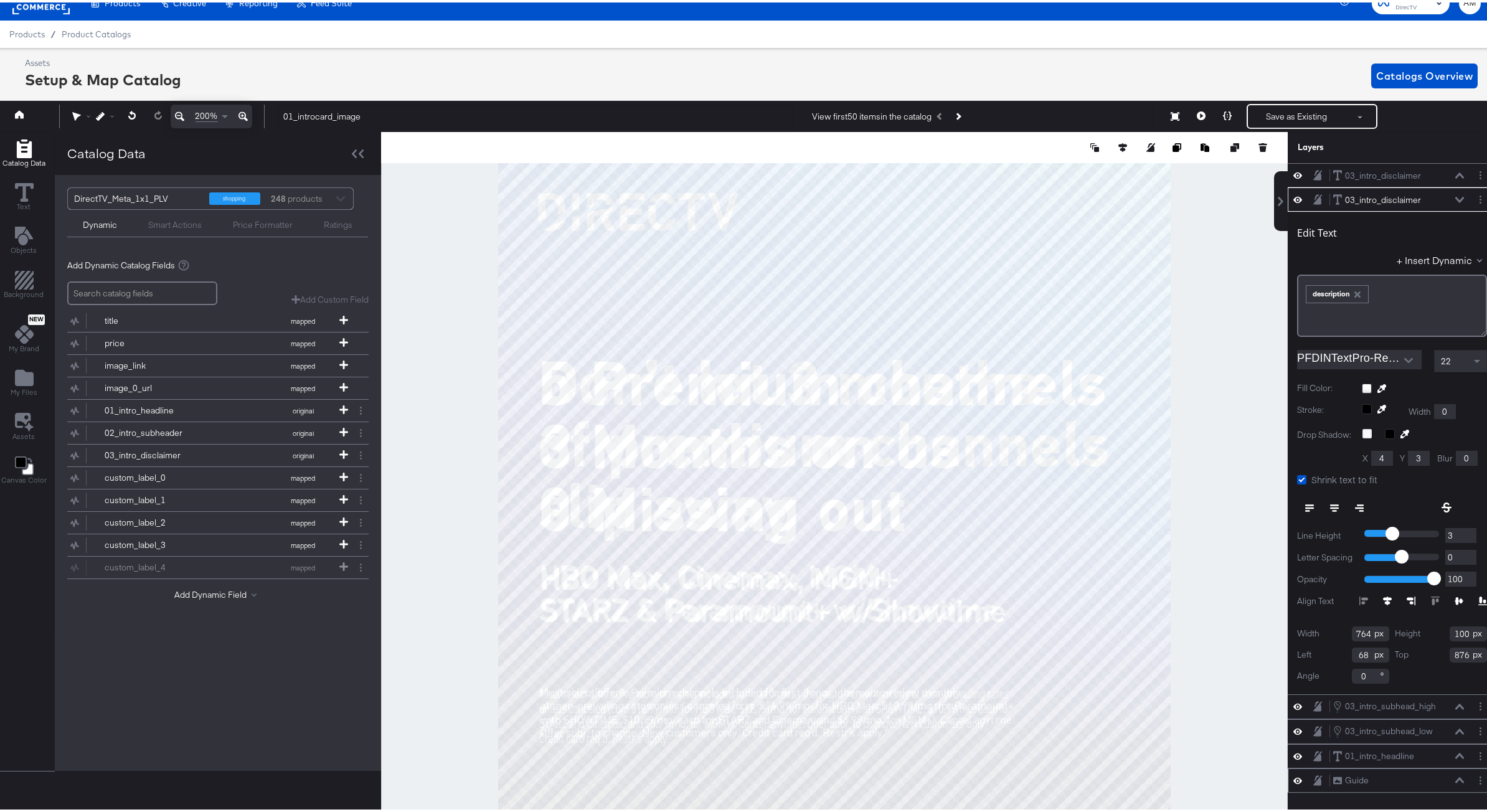
scroll to position [28, 3]
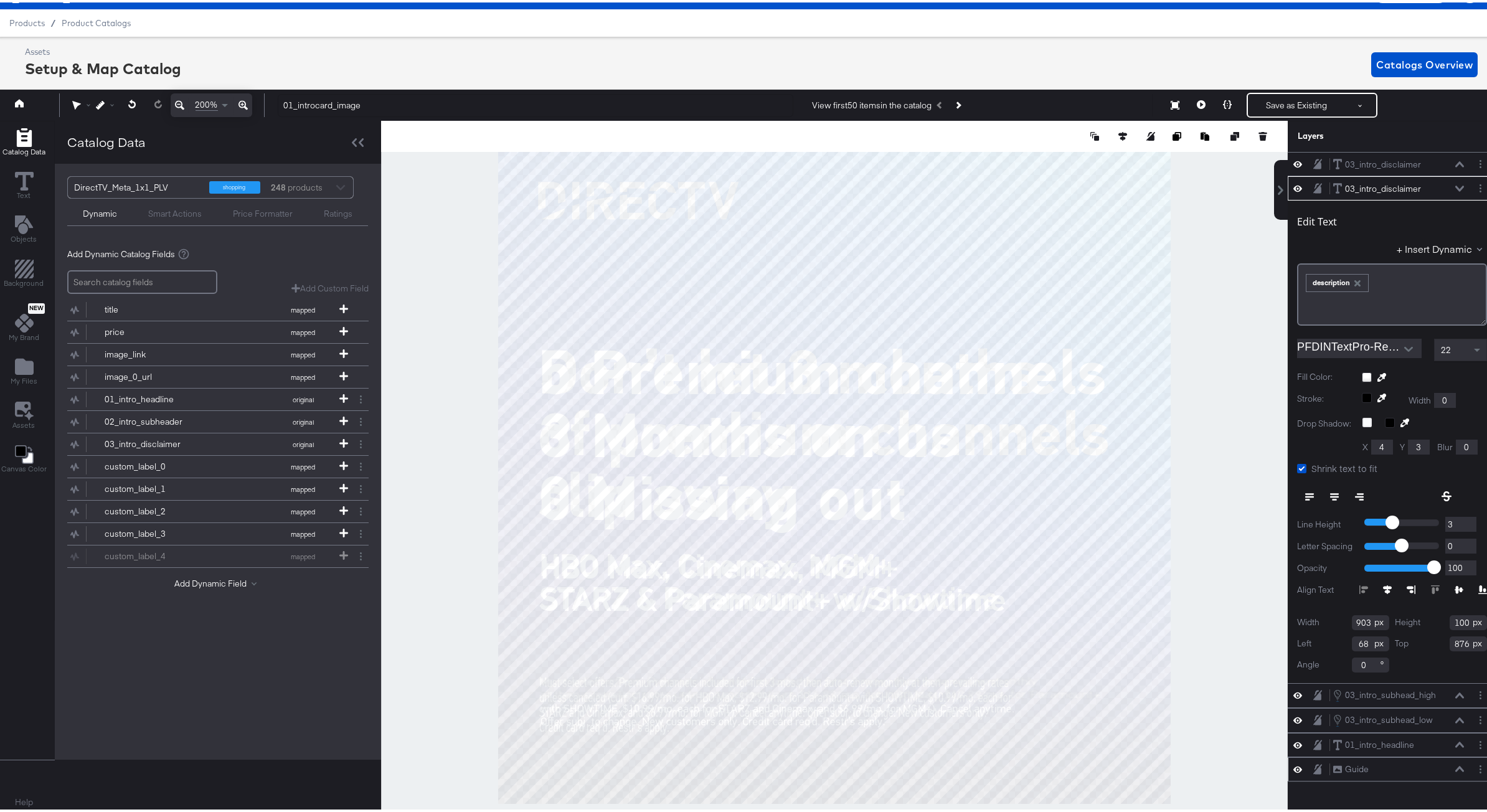
type input "903"
click at [1297, 464] on icon at bounding box center [1301, 467] width 10 height 10
click at [0, 0] on input "Shrink text to fit" at bounding box center [0, 0] width 0 height 0
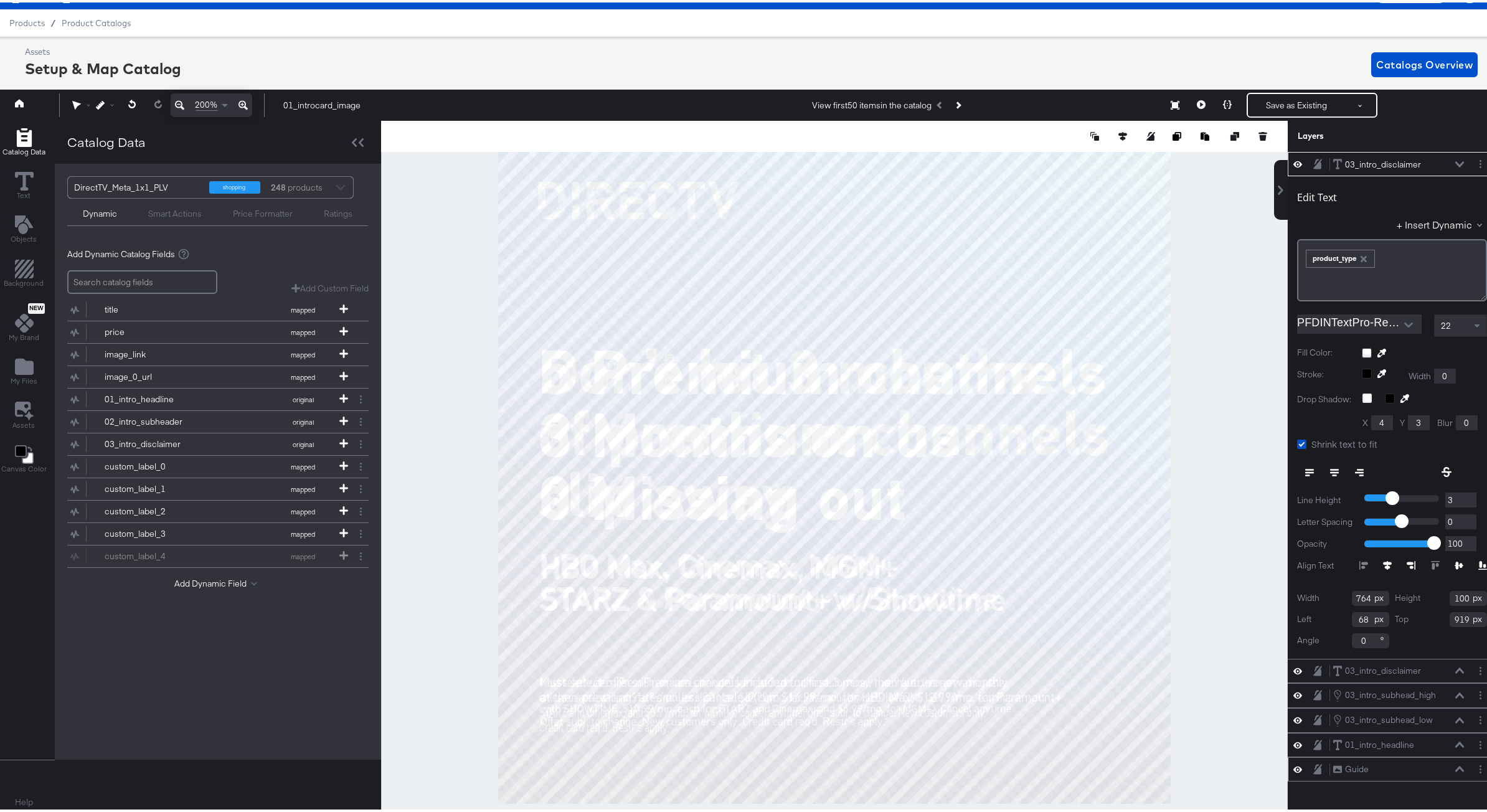
type input "918"
type input "921"
click at [1297, 441] on icon at bounding box center [1301, 442] width 10 height 10
click at [0, 0] on input "Shrink text to fit" at bounding box center [0, 0] width 0 height 0
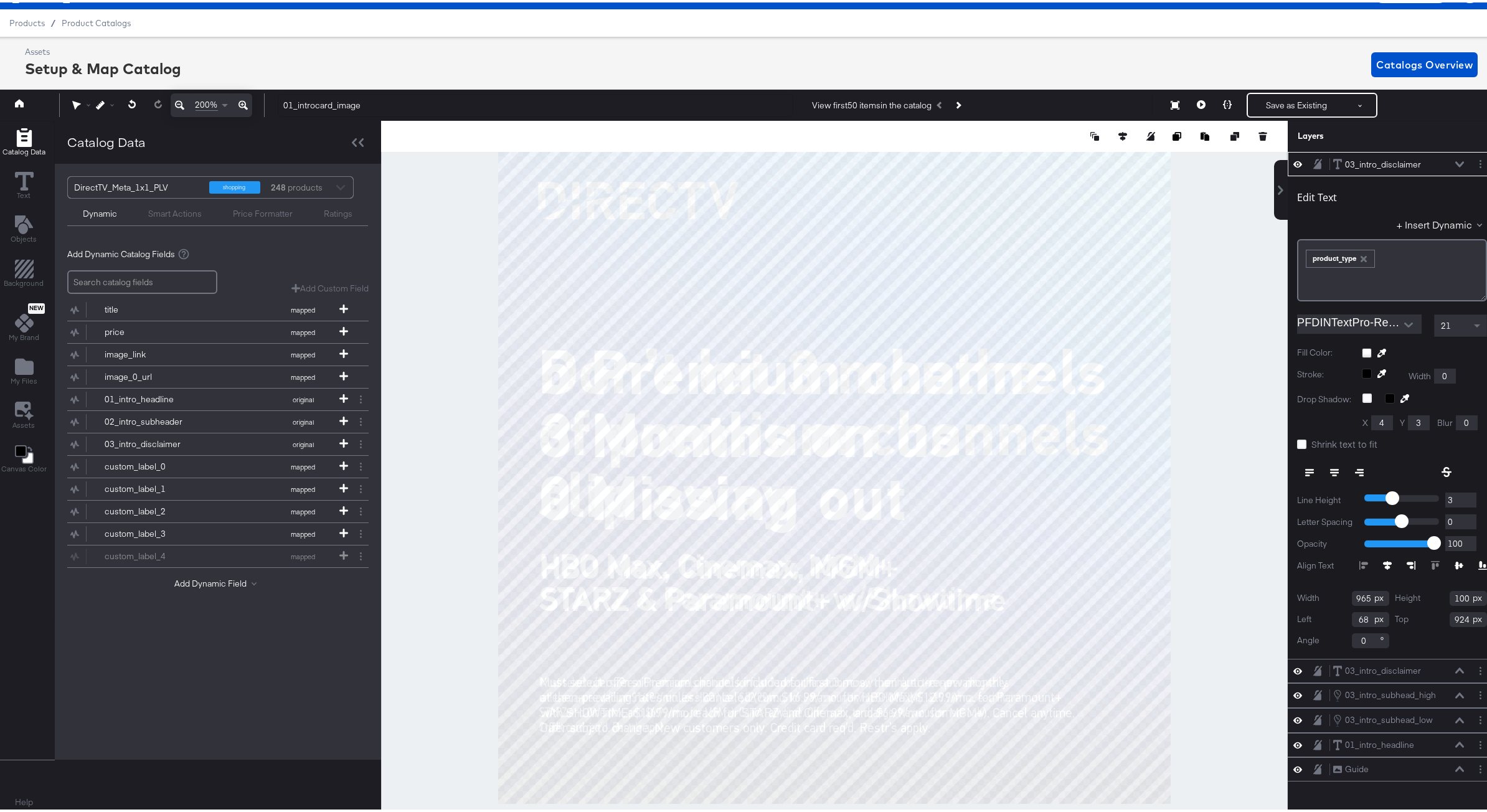
click at [1294, 161] on icon at bounding box center [1298, 161] width 9 height 11
click at [1294, 161] on icon at bounding box center [1298, 162] width 9 height 8
click at [1294, 668] on icon at bounding box center [1298, 669] width 9 height 6
click at [1294, 668] on icon at bounding box center [1298, 668] width 9 height 8
click at [1473, 322] on span at bounding box center [1476, 324] width 6 height 4
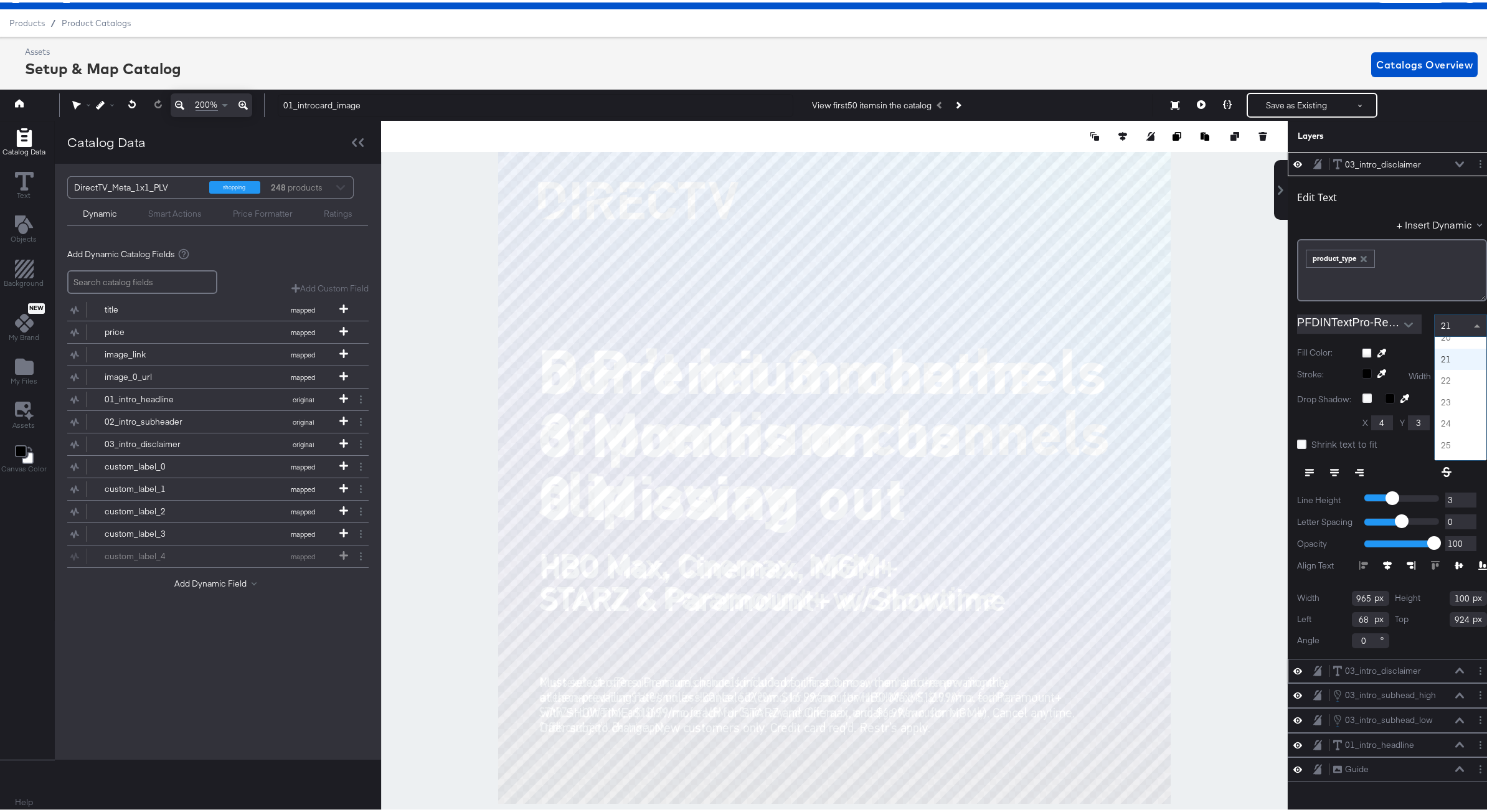
scroll to position [418, 0]
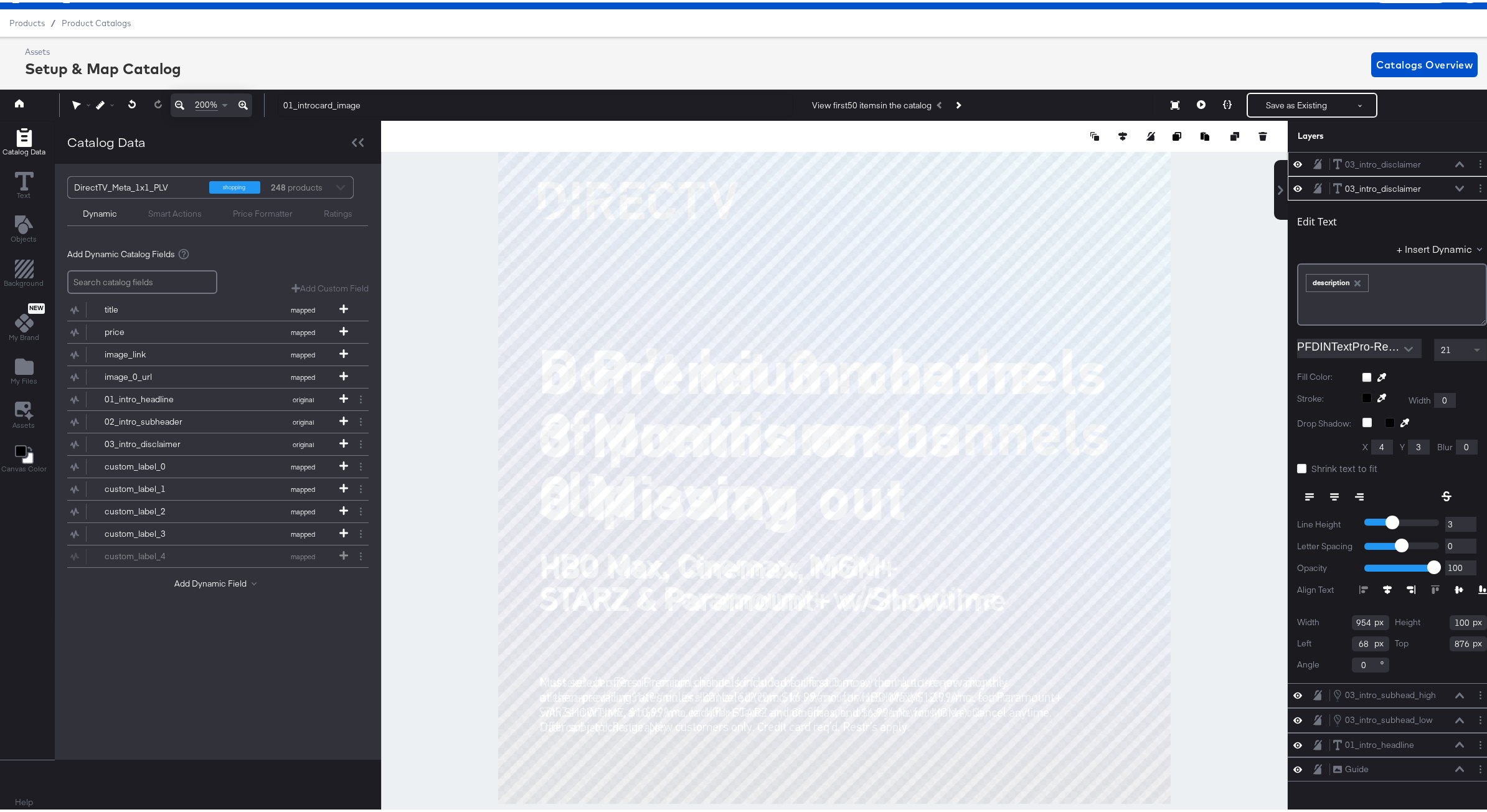
click at [1470, 345] on span at bounding box center [1478, 347] width 16 height 21
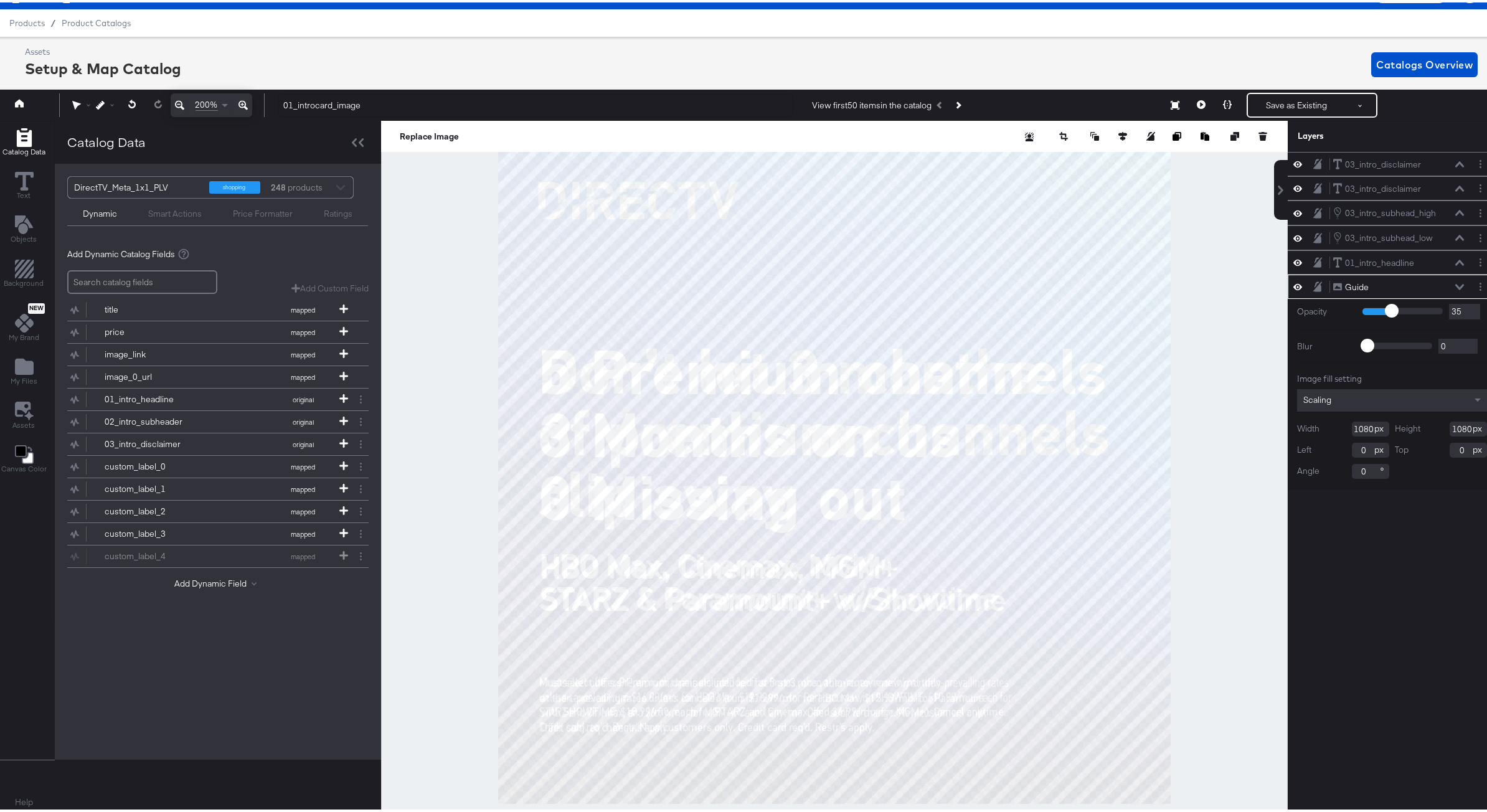
scroll to position [28, 3]
click at [1294, 285] on icon at bounding box center [1298, 284] width 9 height 11
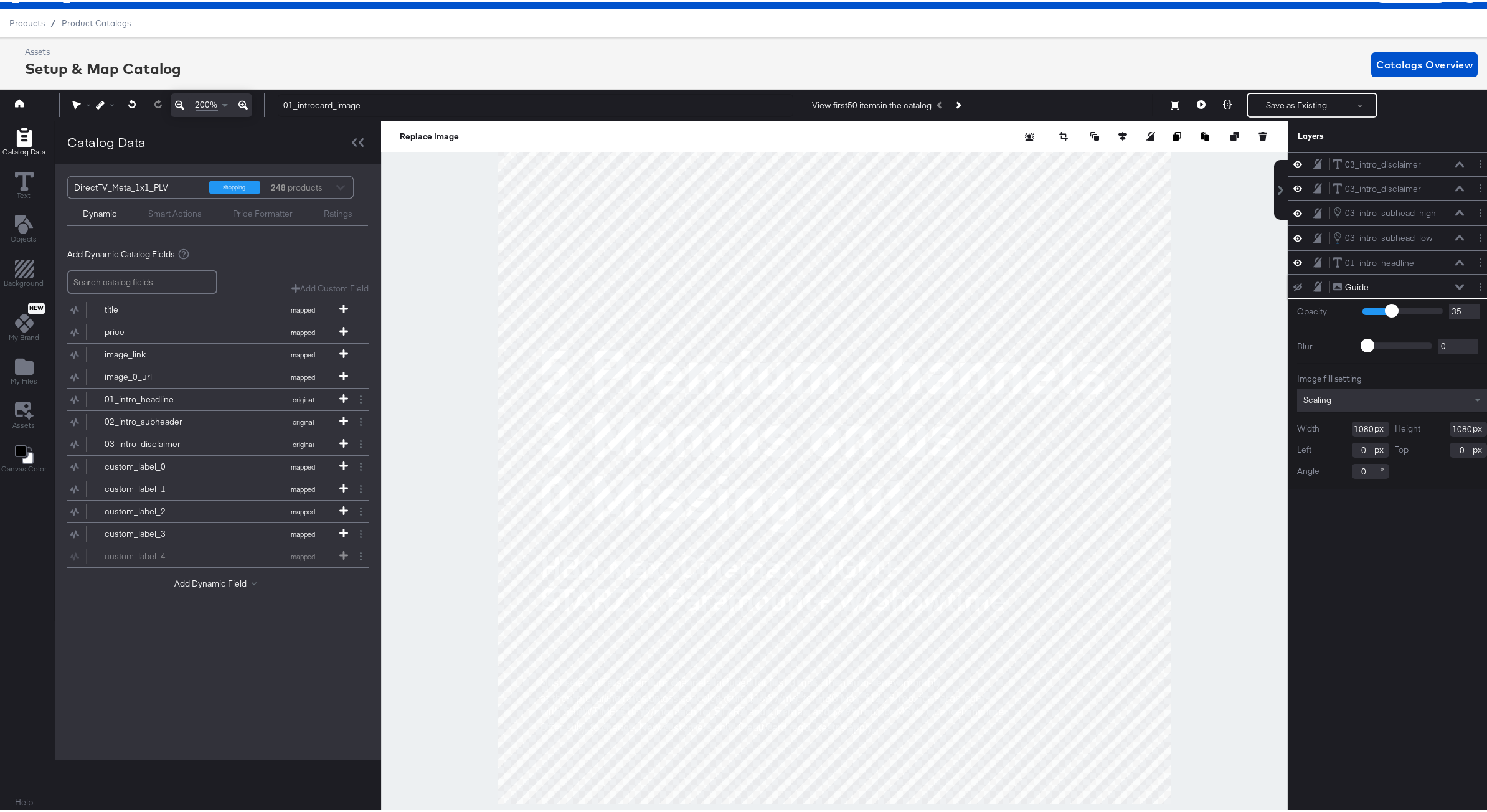
click at [1294, 285] on icon at bounding box center [1298, 285] width 9 height 8
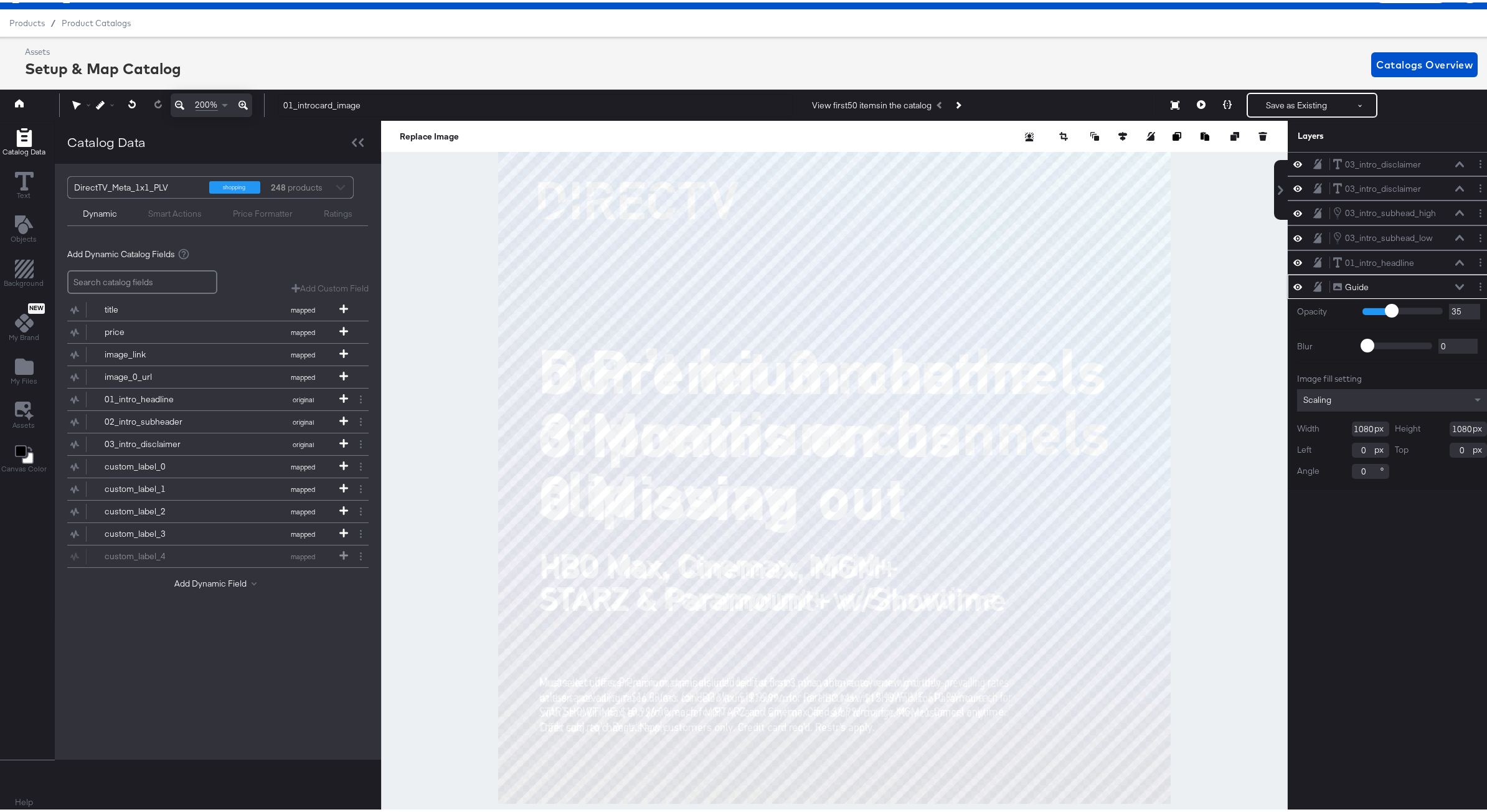
click at [1294, 285] on icon at bounding box center [1298, 284] width 9 height 11
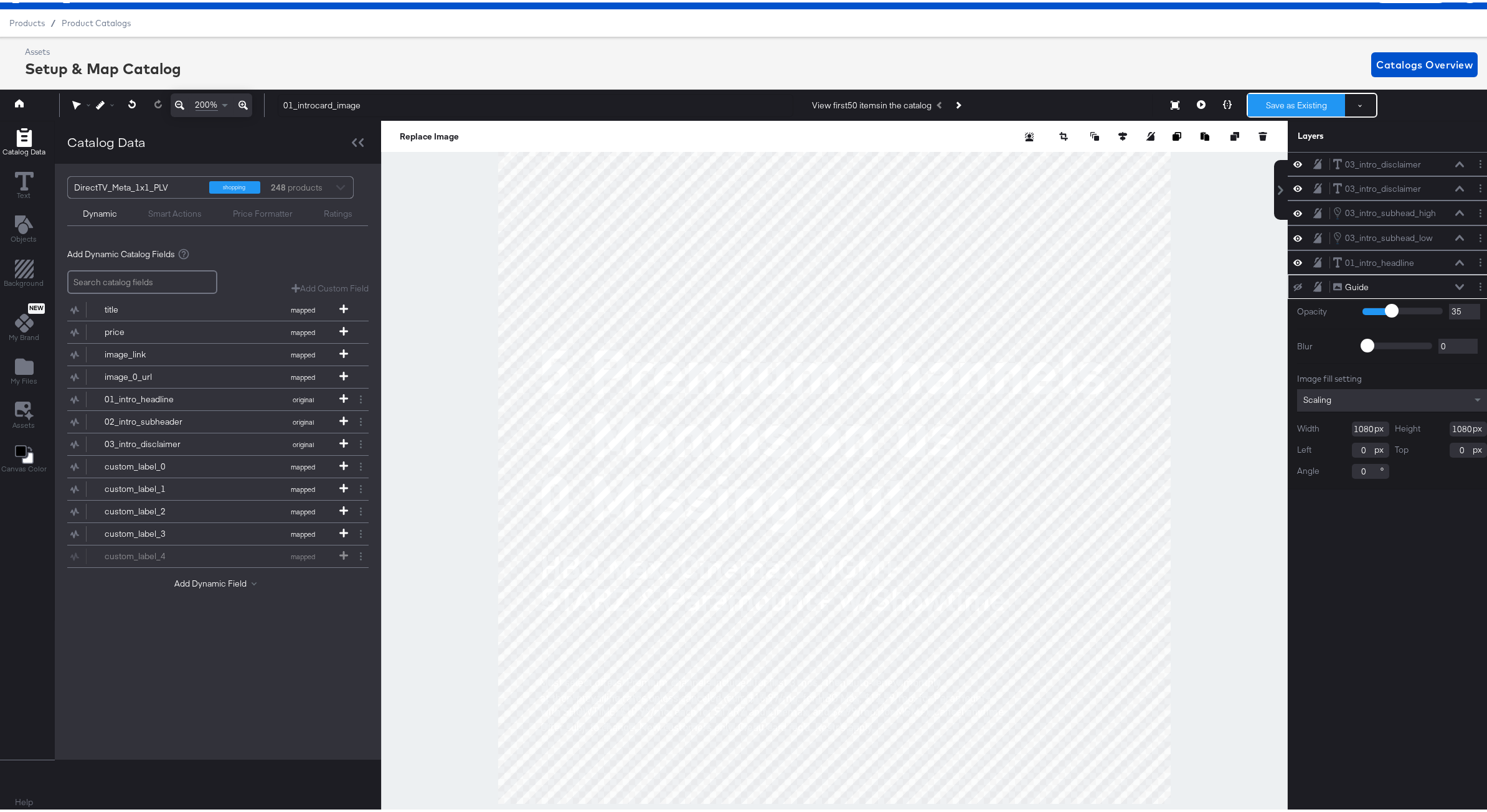
click at [1272, 103] on button "Save as Existing" at bounding box center [1296, 102] width 97 height 22
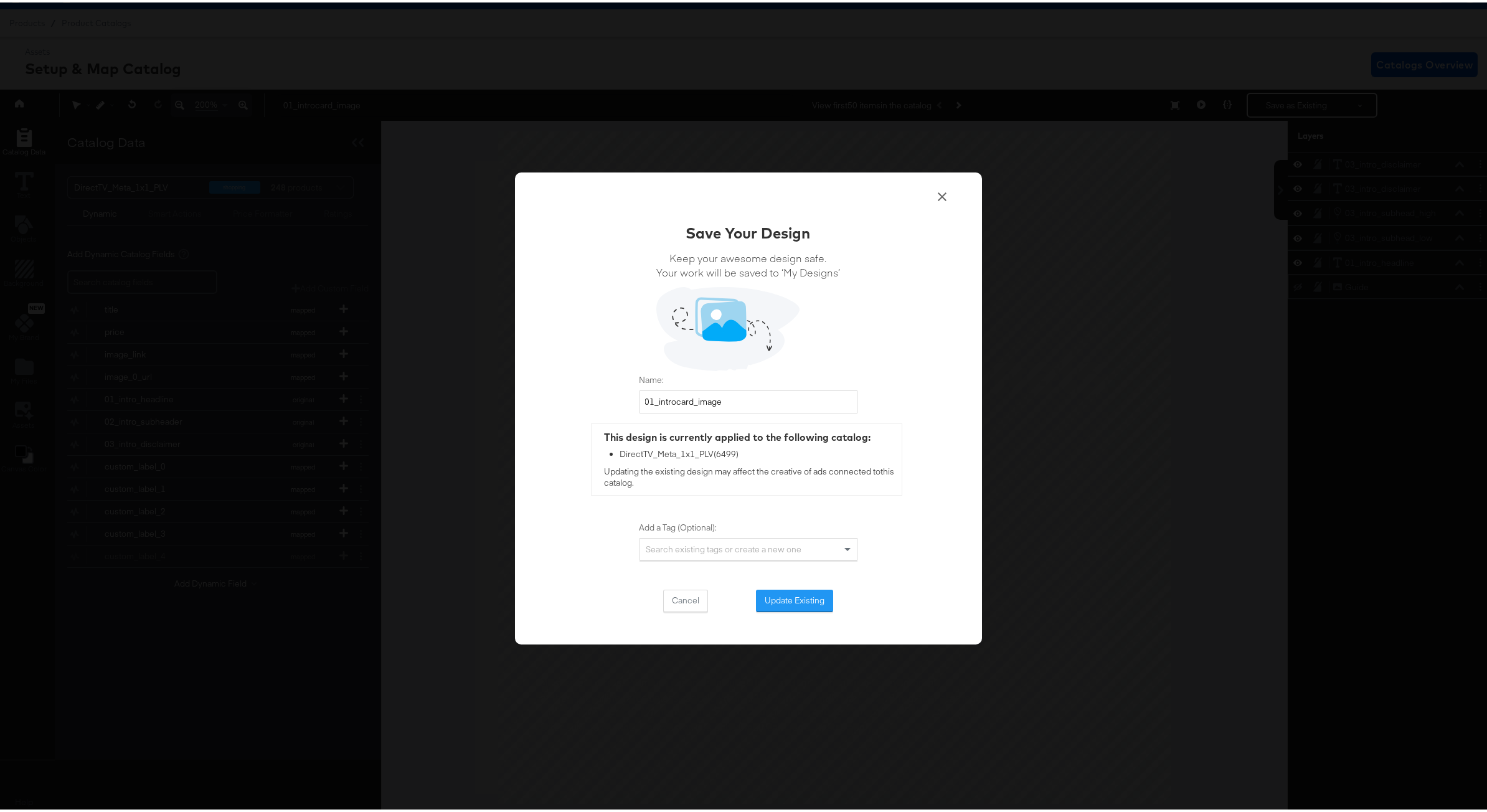
click at [782, 596] on button "Update Existing" at bounding box center [794, 597] width 77 height 22
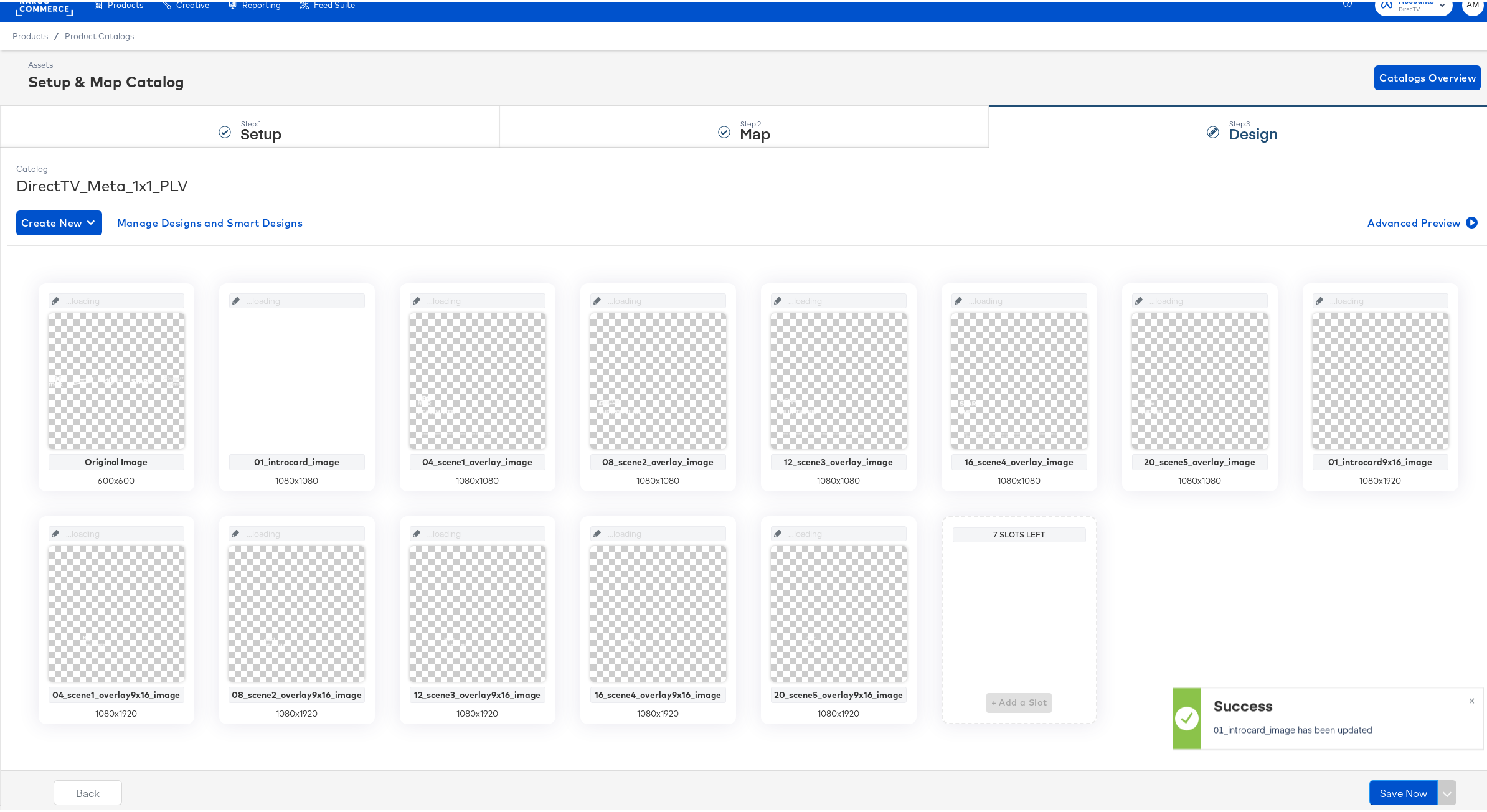
scroll to position [15, 0]
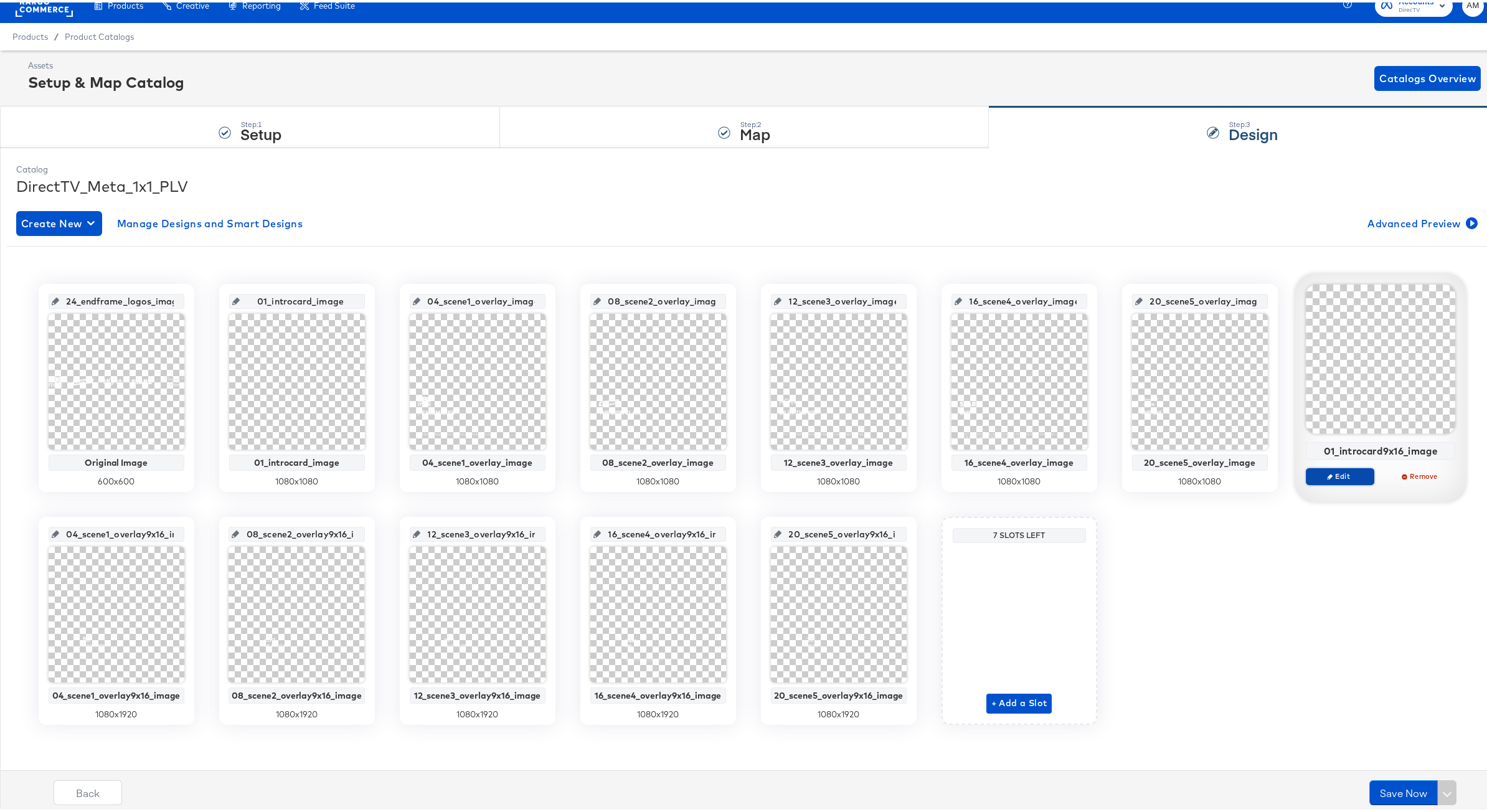
click at [1340, 476] on span "Edit" at bounding box center [1339, 473] width 58 height 10
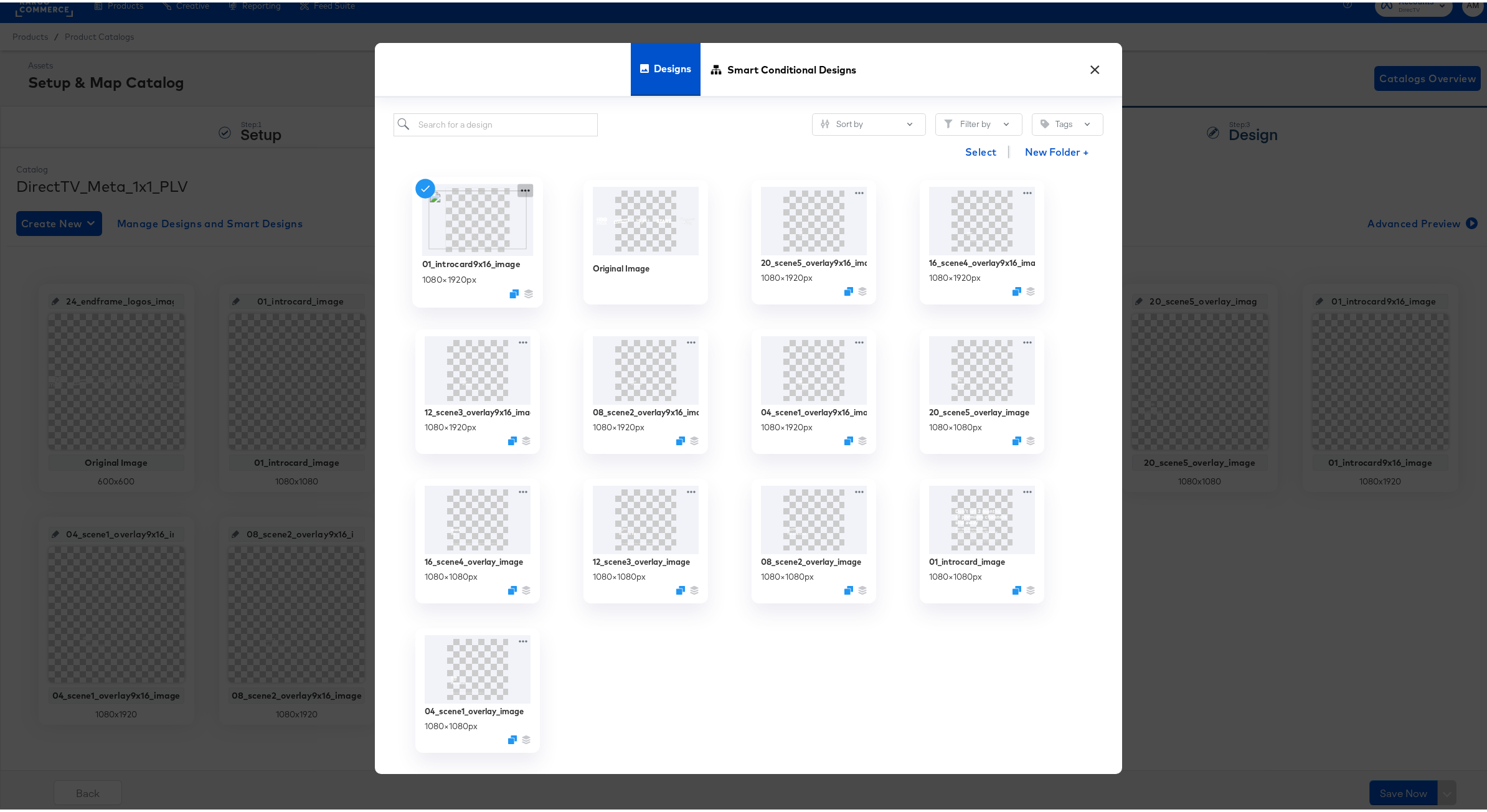
click at [521, 187] on icon at bounding box center [525, 187] width 16 height 13
click at [583, 262] on div "Edit Design Edit Design" at bounding box center [583, 262] width 0 height 0
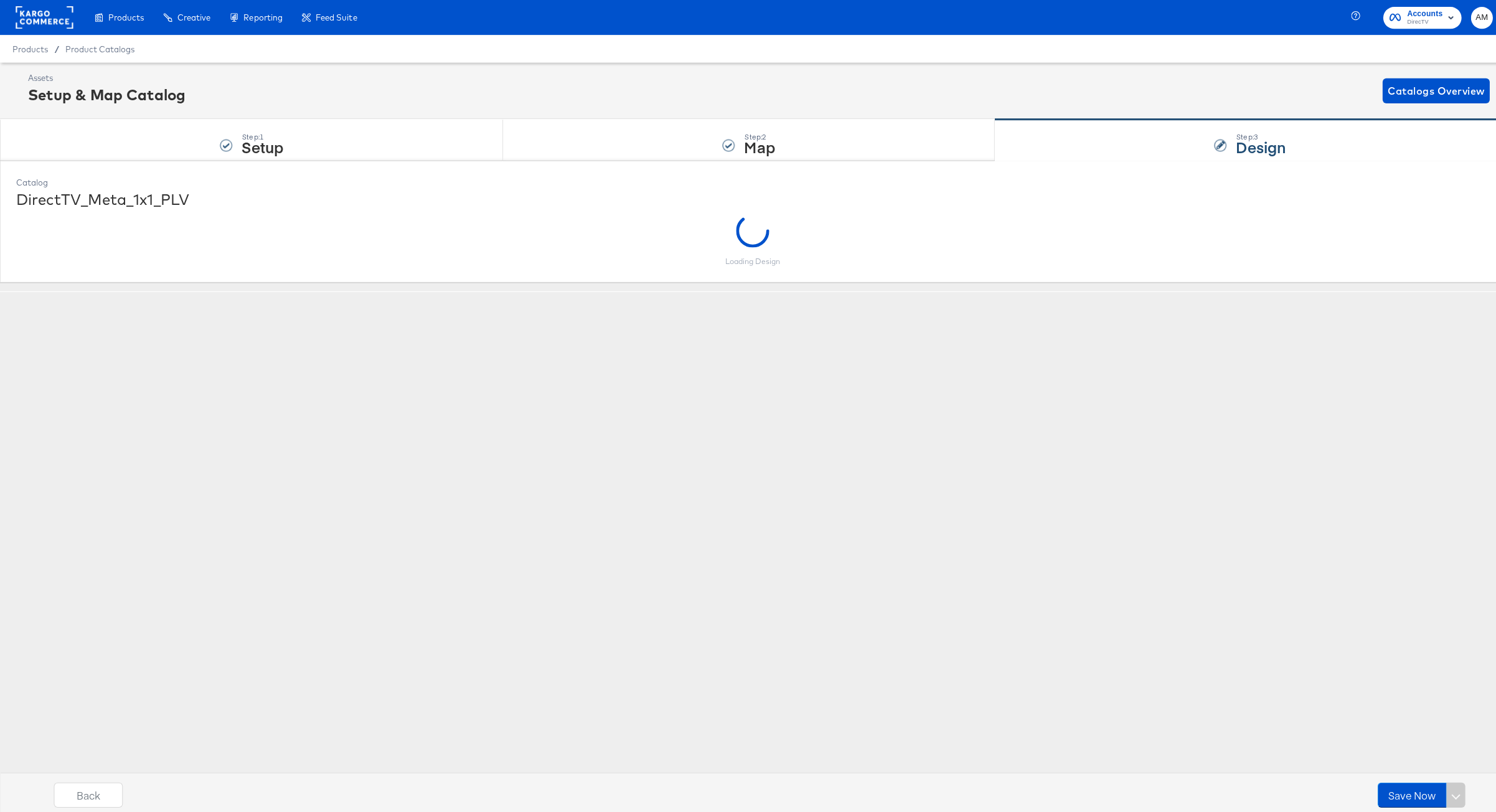
scroll to position [0, 0]
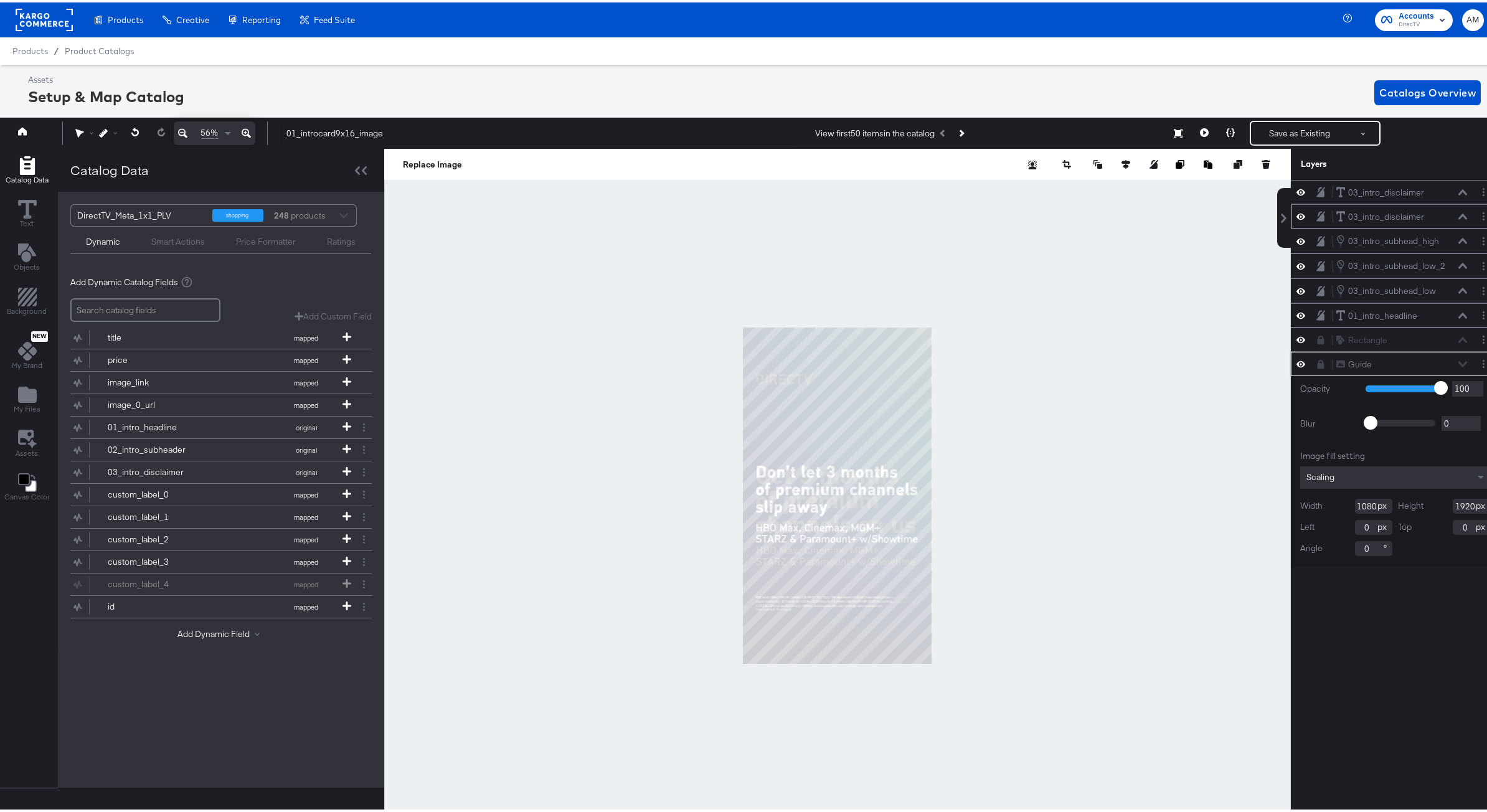
click at [1459, 214] on icon at bounding box center [1463, 214] width 9 height 6
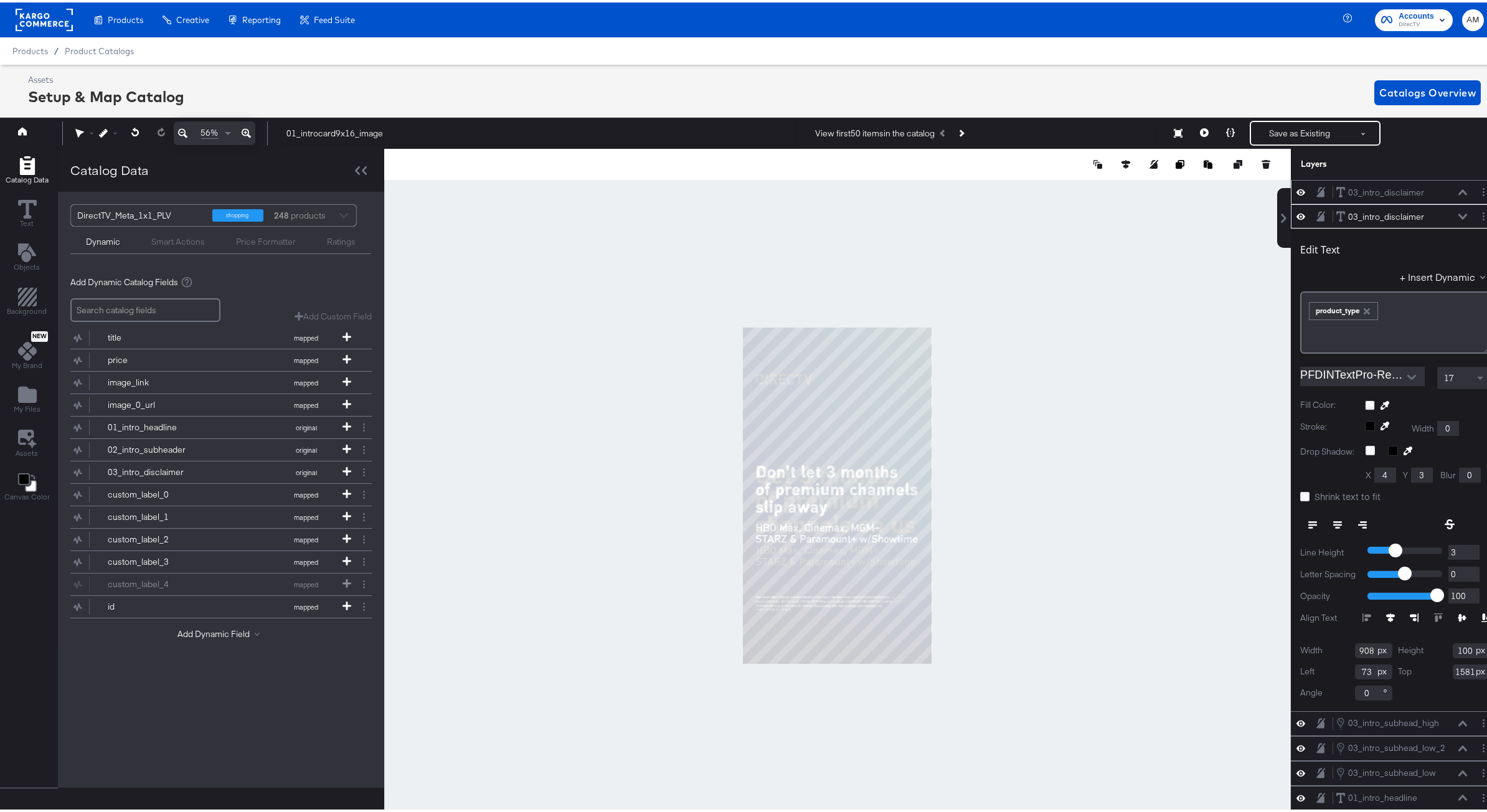
click at [1459, 189] on icon at bounding box center [1463, 189] width 9 height 6
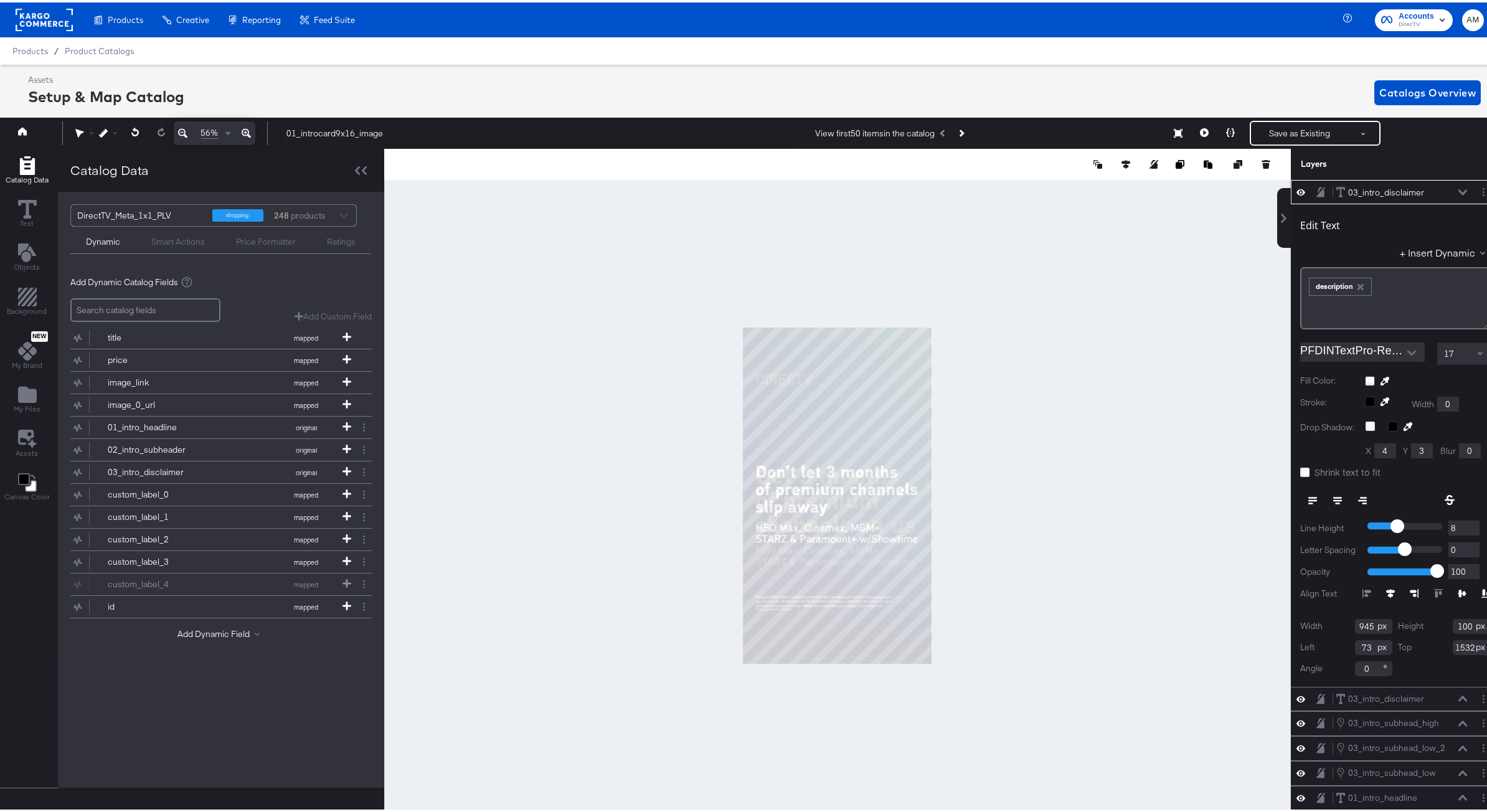
click at [1458, 193] on button at bounding box center [1463, 190] width 10 height 8
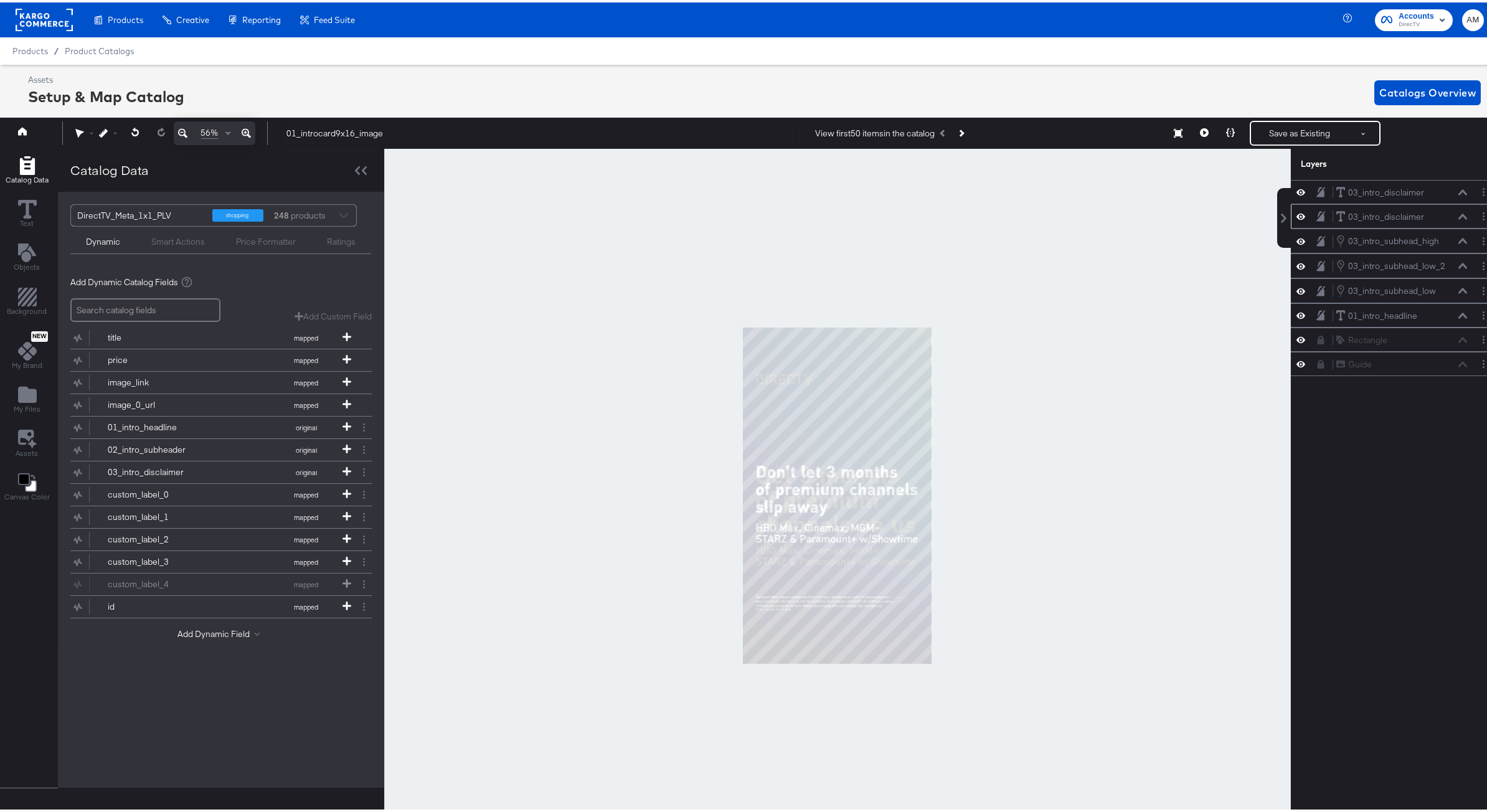
click at [1459, 217] on icon at bounding box center [1463, 214] width 9 height 6
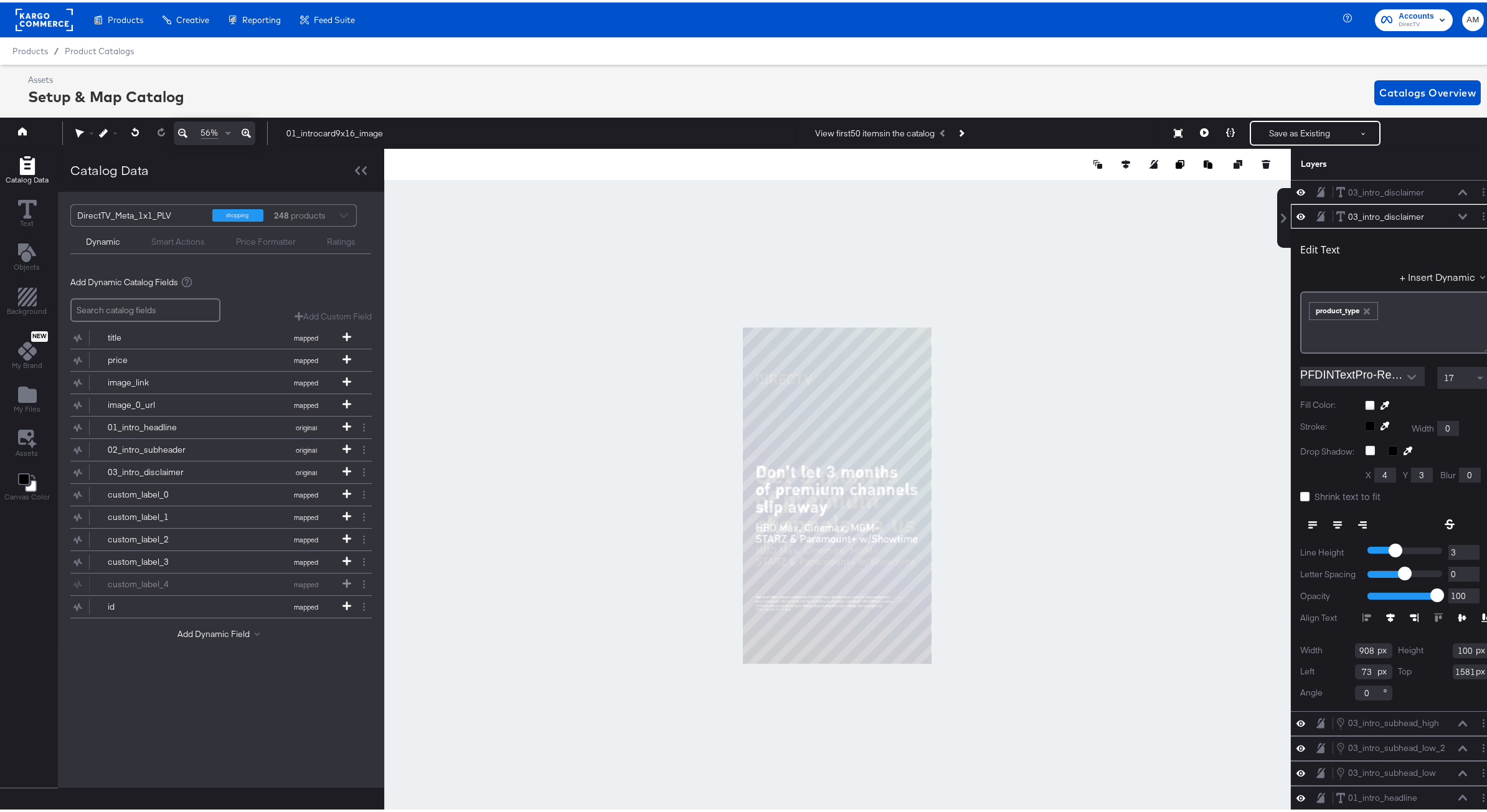
type input "4"
click at [1462, 548] on input "4" at bounding box center [1464, 549] width 31 height 16
type input "5"
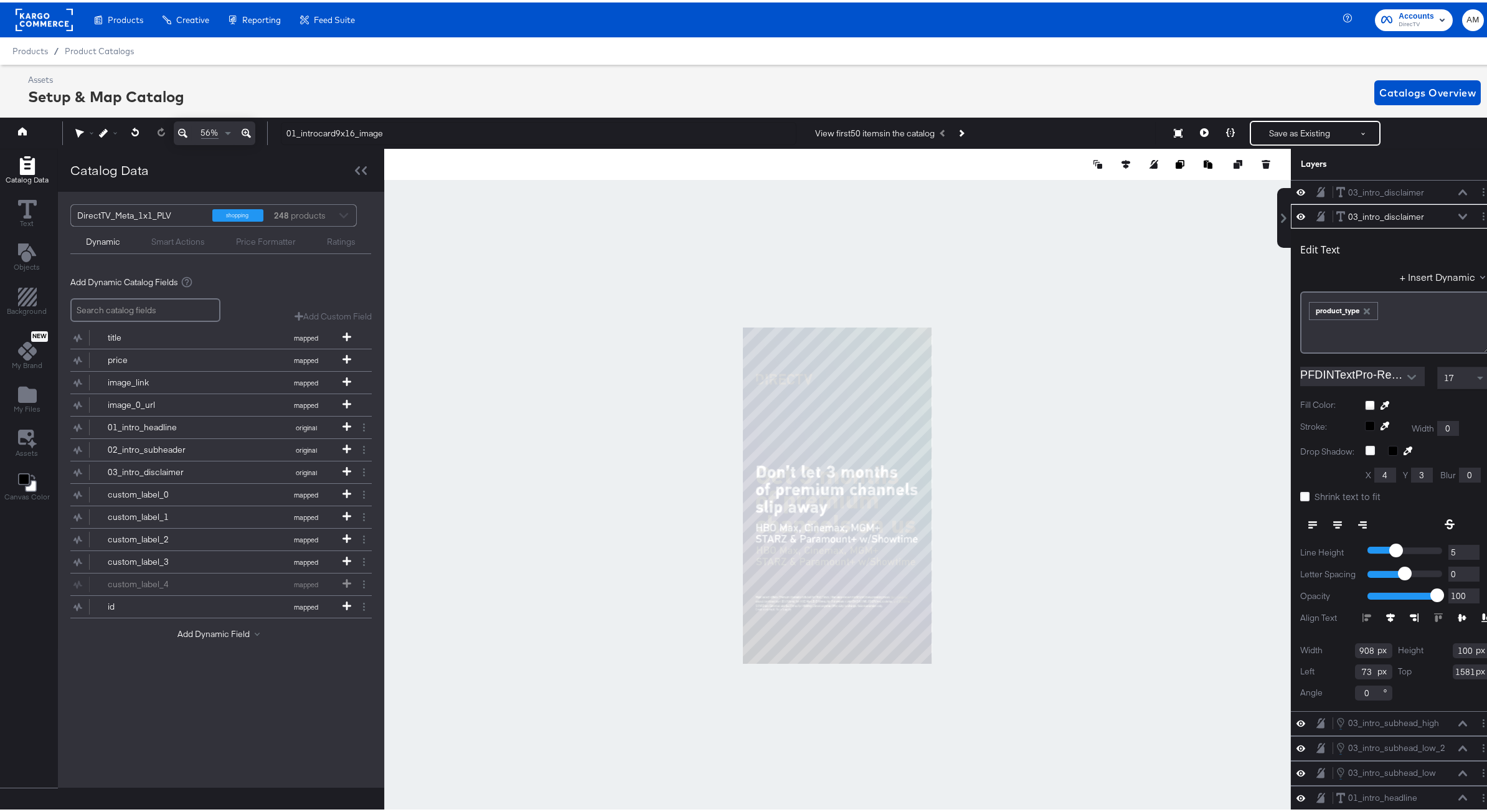
click at [1462, 548] on input "5" at bounding box center [1464, 549] width 31 height 16
type input "6"
click at [1462, 548] on input "6" at bounding box center [1464, 549] width 31 height 16
type input "7"
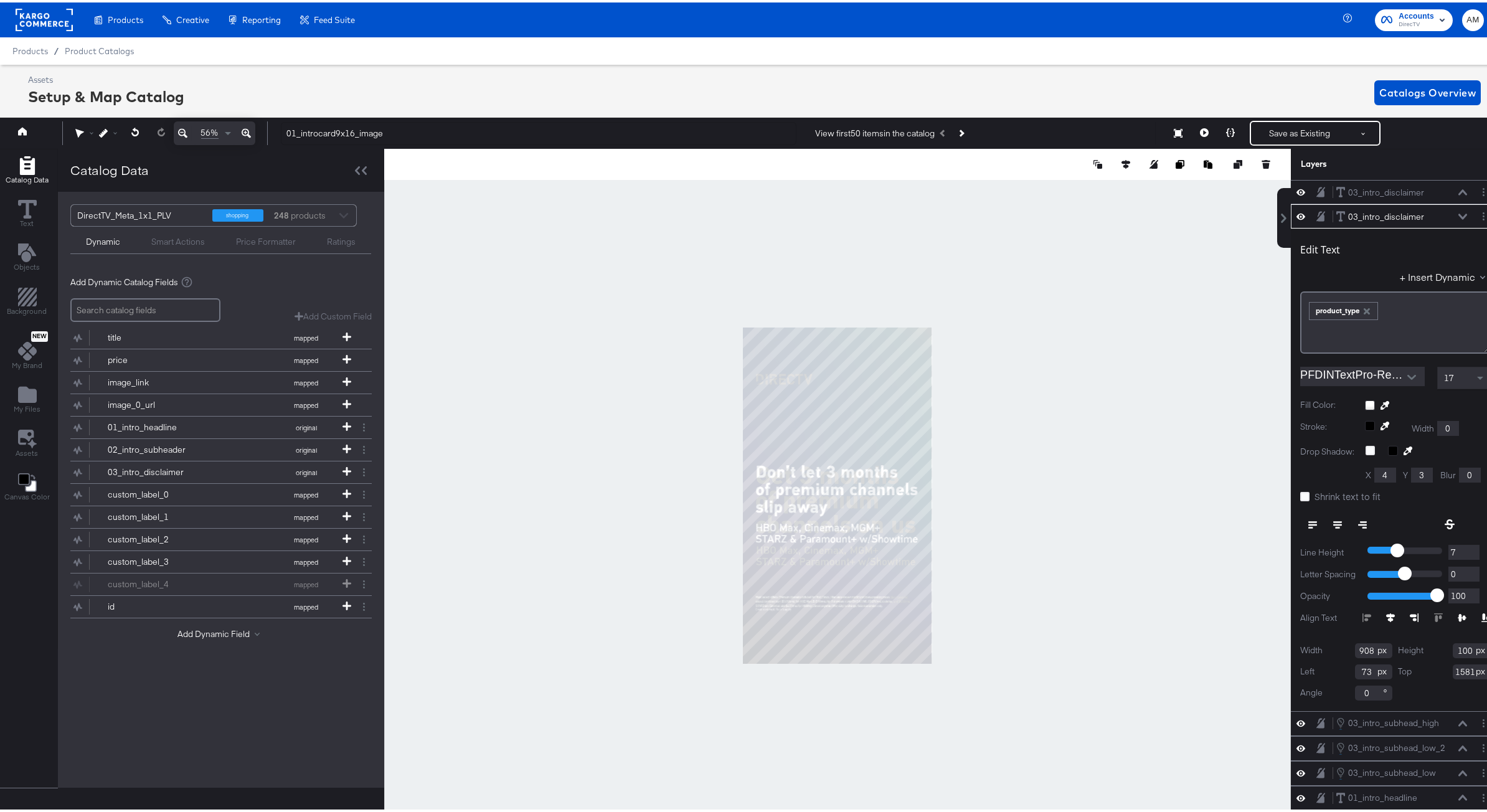
type input "7"
click at [1462, 548] on input "7" at bounding box center [1464, 549] width 31 height 16
type input "8"
click at [1462, 548] on input "8" at bounding box center [1464, 549] width 31 height 16
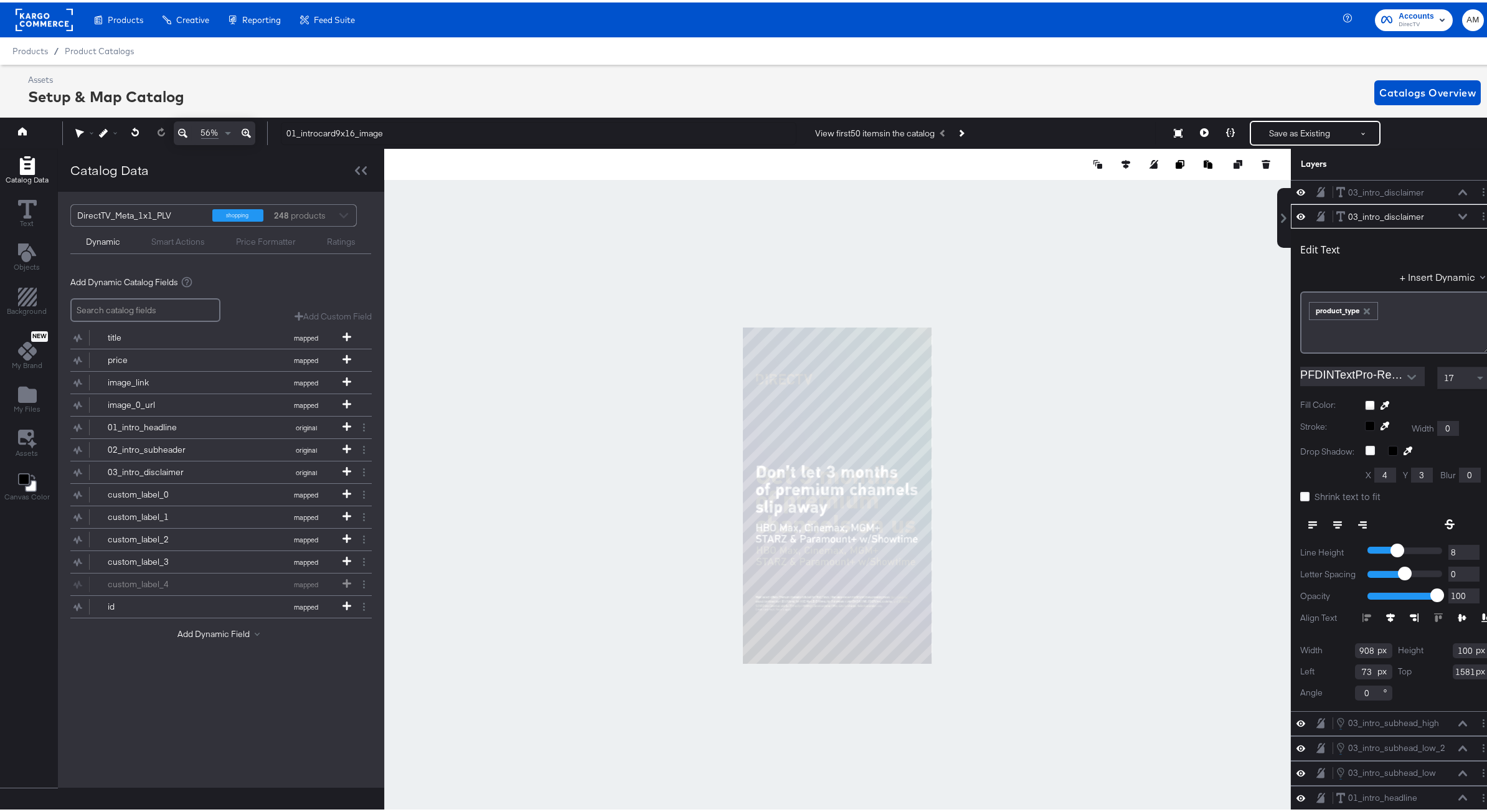
type input "7"
click at [1462, 552] on input "7" at bounding box center [1464, 549] width 31 height 16
click at [1459, 191] on icon at bounding box center [1463, 189] width 9 height 6
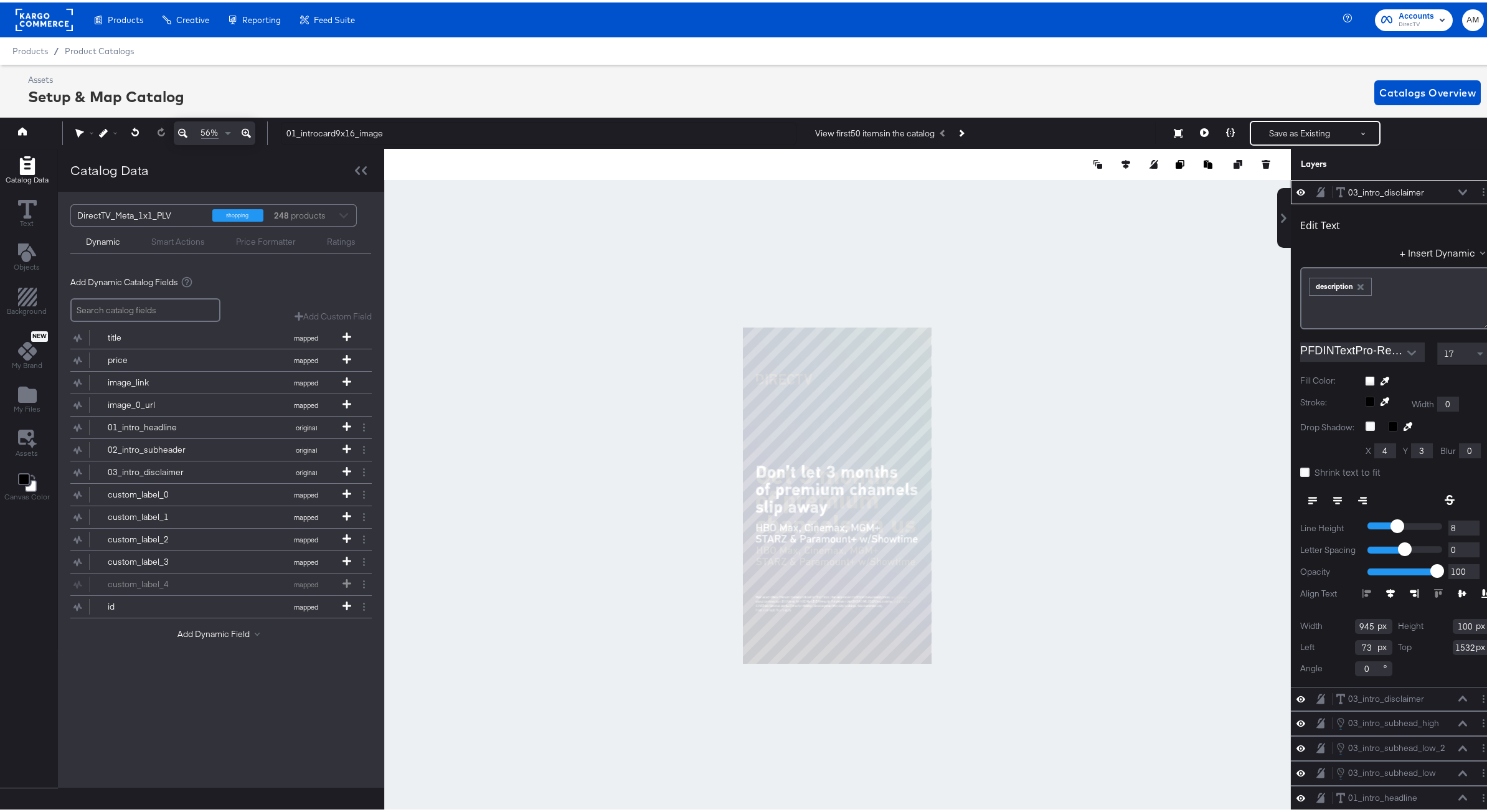
type input "7"
click at [1466, 528] on input "7" at bounding box center [1464, 526] width 31 height 16
click at [1459, 190] on icon at bounding box center [1463, 189] width 9 height 6
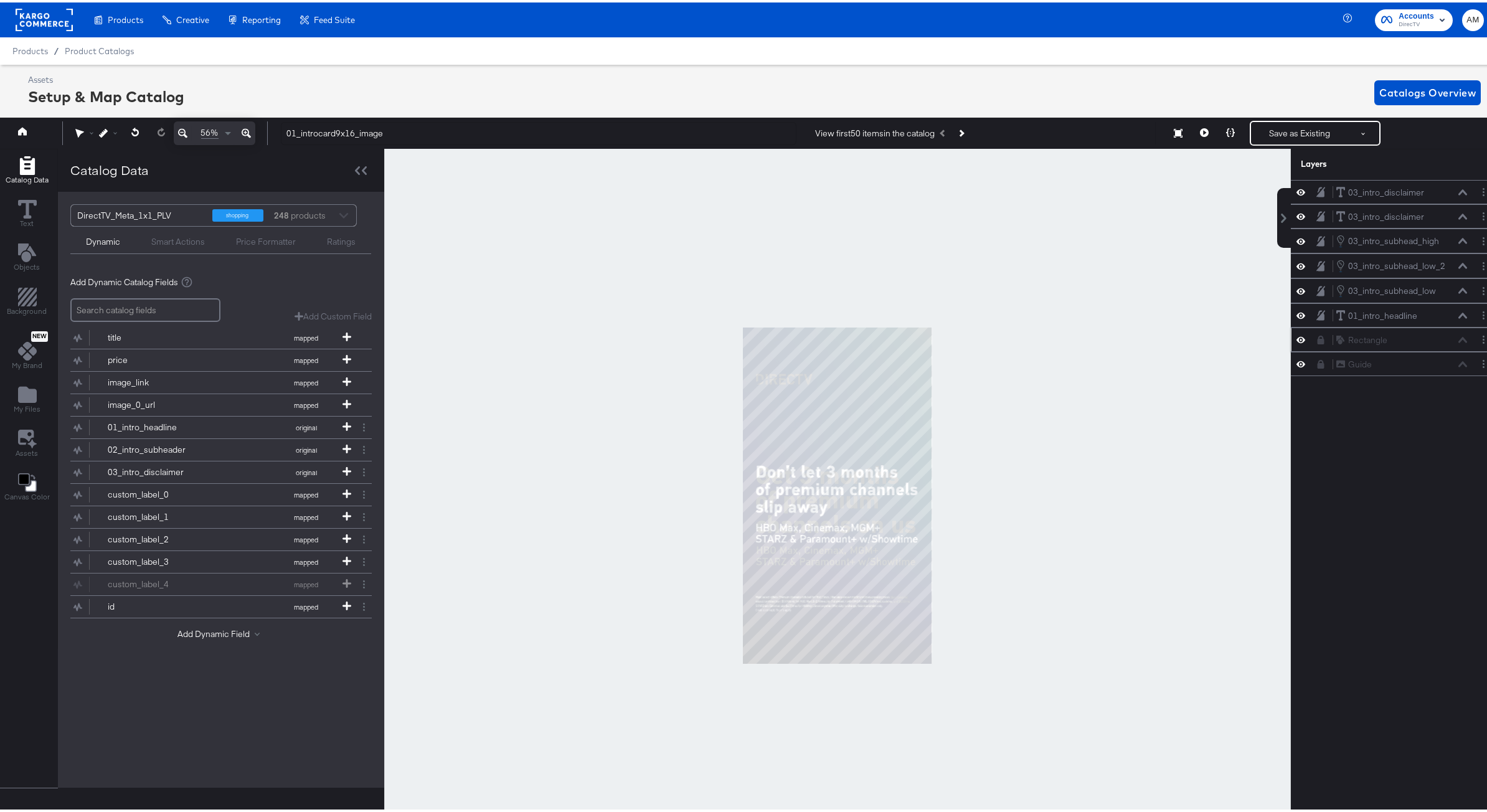
click at [1296, 341] on button at bounding box center [1301, 337] width 10 height 12
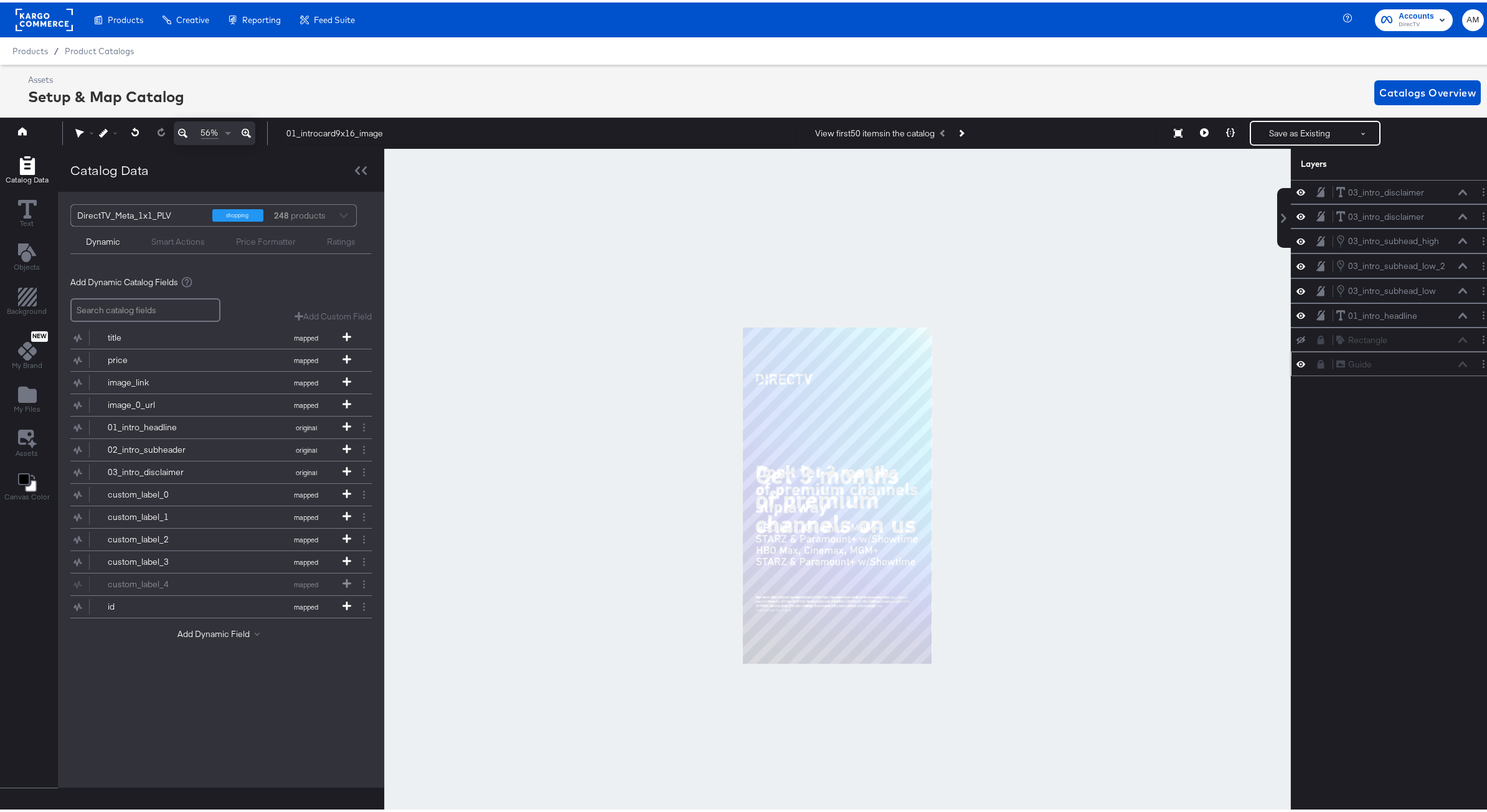
click at [1297, 356] on icon at bounding box center [1301, 361] width 9 height 11
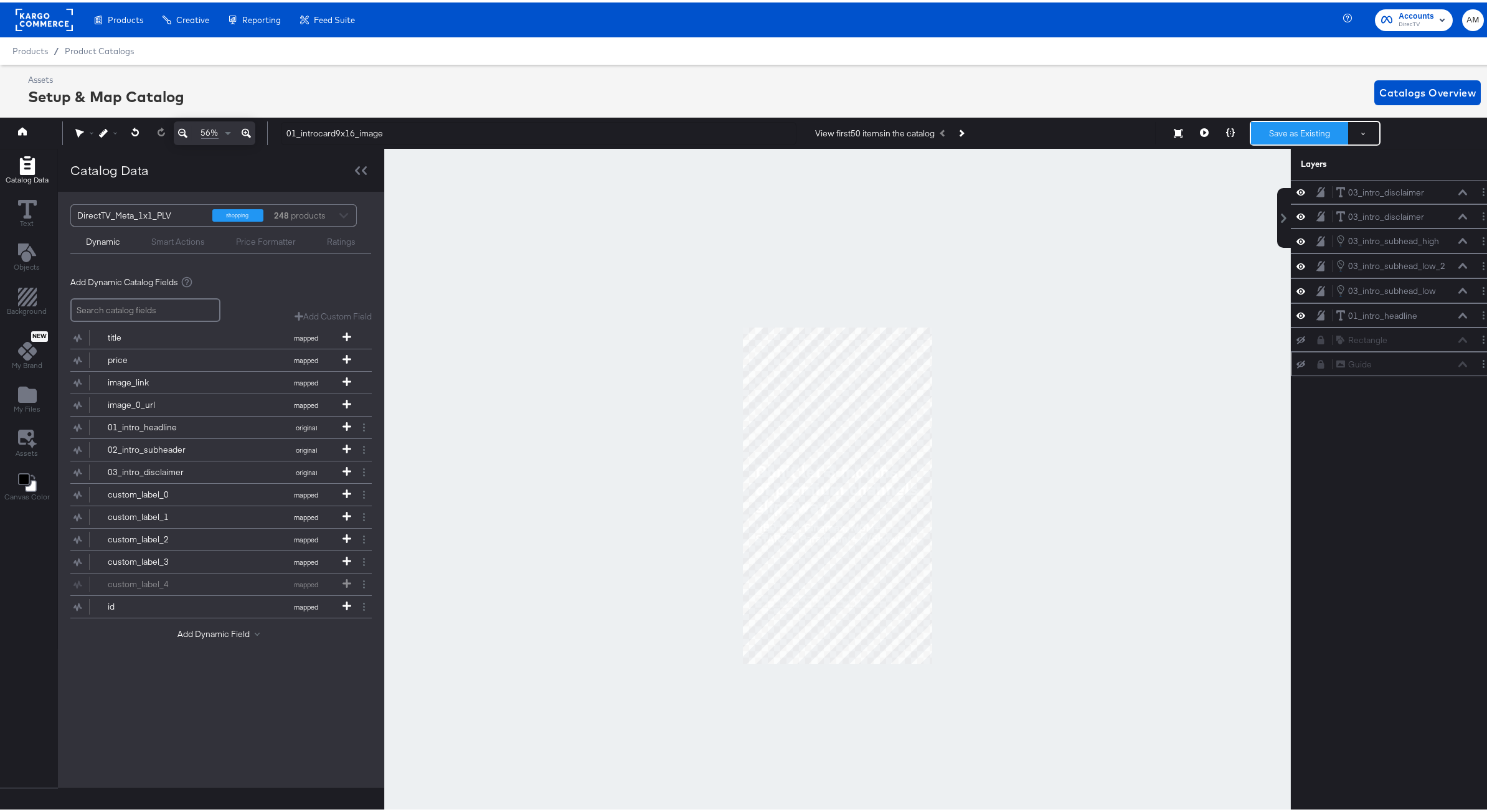
click at [1270, 127] on button "Save as Existing" at bounding box center [1299, 130] width 97 height 22
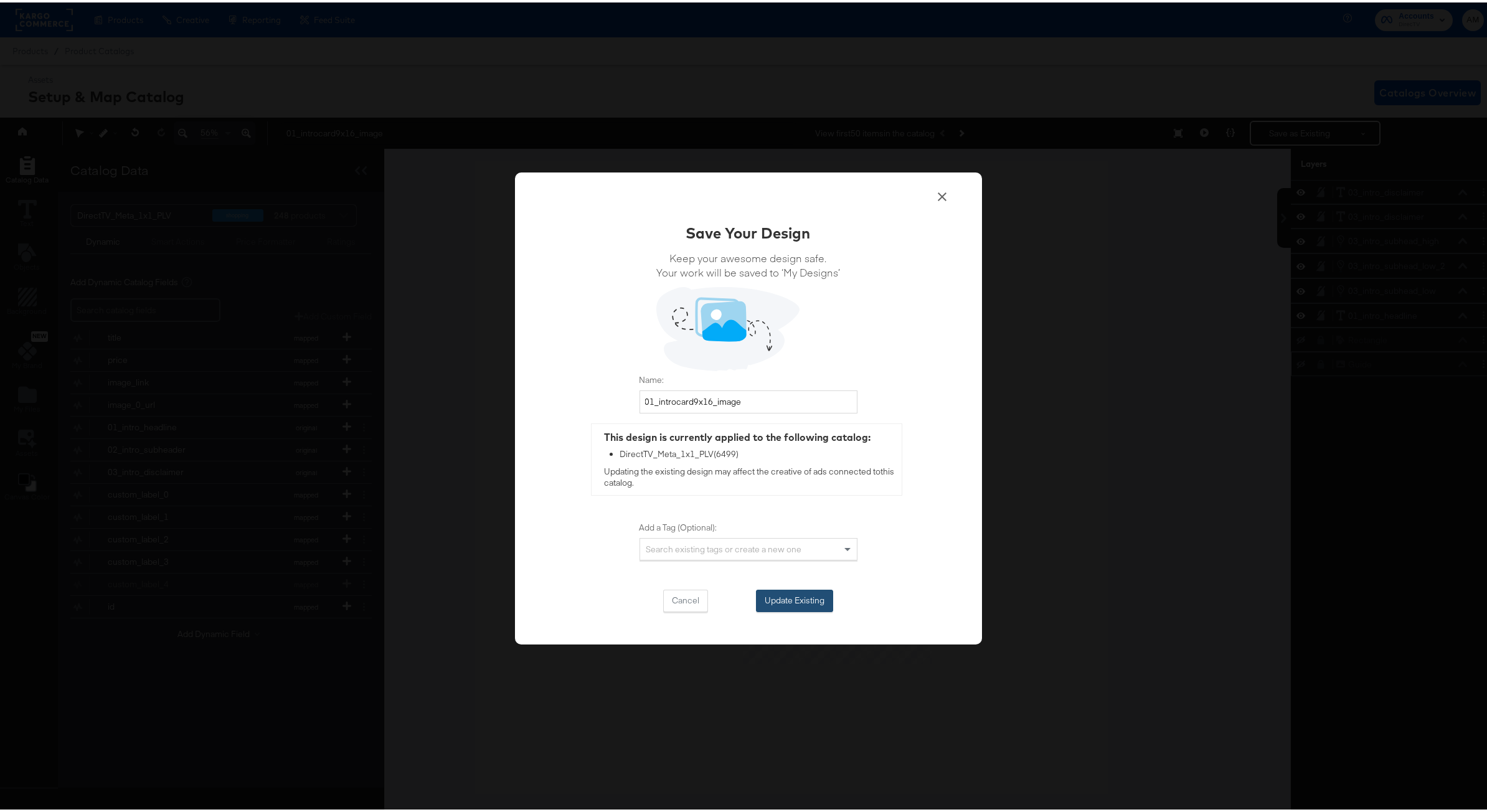
click at [778, 595] on button "Update Existing" at bounding box center [794, 597] width 77 height 22
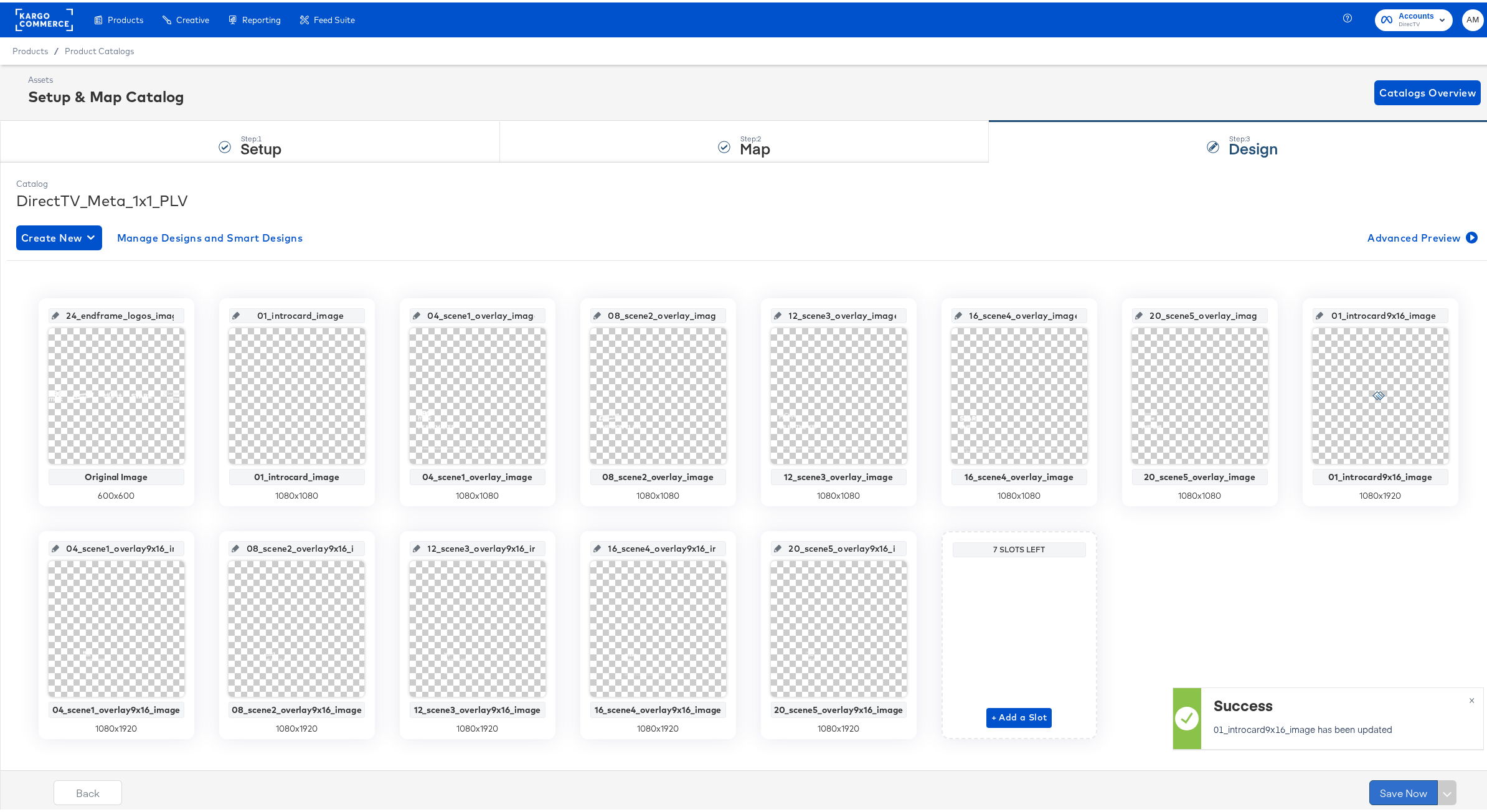
click at [1383, 792] on button "Save Now" at bounding box center [1403, 791] width 68 height 25
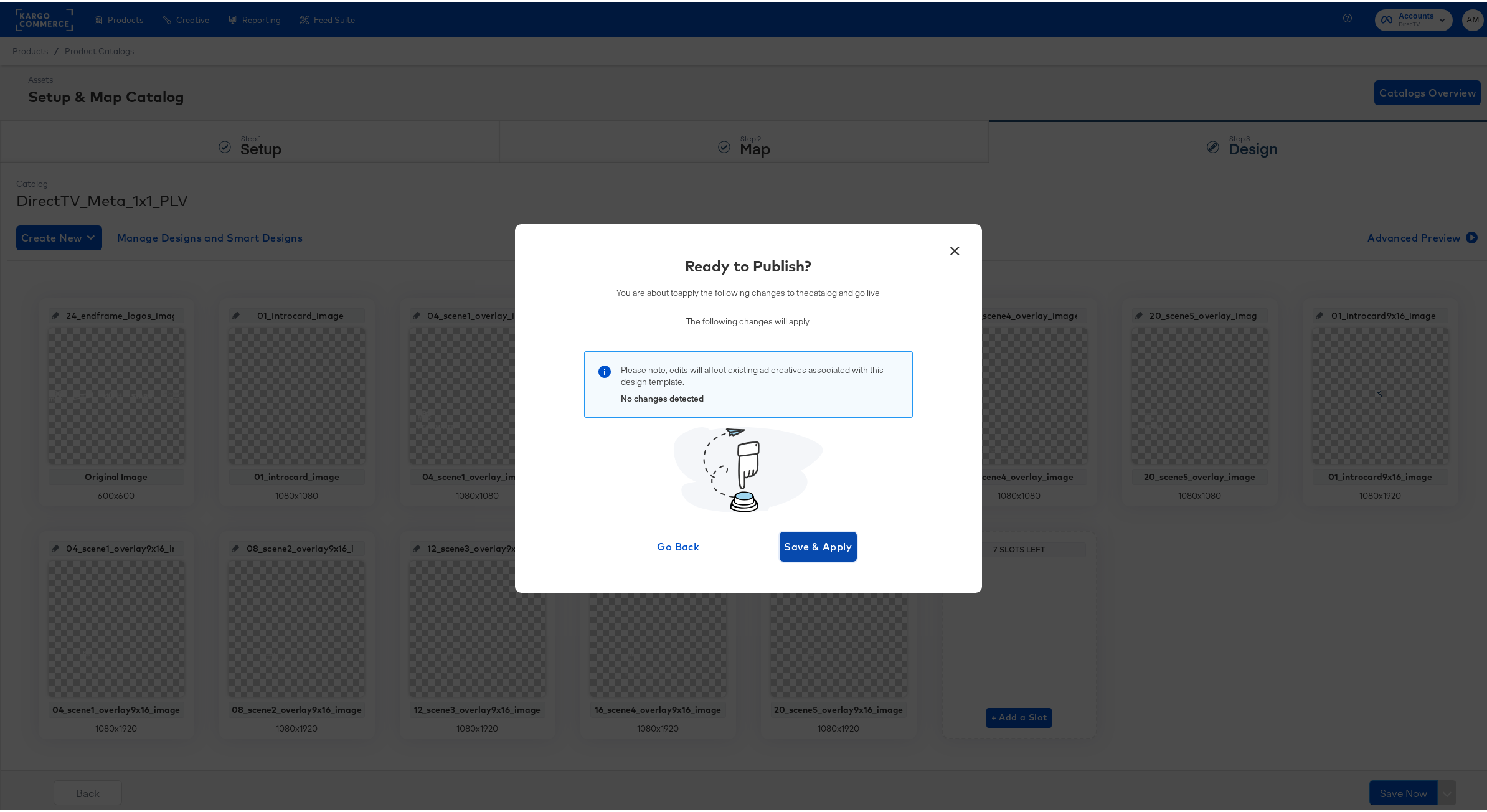
click at [803, 544] on span "Save & Apply" at bounding box center [819, 544] width 68 height 18
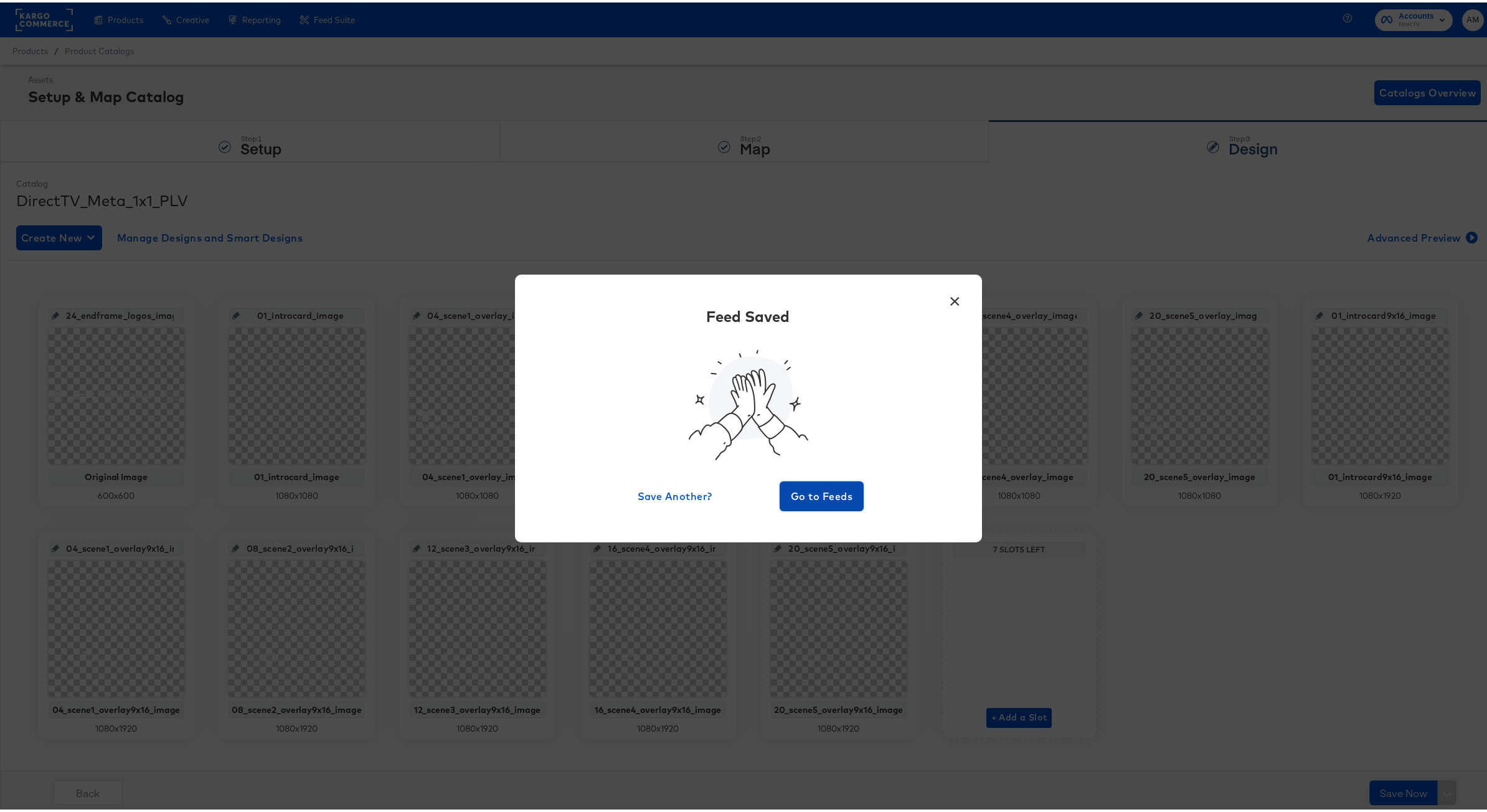
click at [805, 498] on span "Go to Feeds" at bounding box center [822, 494] width 75 height 18
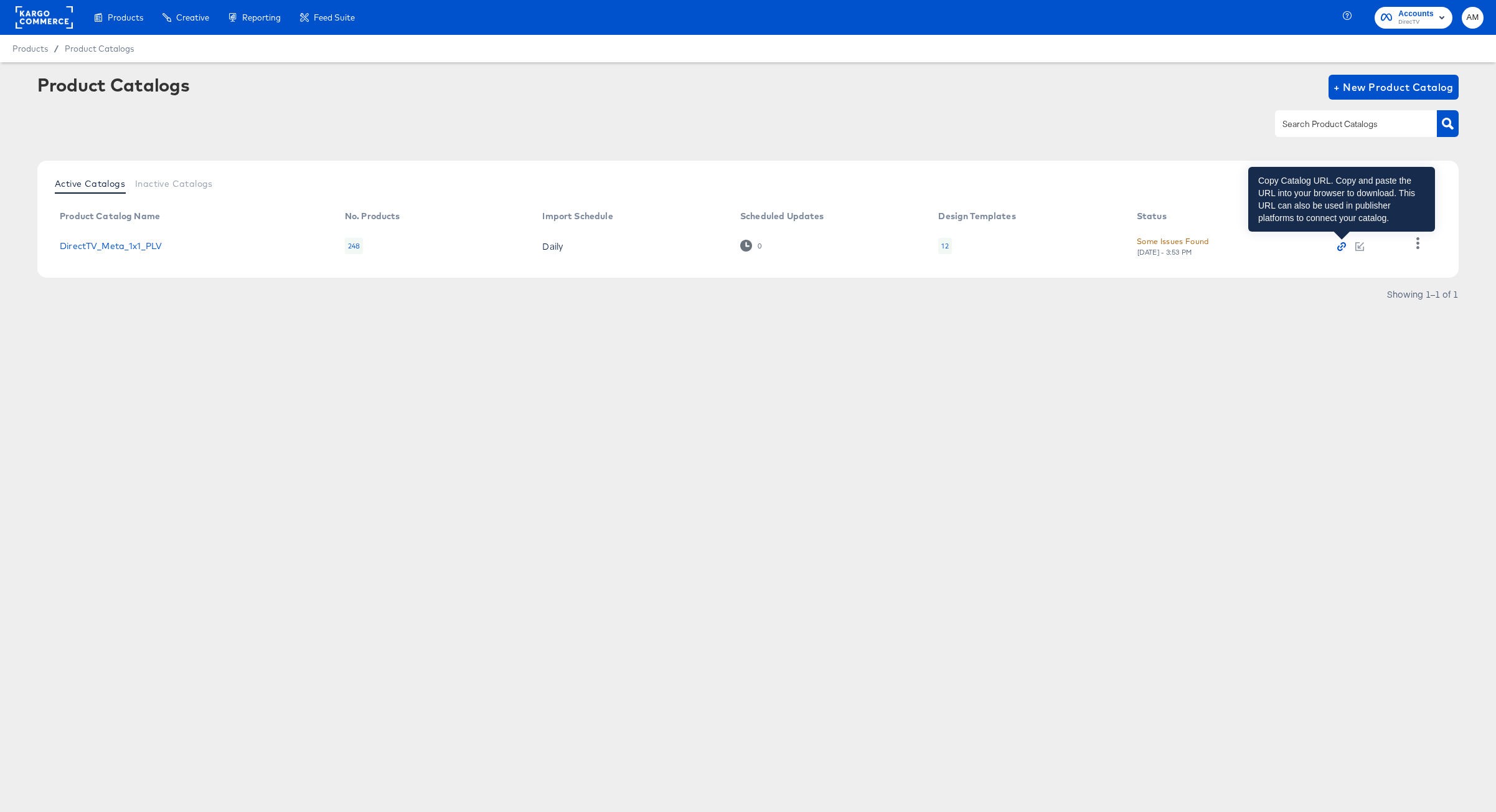
click at [1342, 247] on icon "button" at bounding box center [1342, 246] width 3 height 3
